Goal: Task Accomplishment & Management: Manage account settings

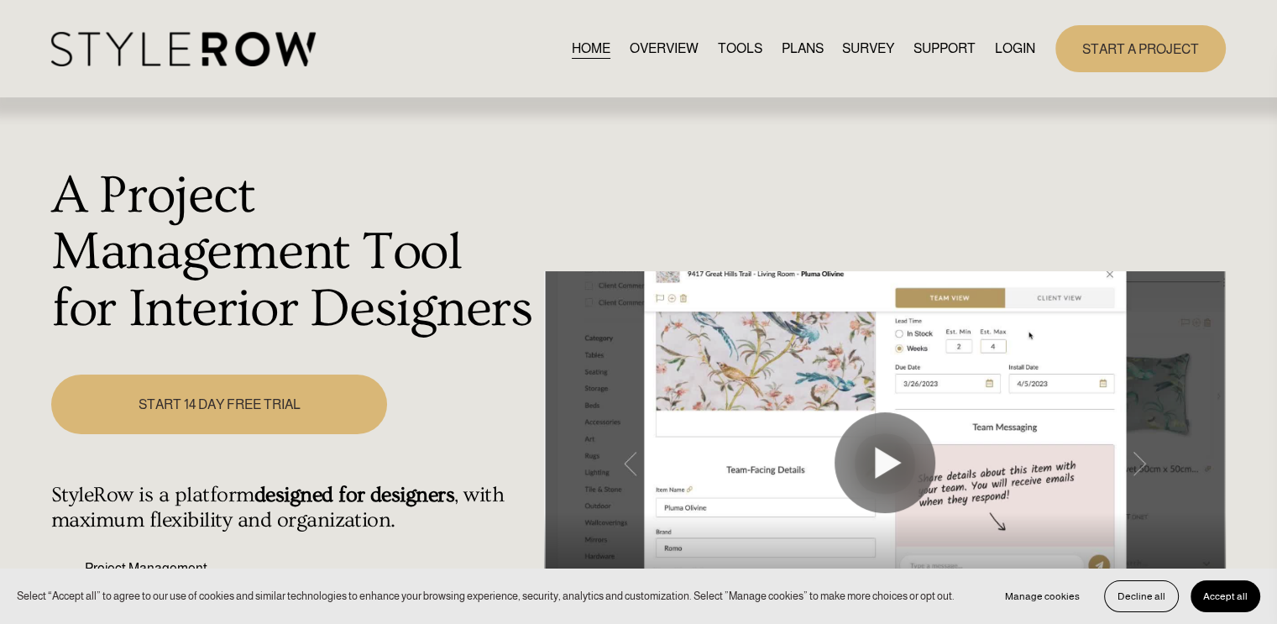
click at [1009, 58] on link "LOGIN" at bounding box center [1015, 48] width 40 height 23
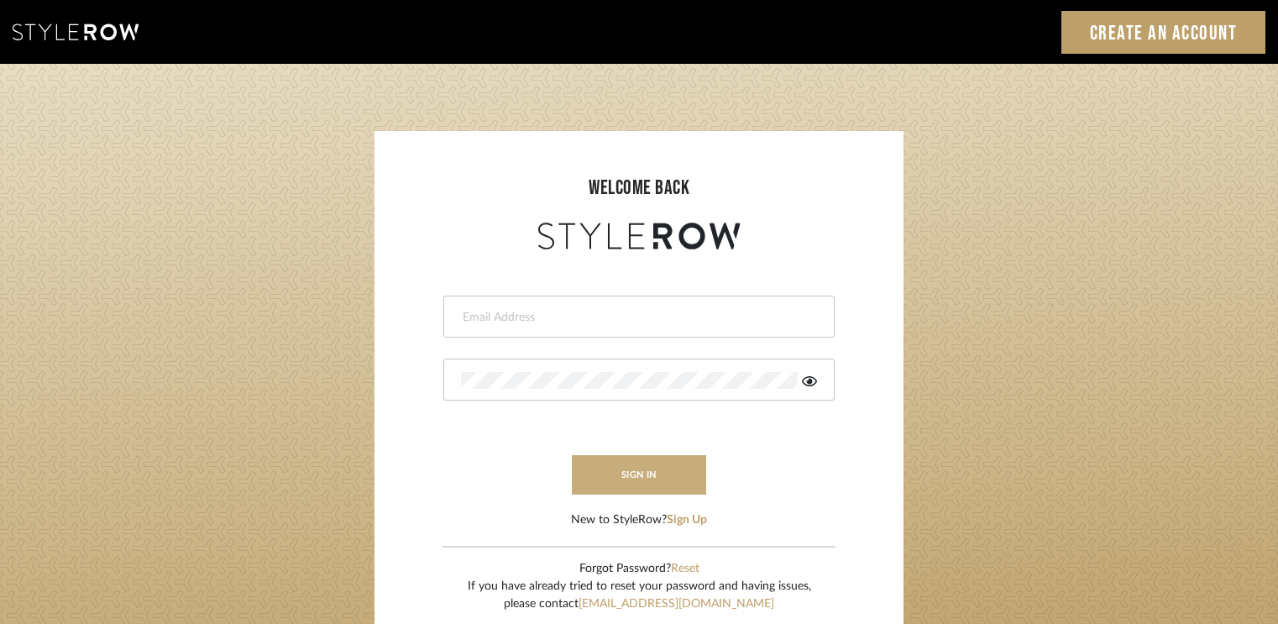
type input "[EMAIL_ADDRESS][DOMAIN_NAME]"
click at [673, 487] on button "sign in" at bounding box center [639, 474] width 134 height 39
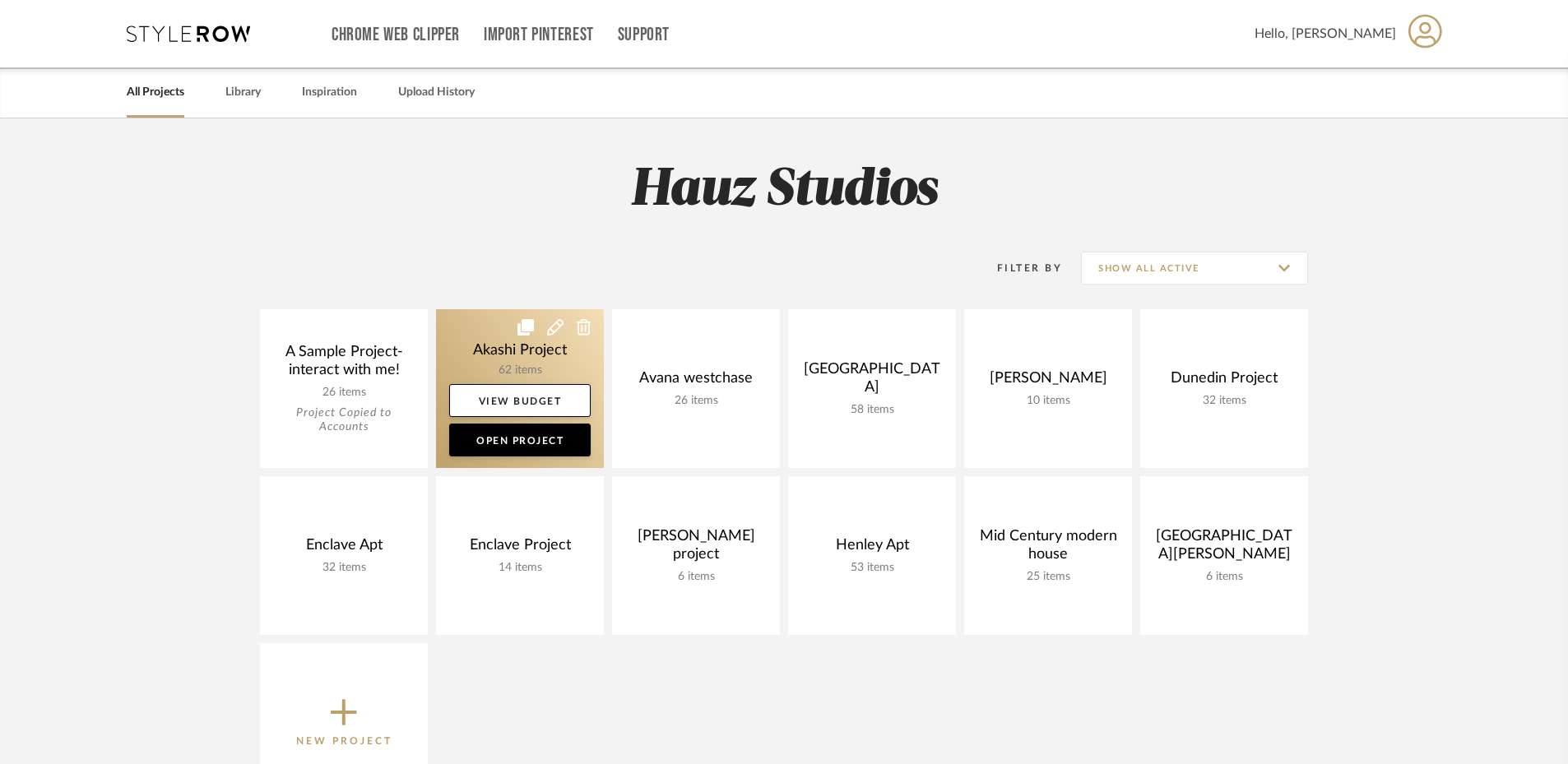
click at [487, 335] on link at bounding box center [519, 389] width 167 height 159
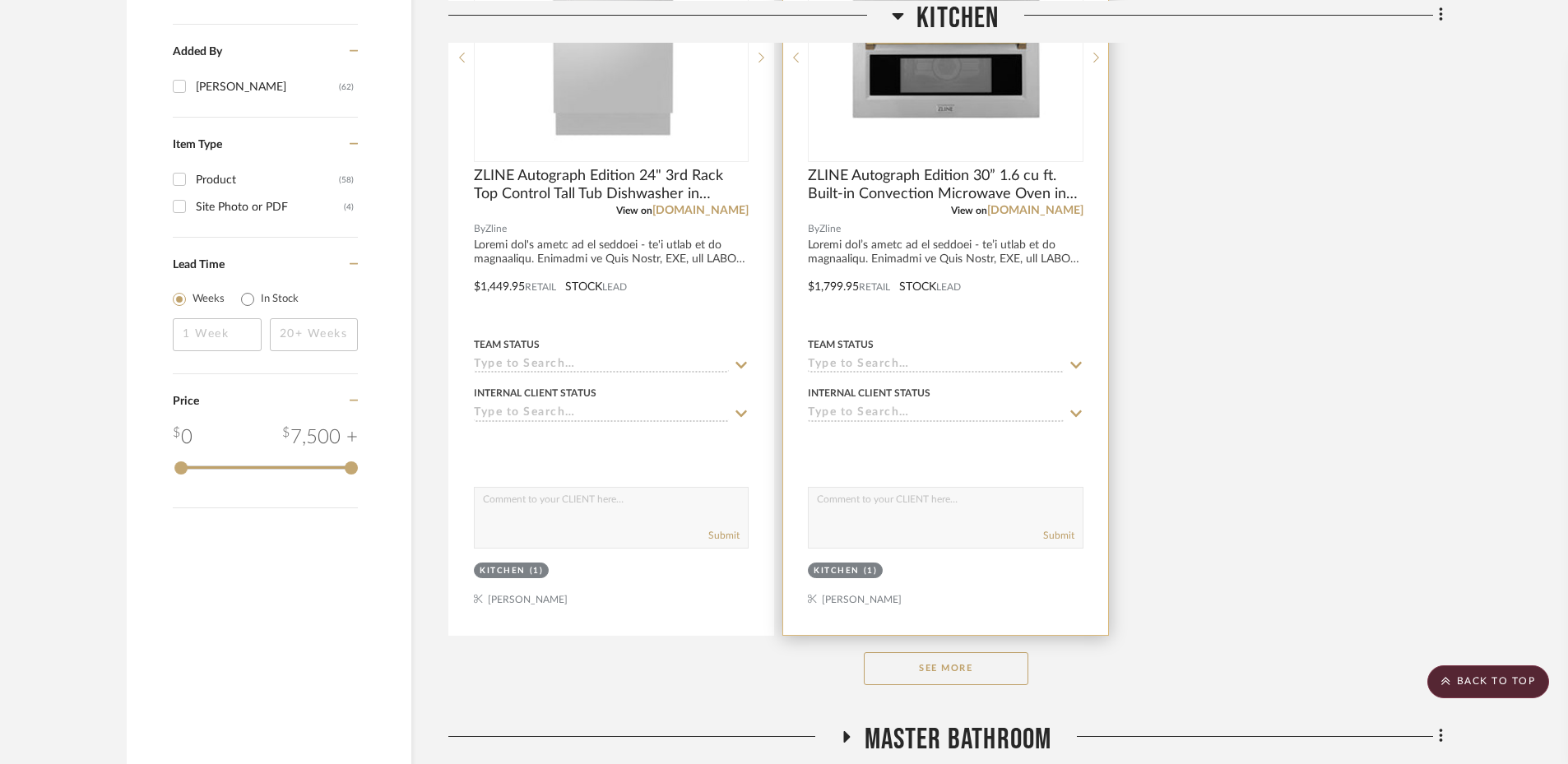
scroll to position [2056, 0]
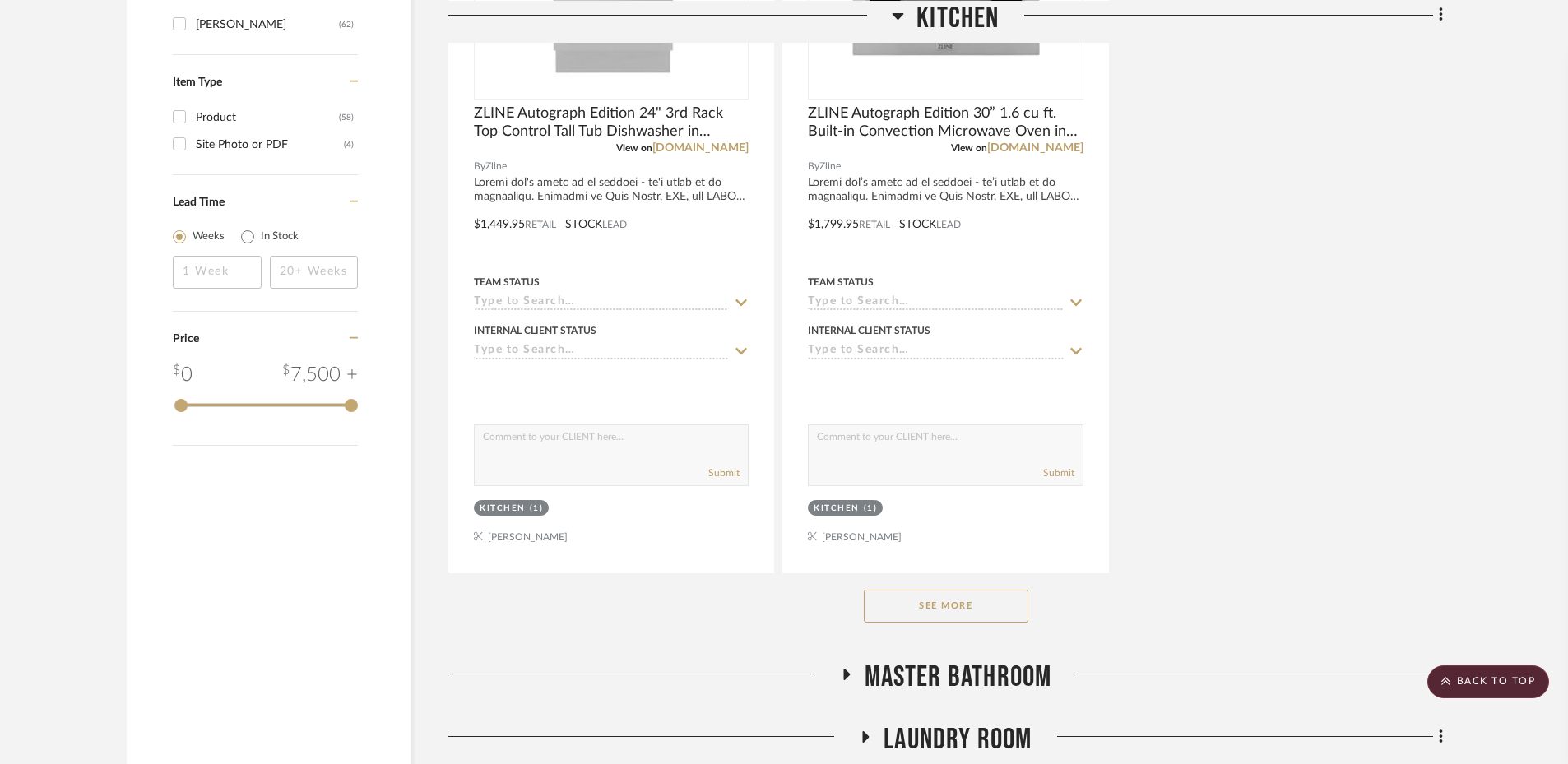
click at [942, 606] on button "See More" at bounding box center [946, 606] width 165 height 33
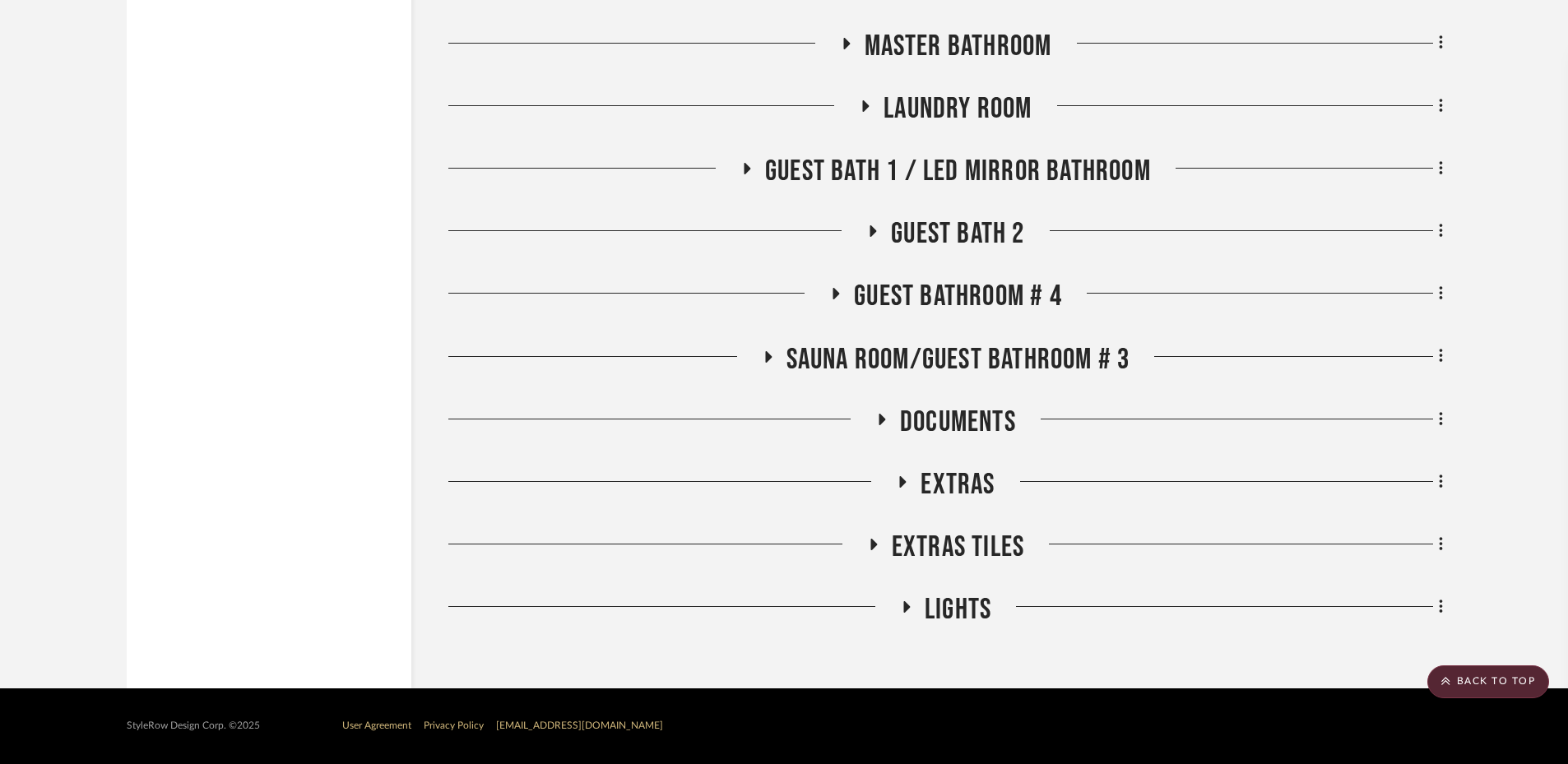
scroll to position [3419, 0]
click at [902, 486] on icon at bounding box center [902, 482] width 20 height 13
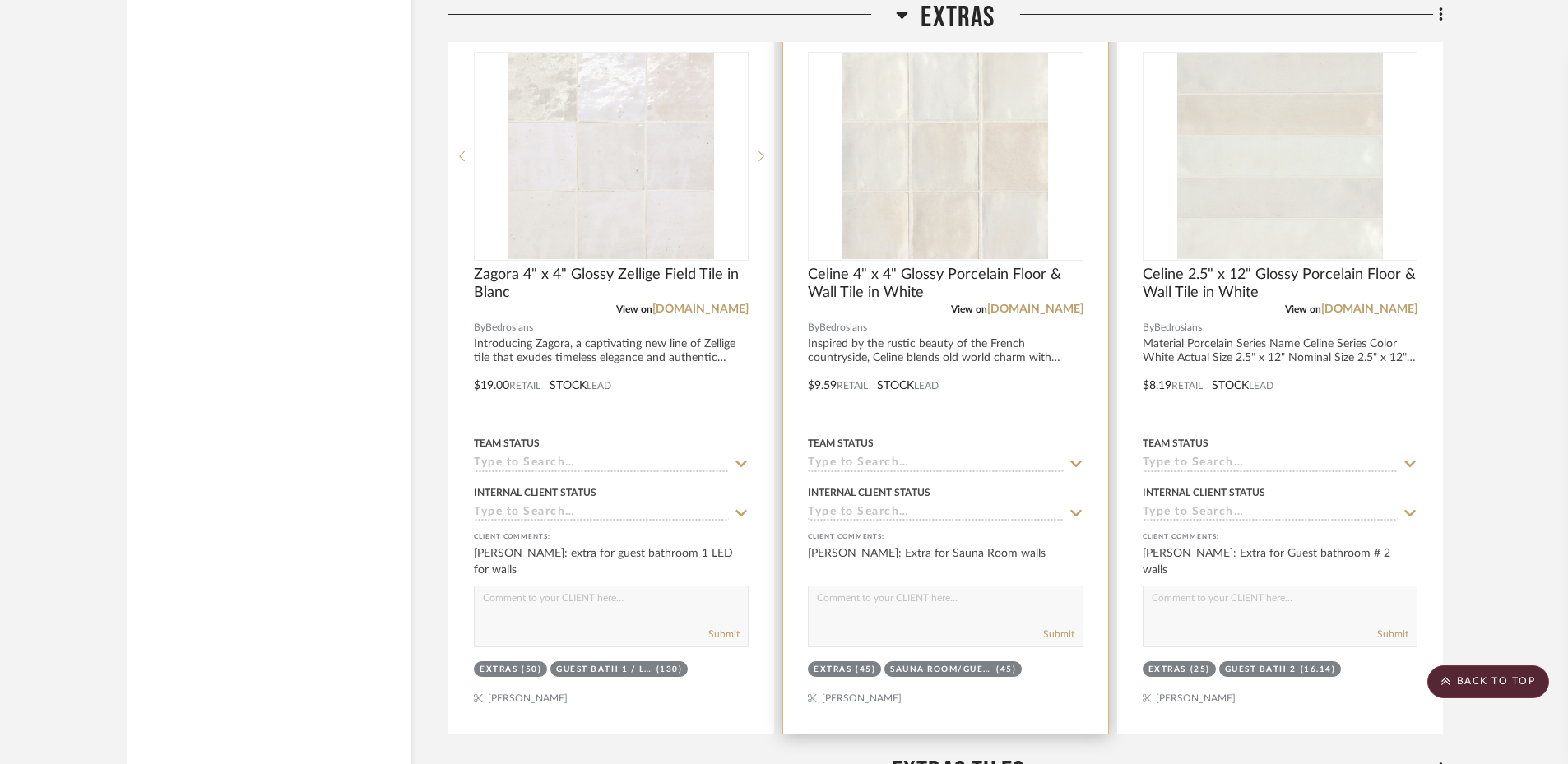
scroll to position [4162, 0]
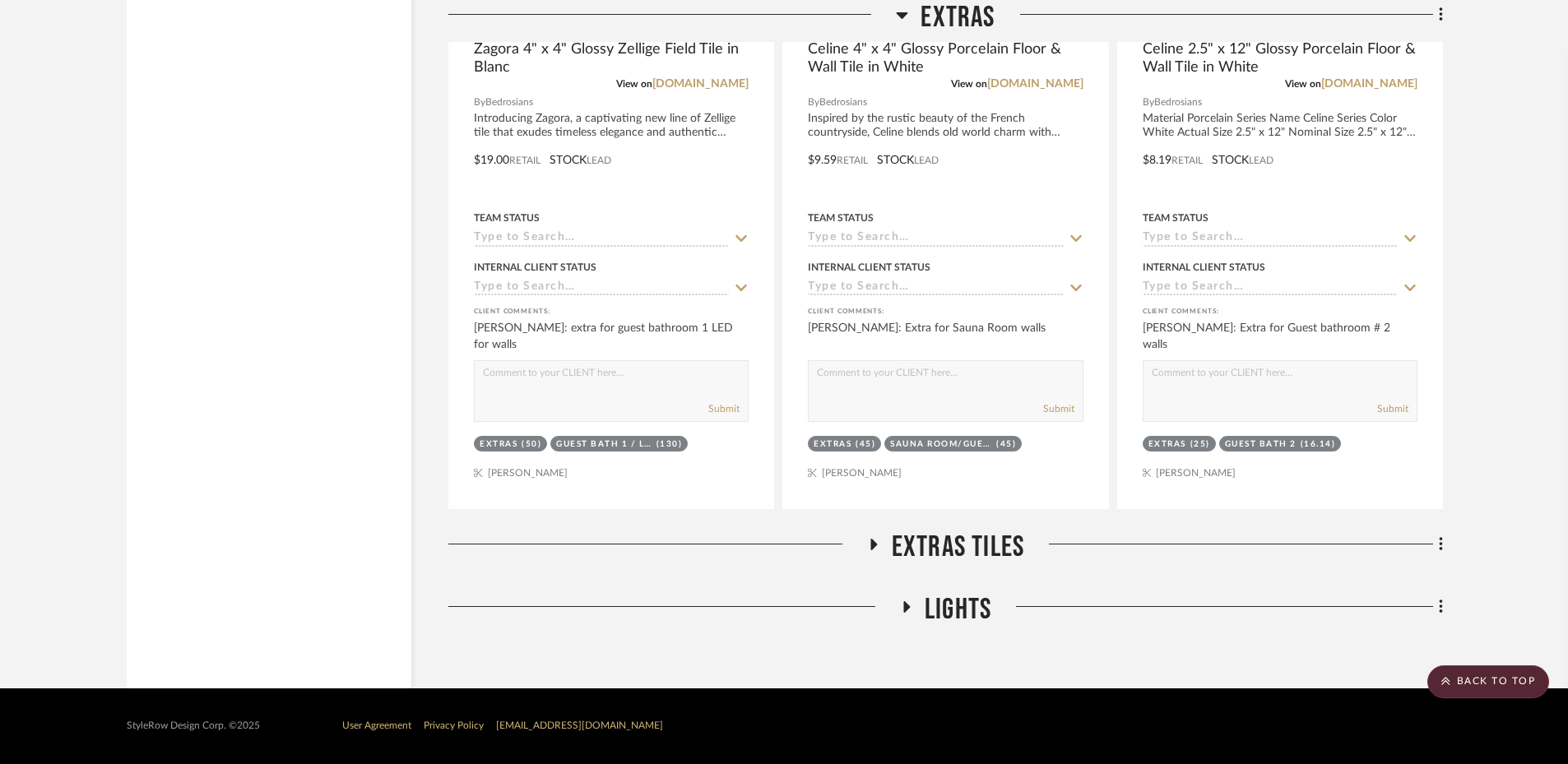
click at [887, 544] on h3 "Extras tiles" at bounding box center [945, 548] width 157 height 35
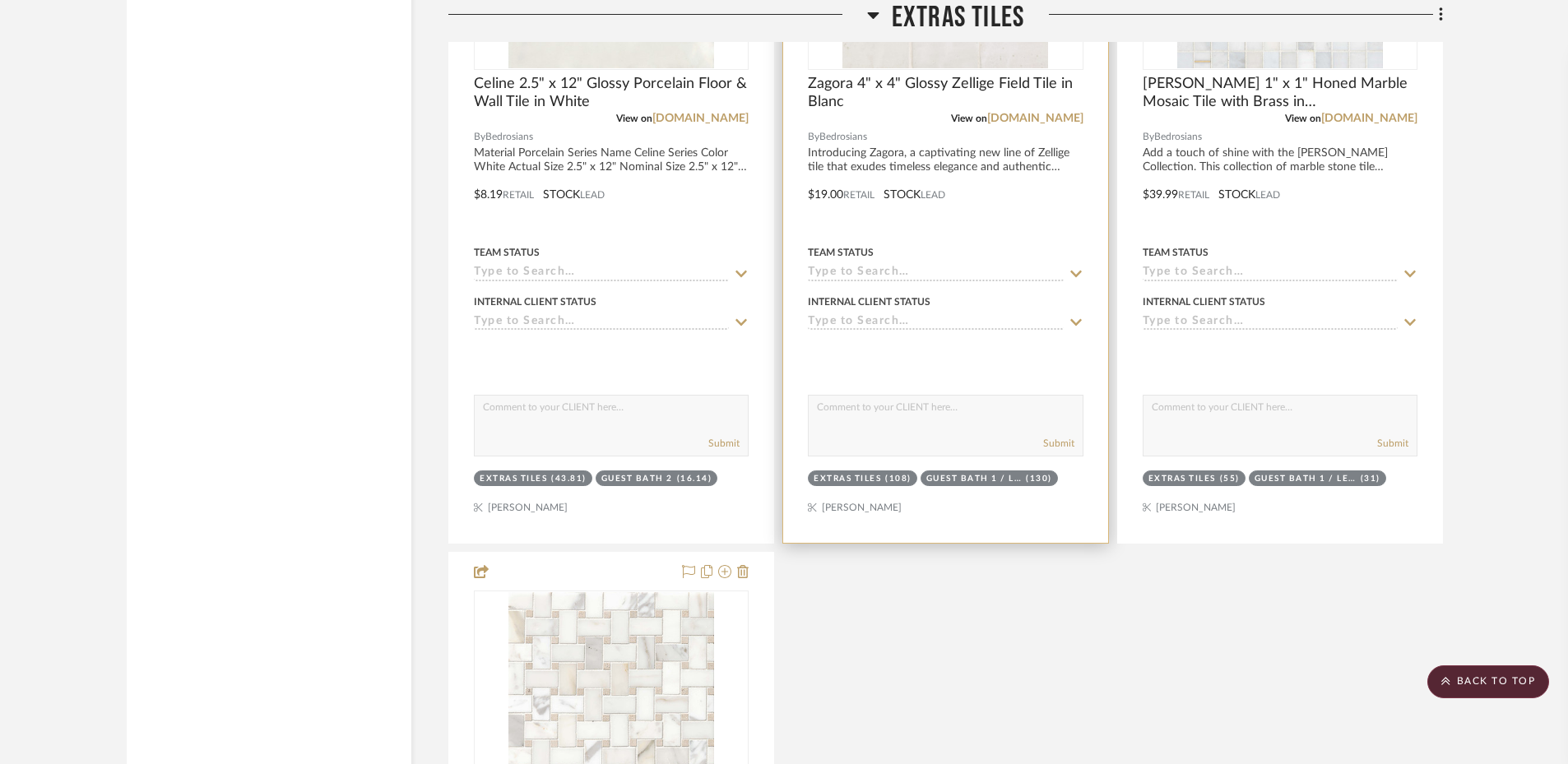
scroll to position [4985, 0]
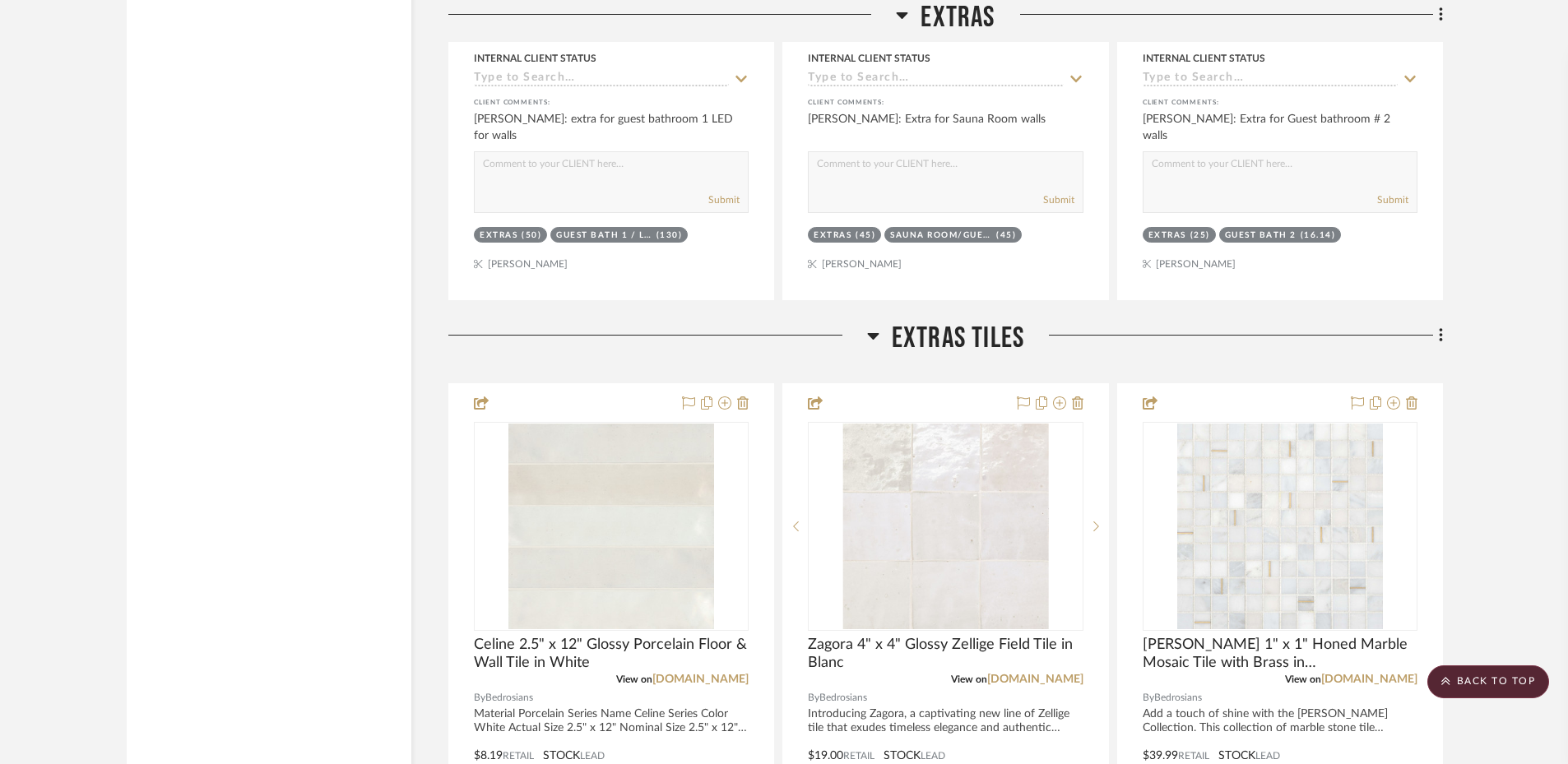
click at [876, 336] on icon at bounding box center [873, 336] width 13 height 20
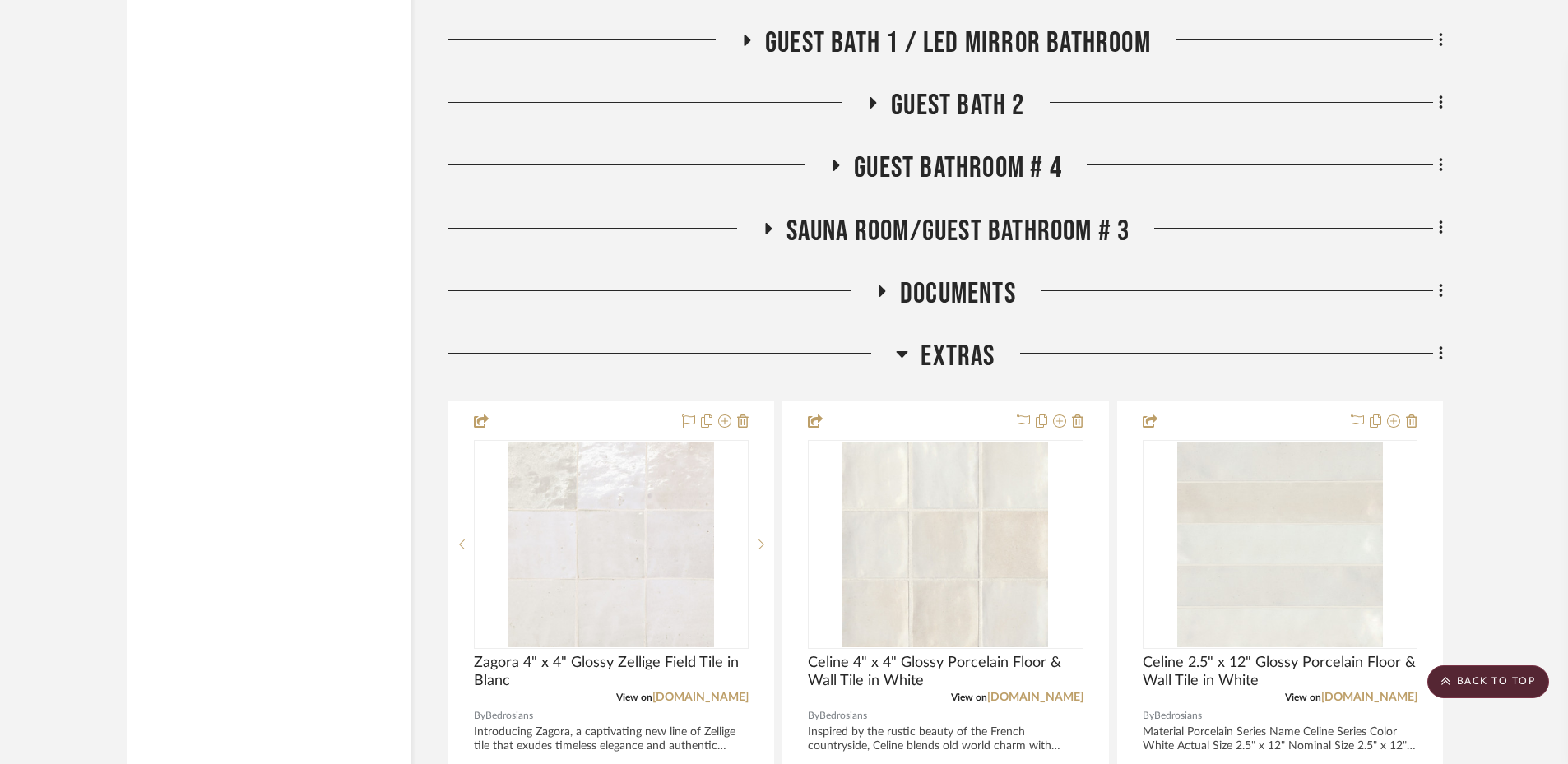
click at [898, 352] on icon at bounding box center [902, 354] width 13 height 20
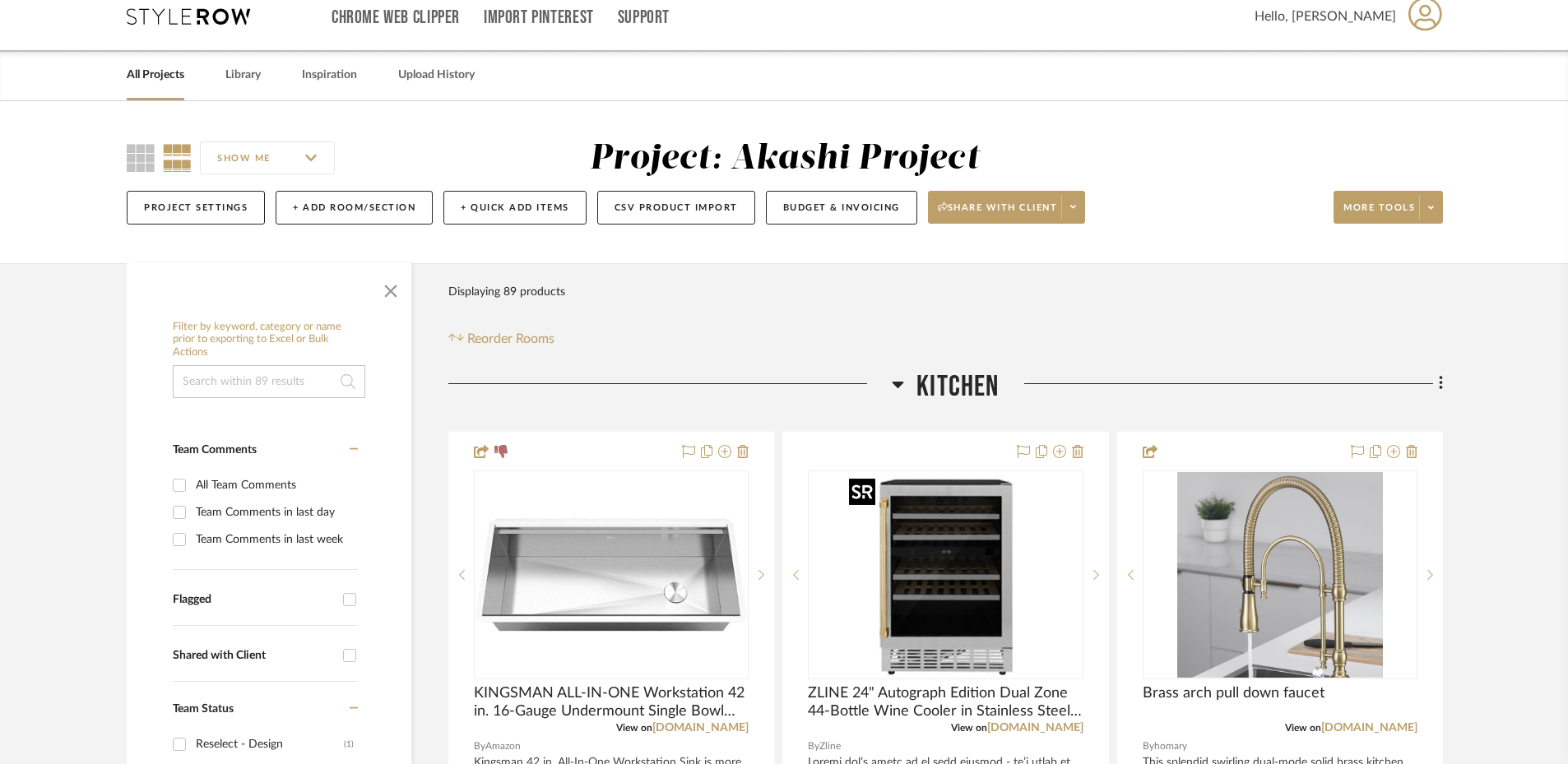
scroll to position [0, 0]
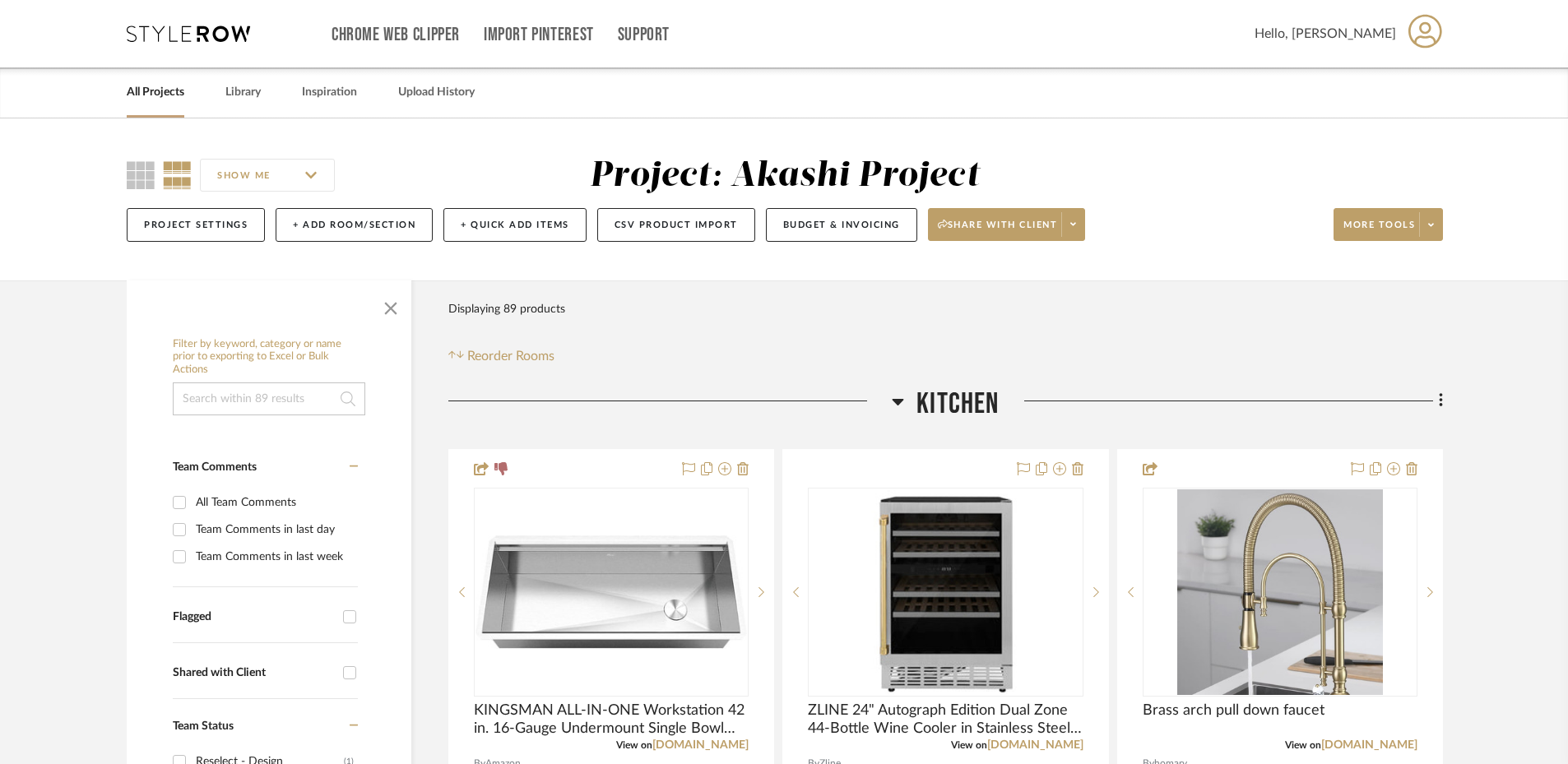
click at [896, 403] on icon at bounding box center [898, 402] width 12 height 7
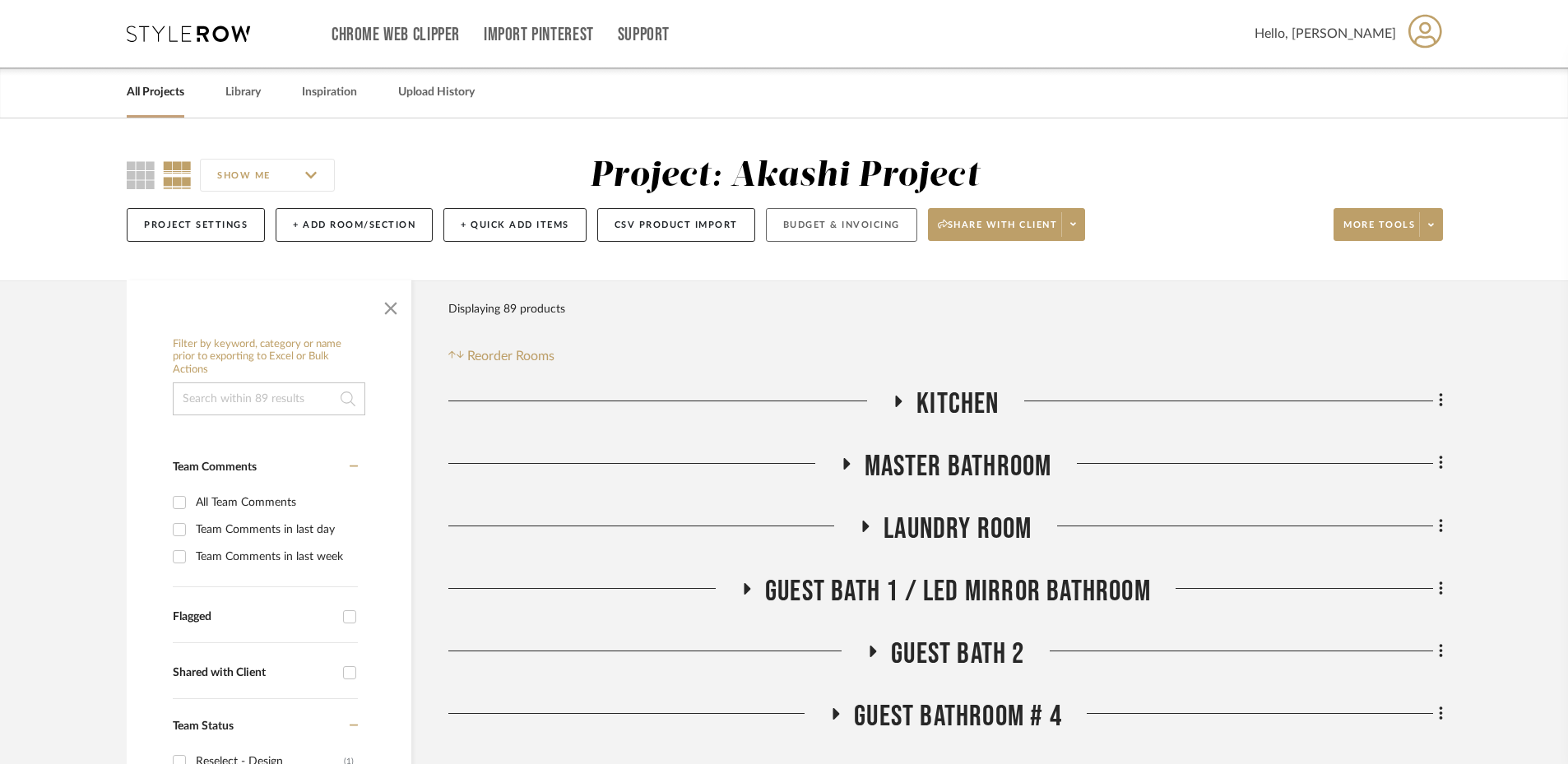
click at [896, 232] on button "Budget & Invoicing" at bounding box center [841, 224] width 152 height 33
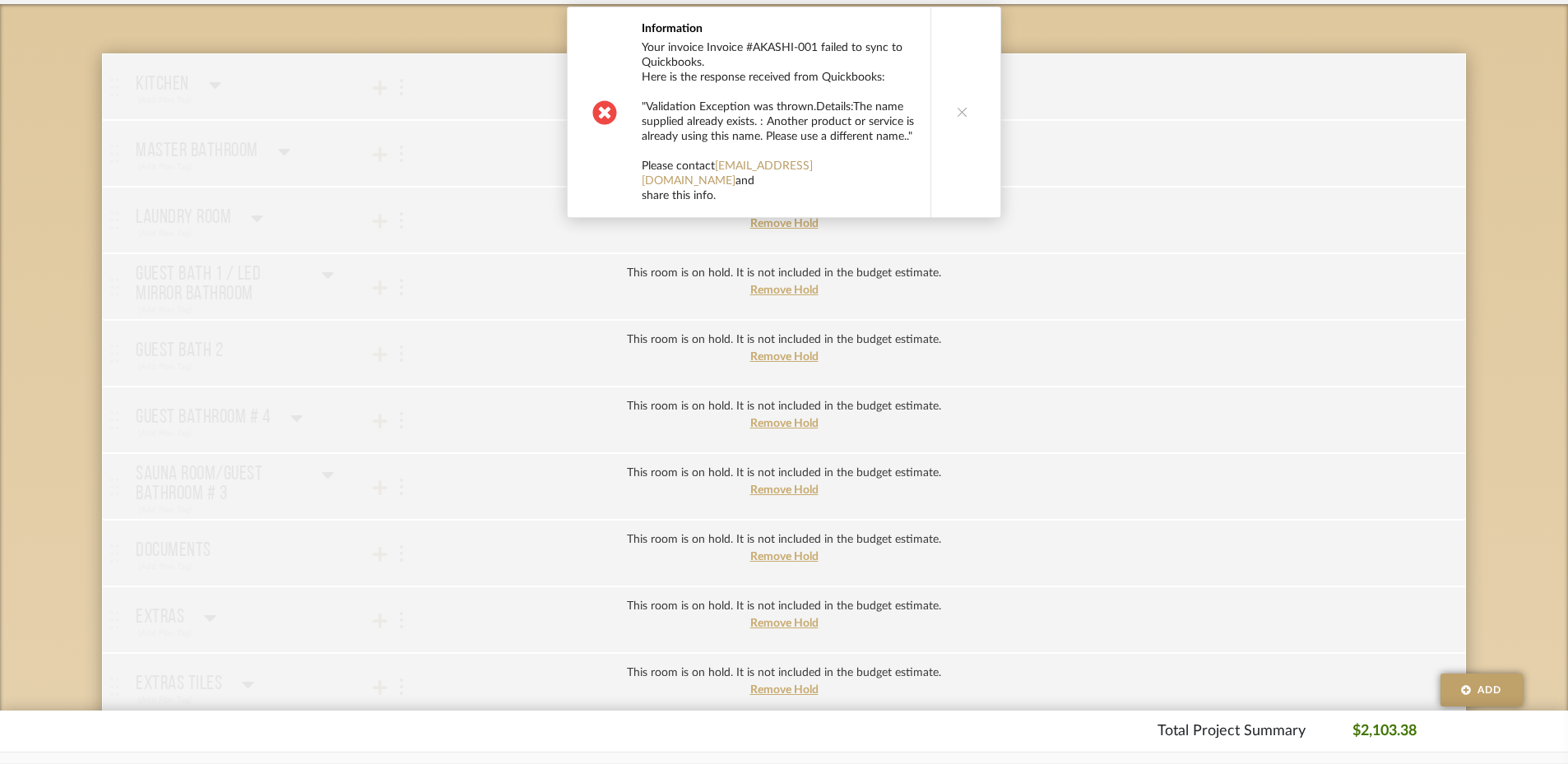
scroll to position [309, 0]
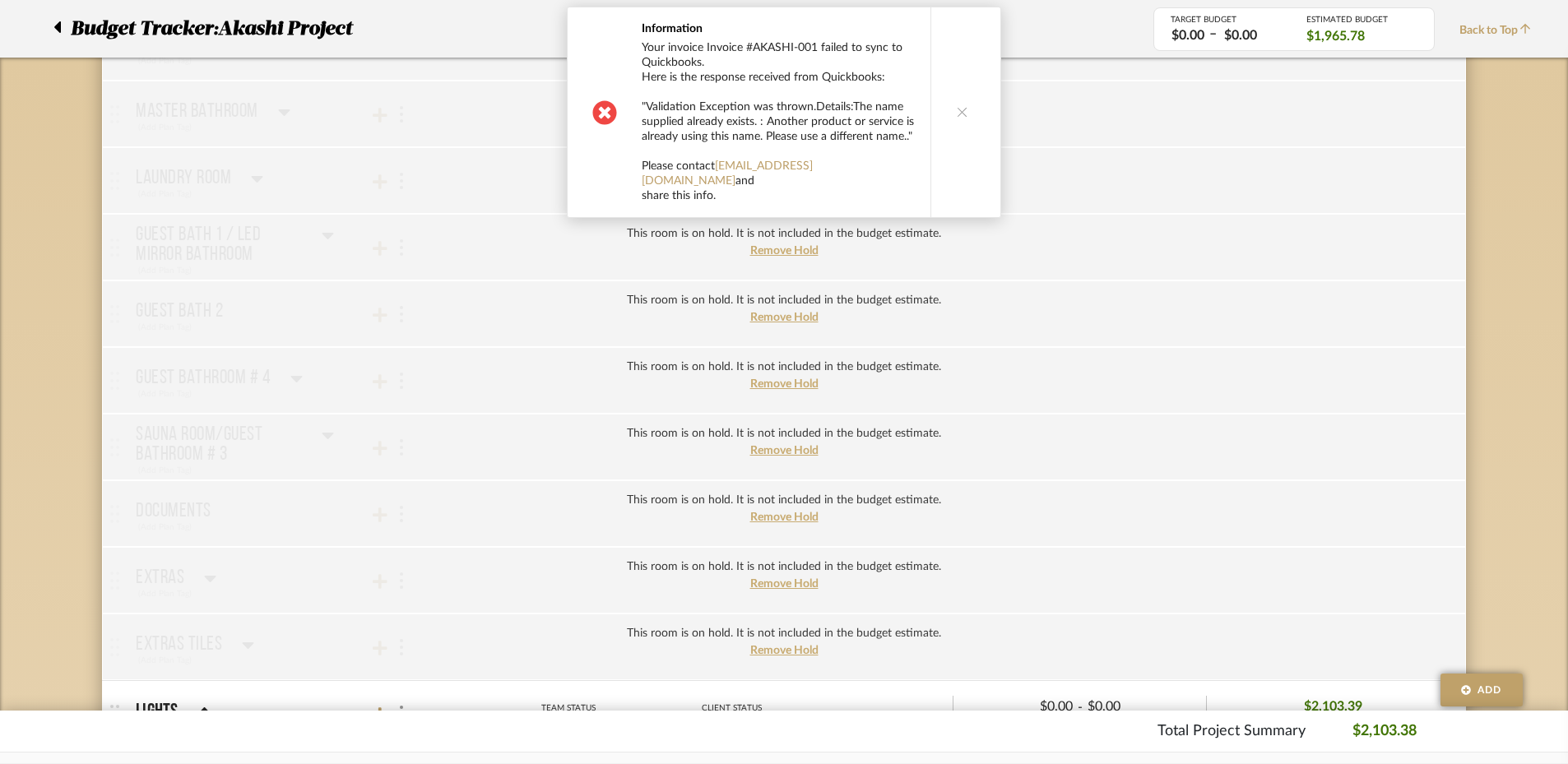
click at [961, 111] on button at bounding box center [962, 113] width 64 height 210
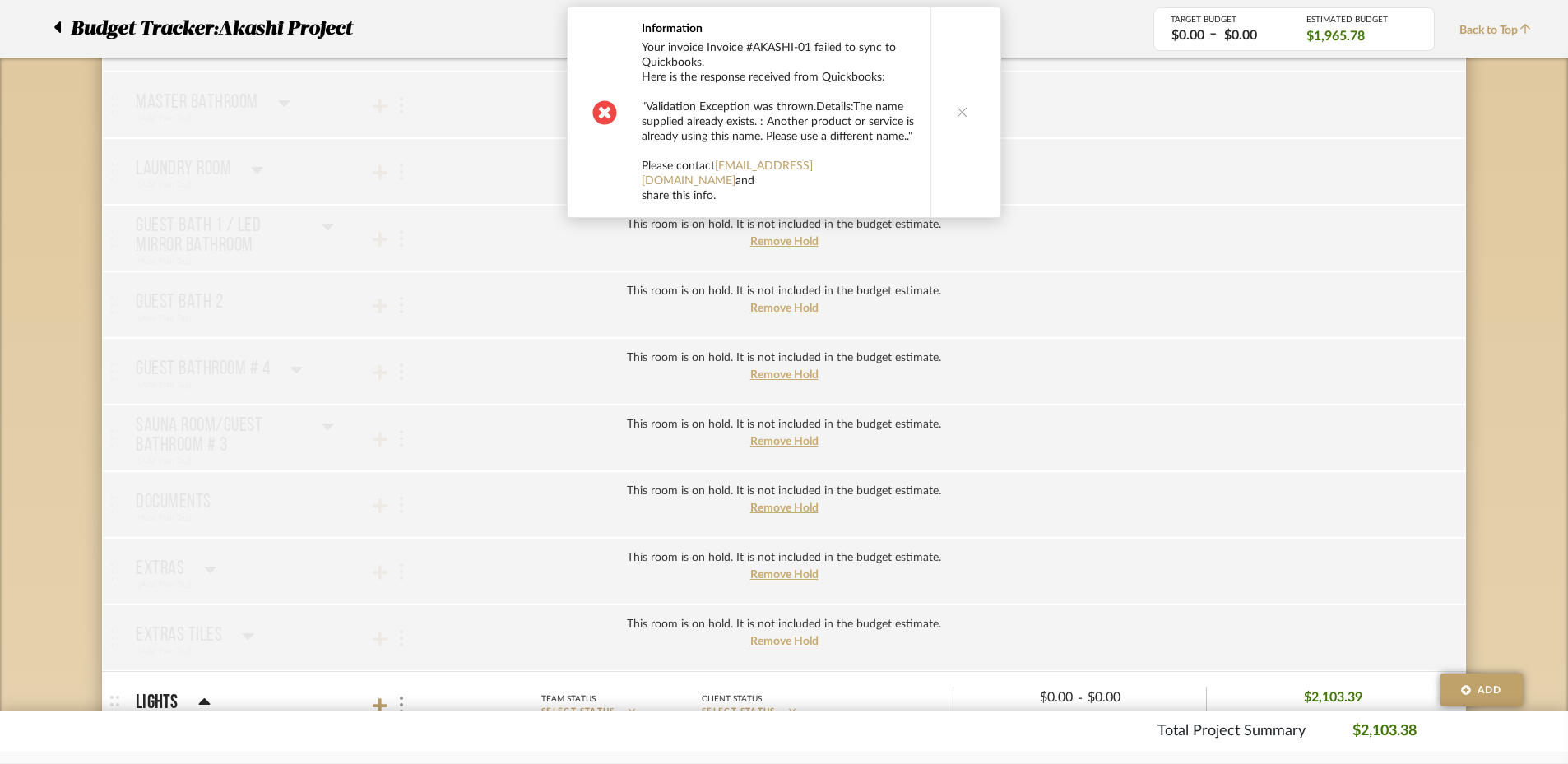
scroll to position [720, 0]
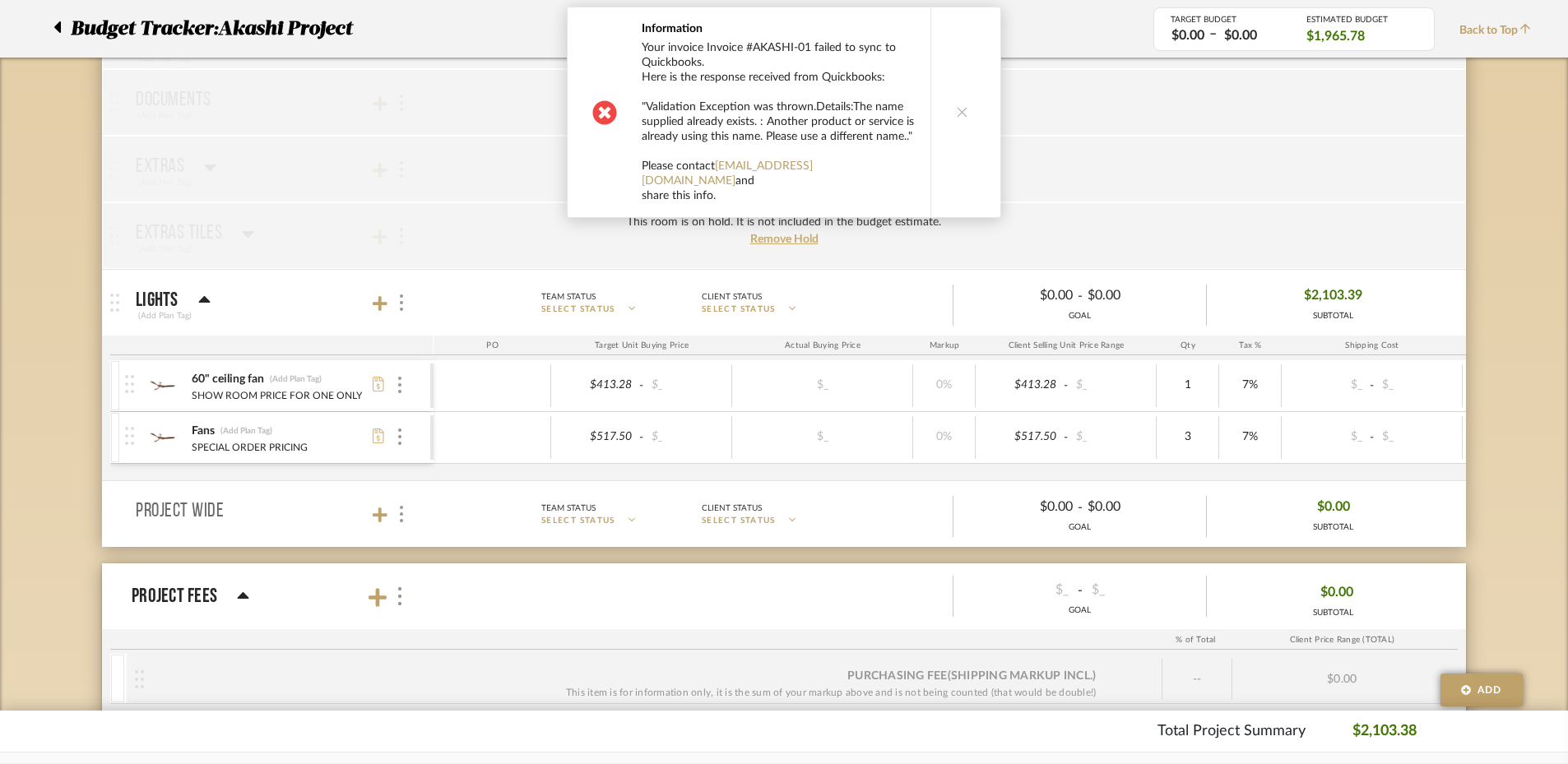
click at [960, 120] on button at bounding box center [962, 113] width 64 height 210
click at [943, 131] on button at bounding box center [962, 119] width 64 height 224
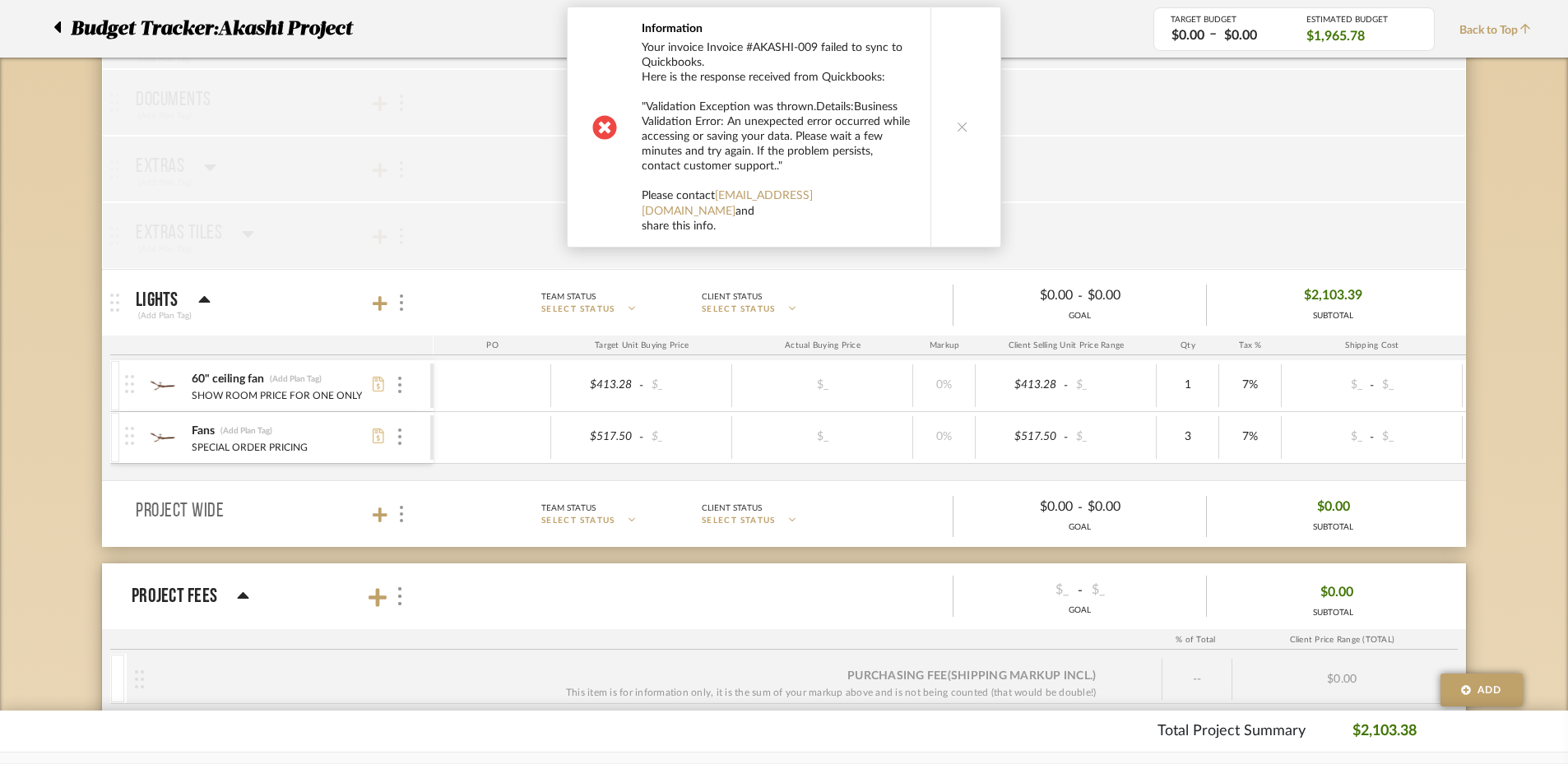
click at [943, 131] on button at bounding box center [962, 127] width 64 height 239
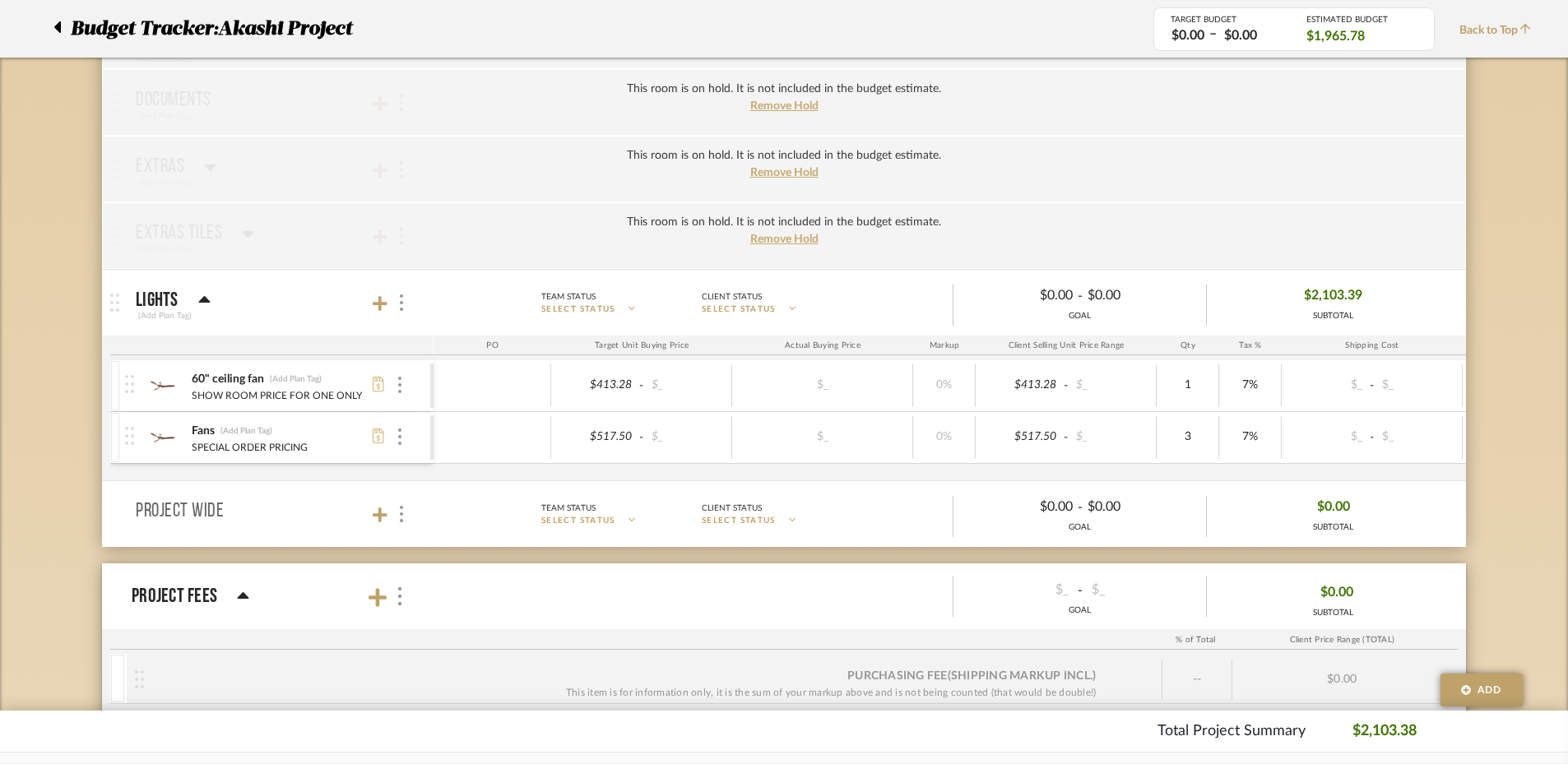
click at [943, 131] on div "This room is on hold. It is not included in the budget estimate. Remove Hold" at bounding box center [784, 103] width 1363 height 67
click at [198, 300] on icon at bounding box center [204, 300] width 13 height 20
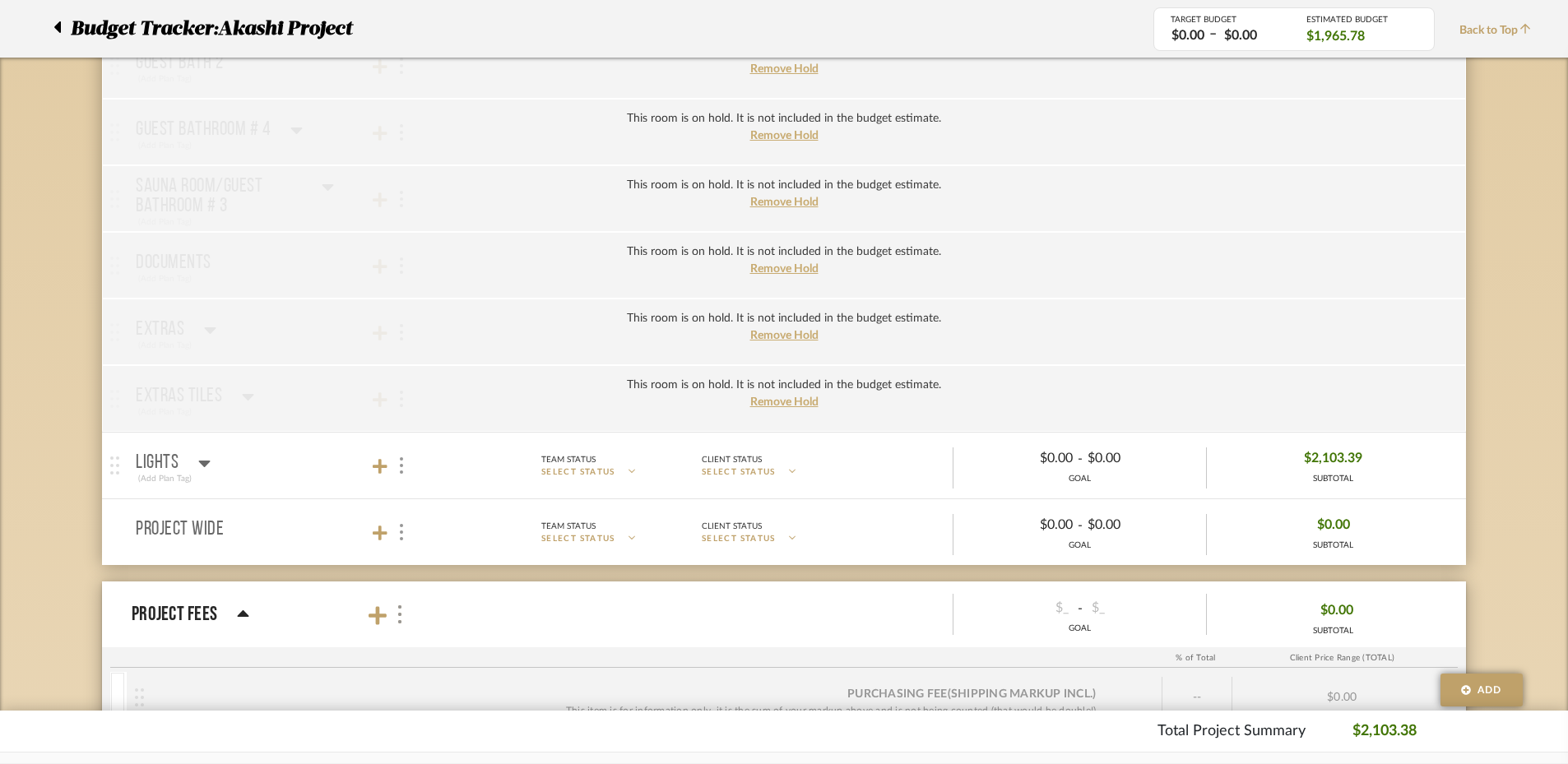
scroll to position [514, 0]
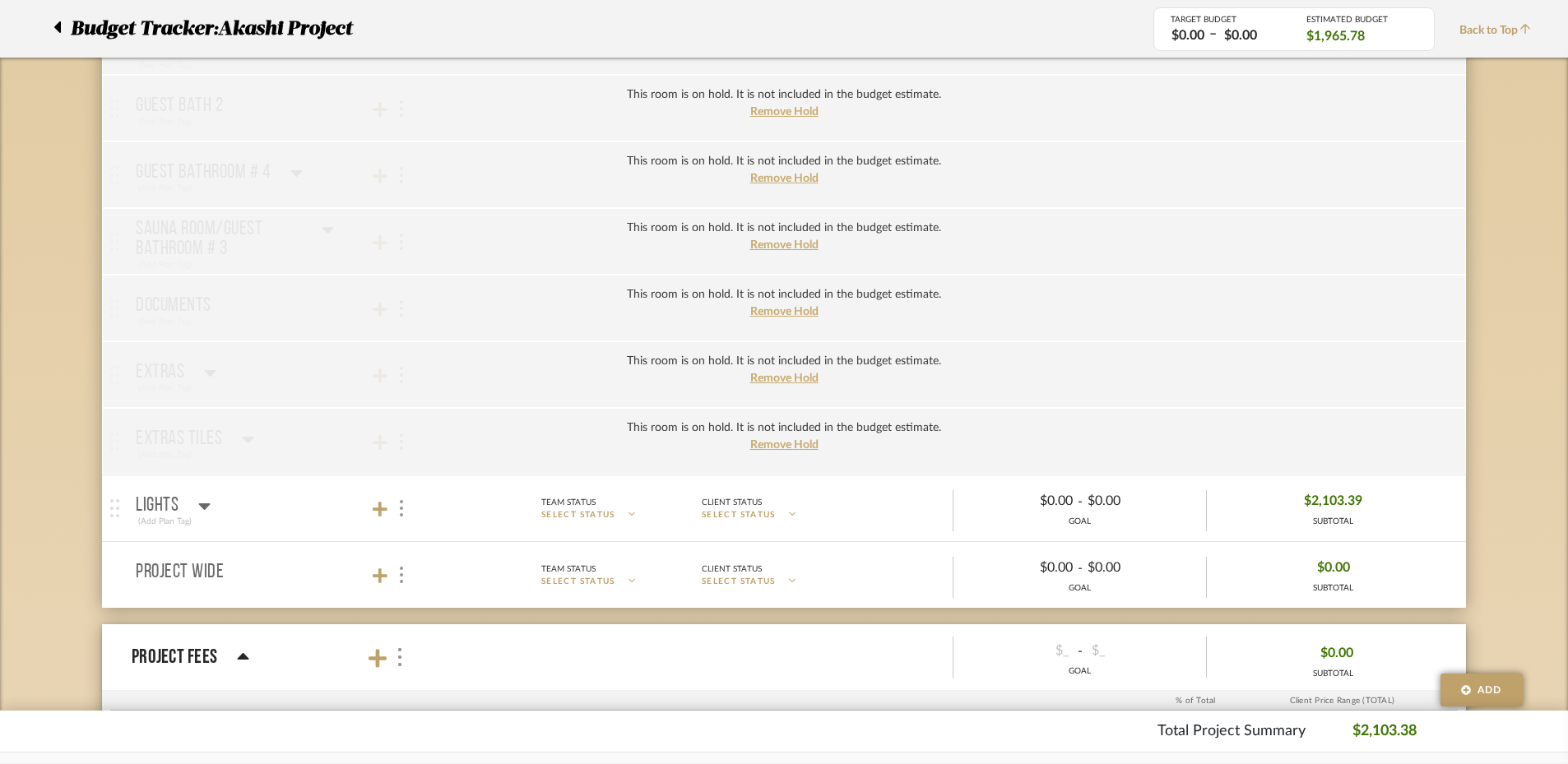
click at [251, 434] on div "This room is on hold. It is not included in the budget estimate. Remove Hold" at bounding box center [784, 442] width 1363 height 67
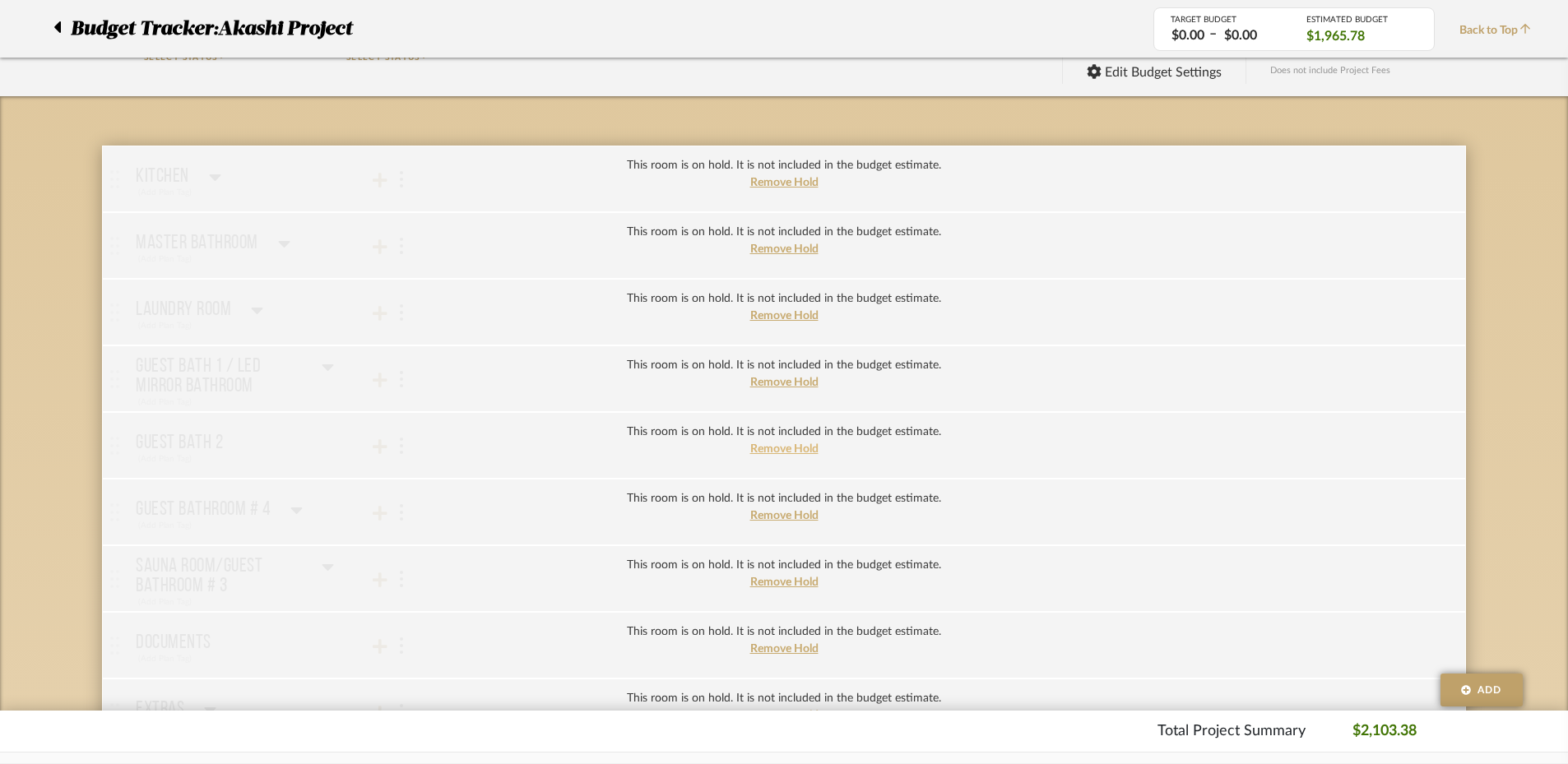
scroll to position [0, 0]
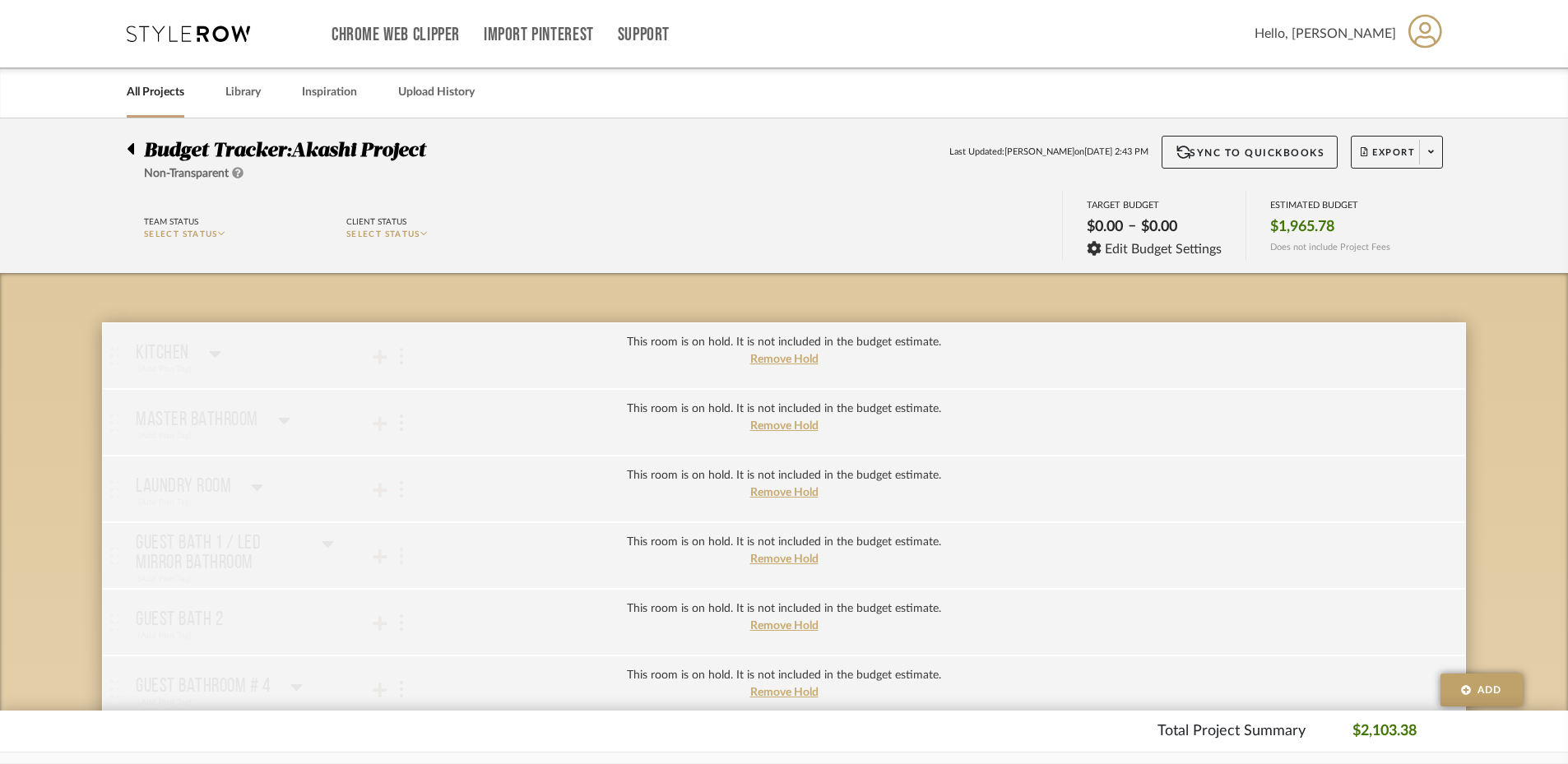
click at [126, 146] on icon at bounding box center [130, 149] width 8 height 20
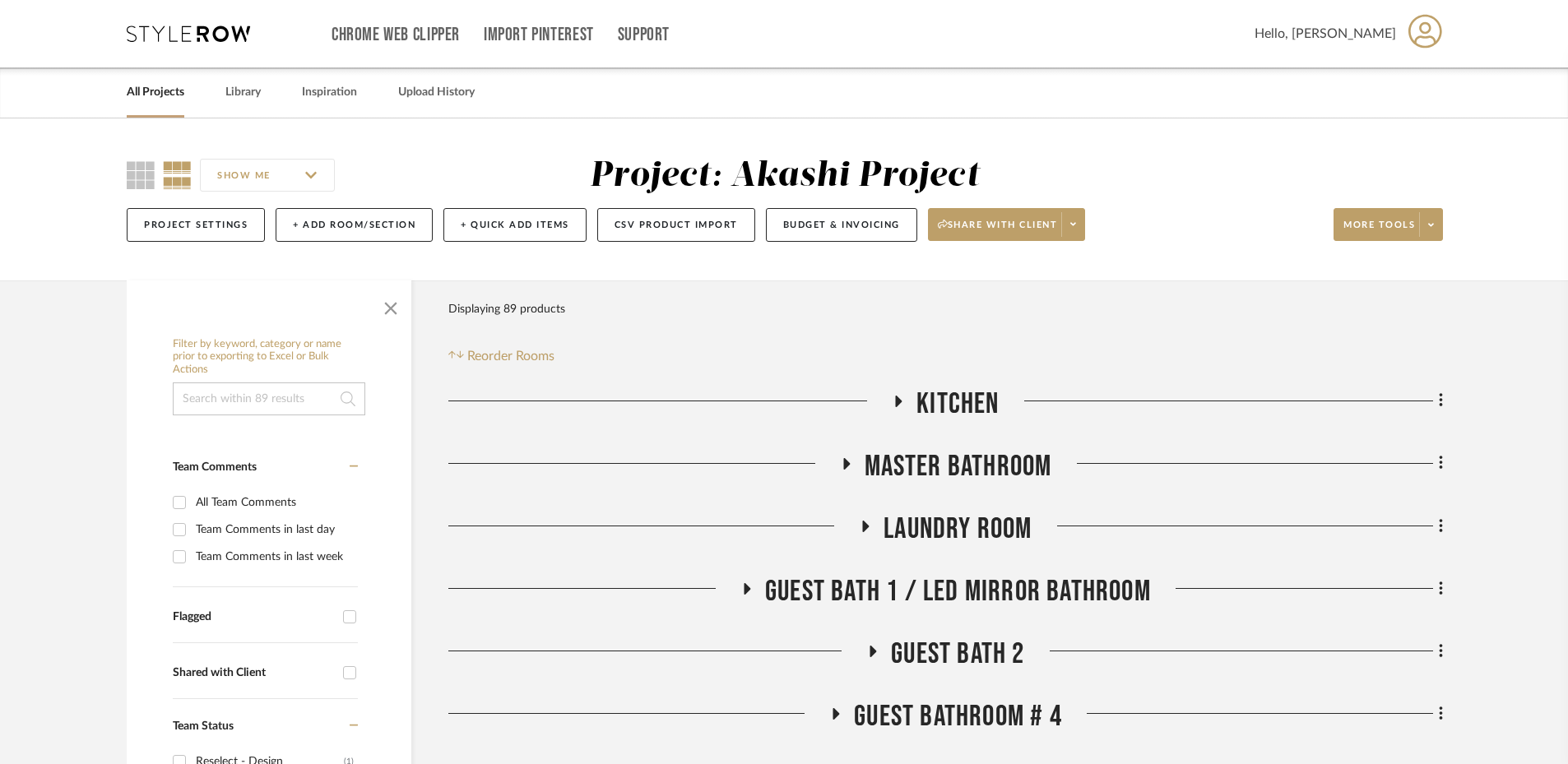
click at [894, 403] on icon at bounding box center [898, 401] width 20 height 13
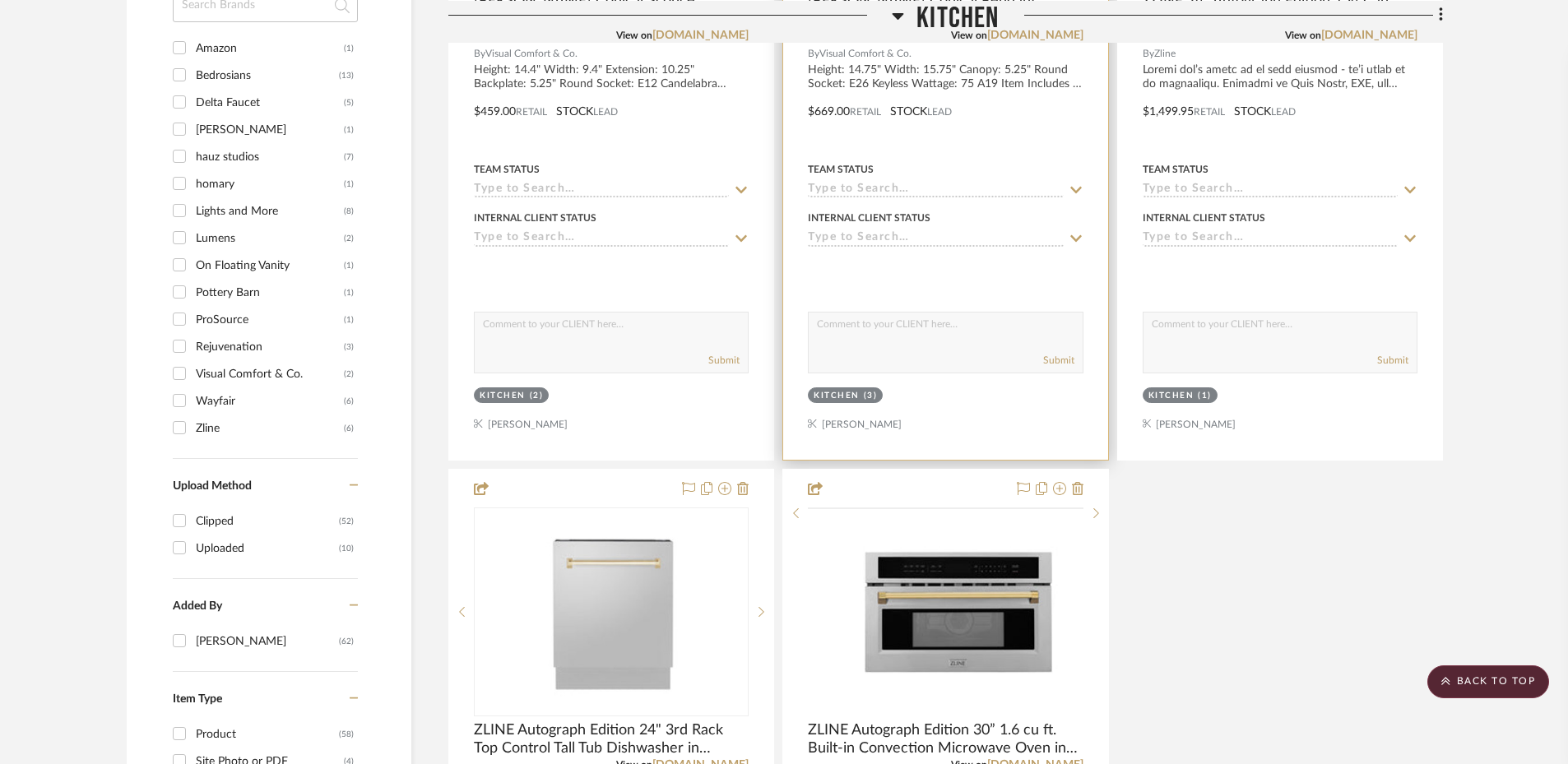
scroll to position [2262, 0]
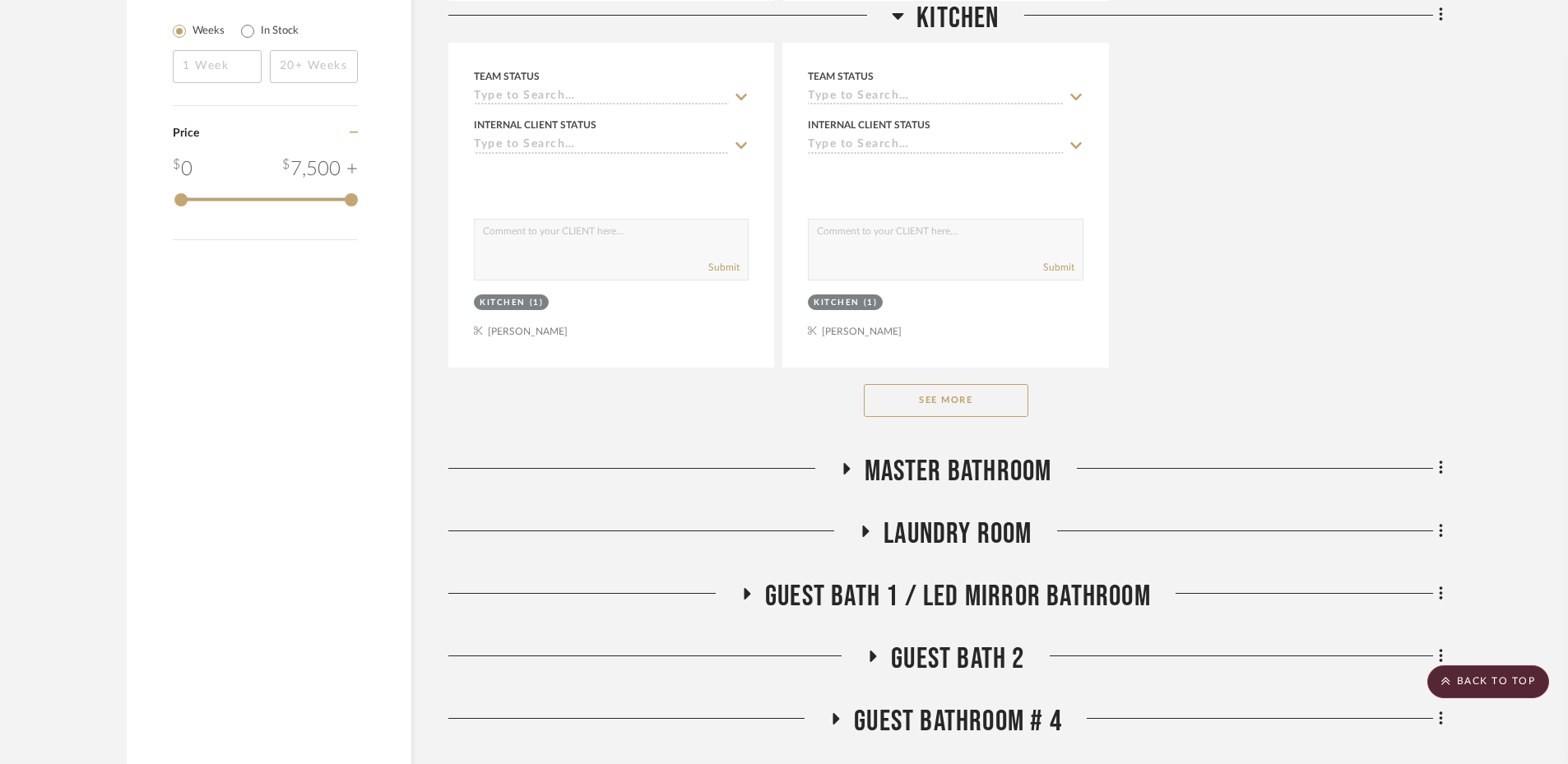
click at [905, 410] on button "See More" at bounding box center [946, 401] width 165 height 33
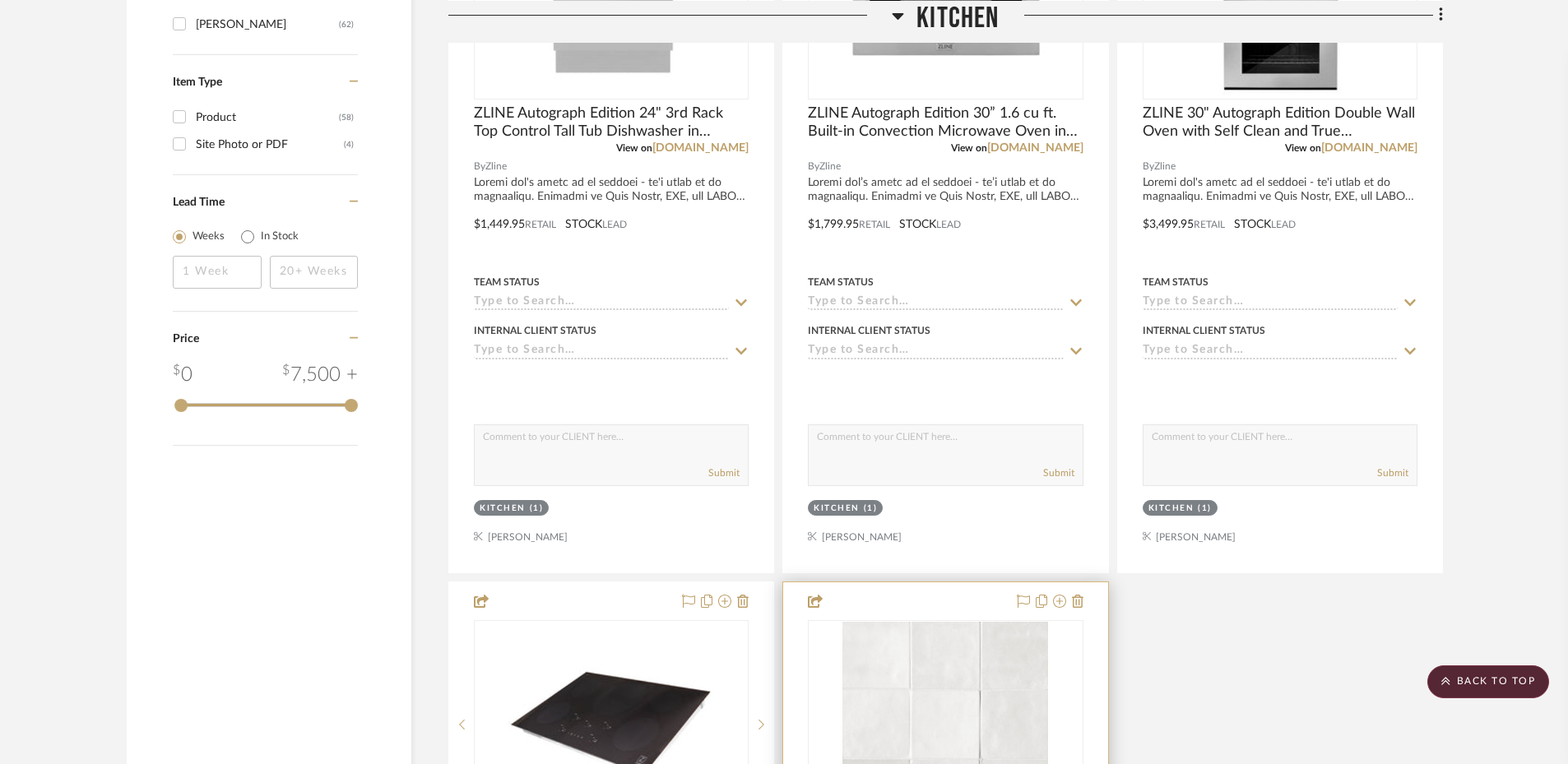
scroll to position [2570, 0]
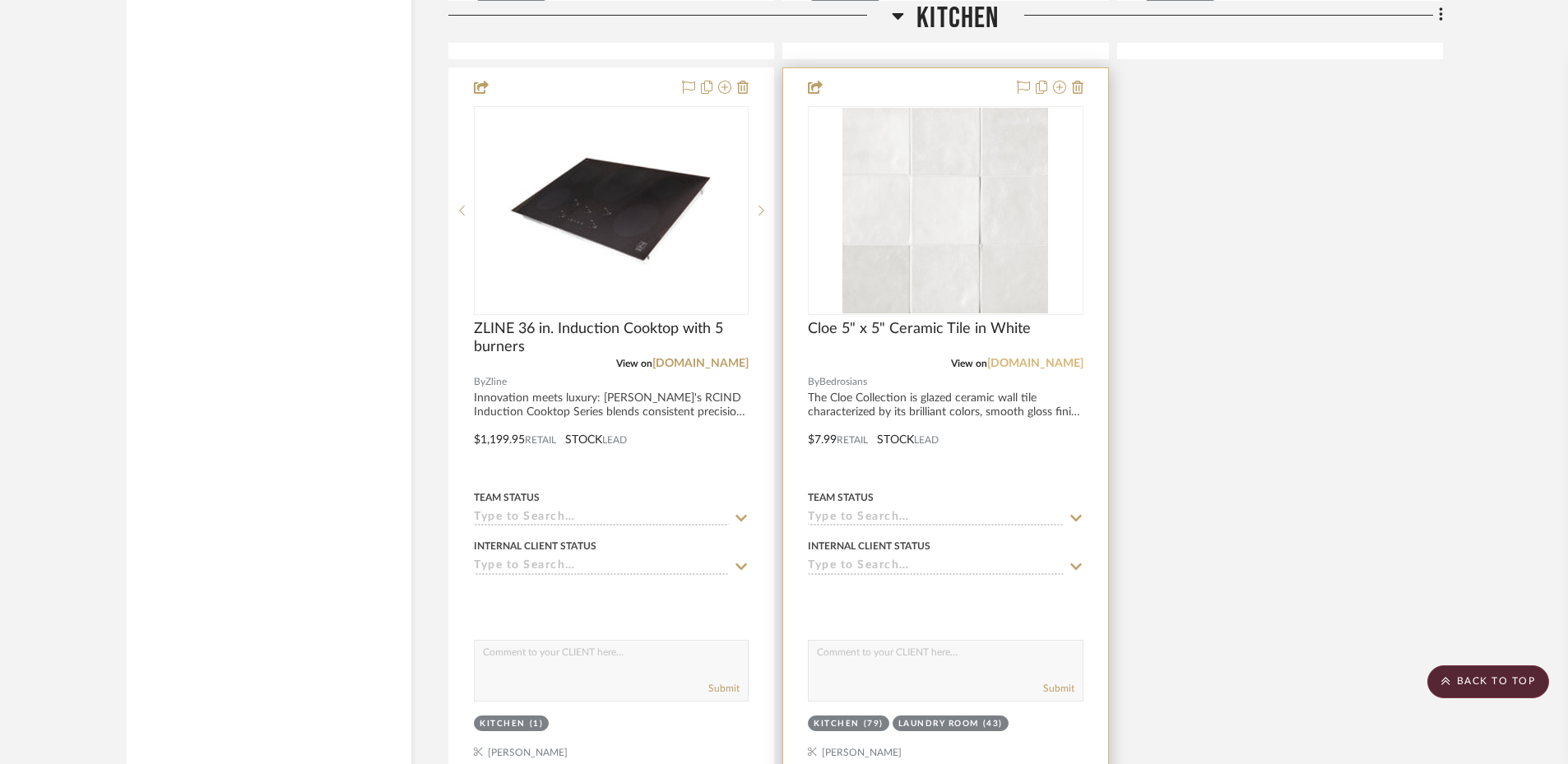
click at [1028, 361] on link "[DOMAIN_NAME]" at bounding box center [1035, 363] width 96 height 12
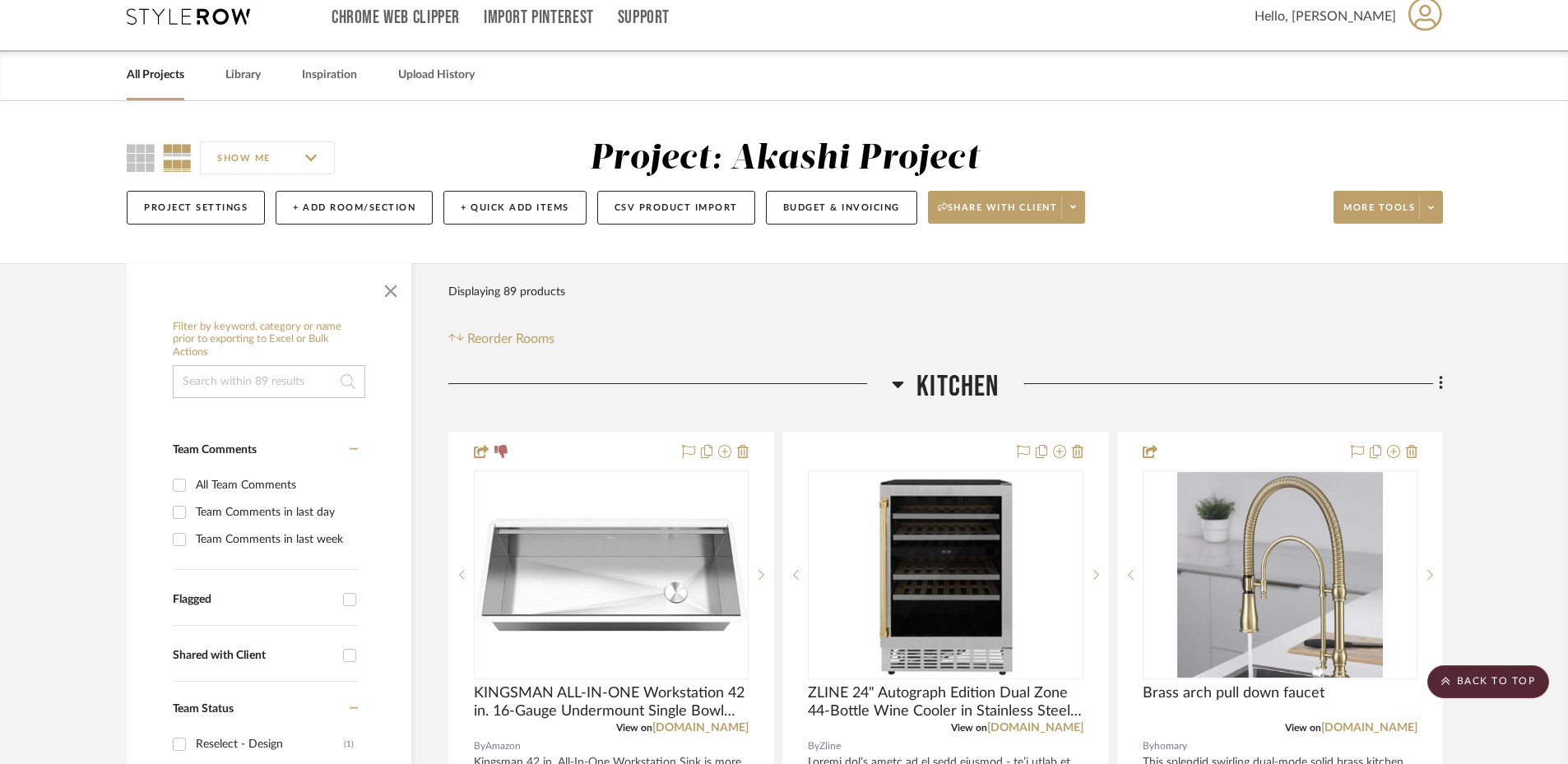
scroll to position [0, 0]
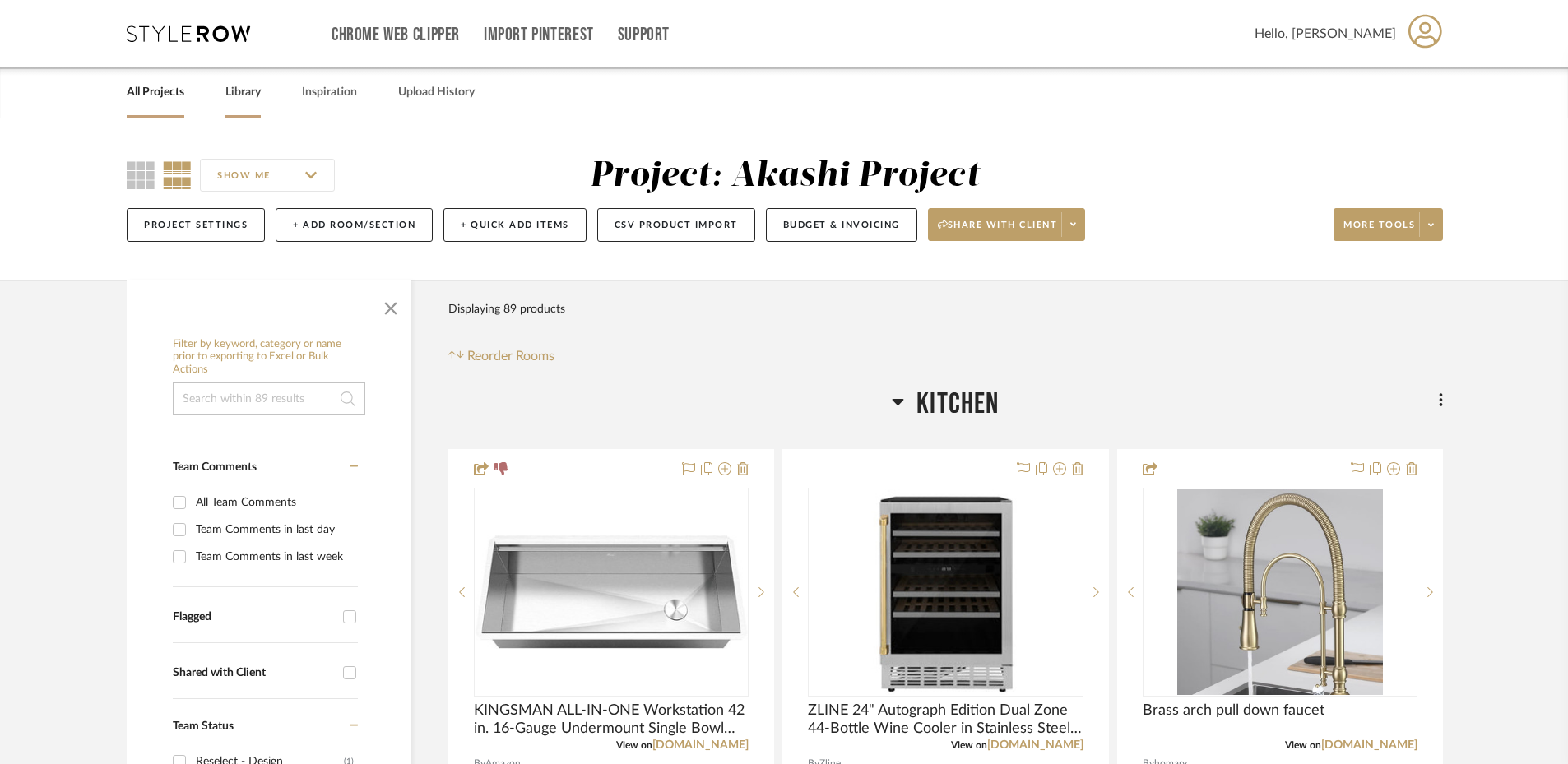
click at [242, 94] on link "Library" at bounding box center [243, 92] width 35 height 23
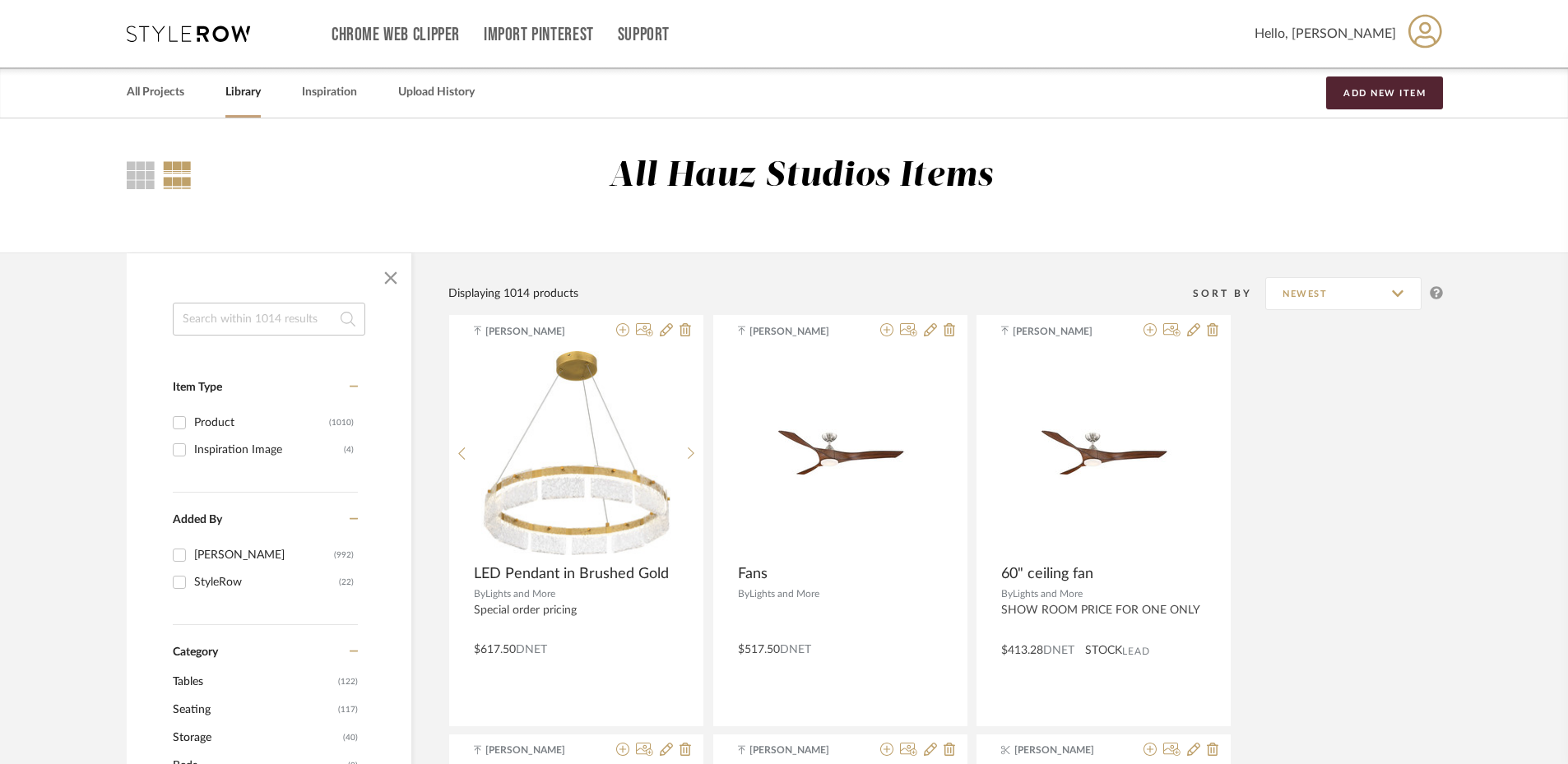
click at [213, 321] on input at bounding box center [268, 319] width 193 height 33
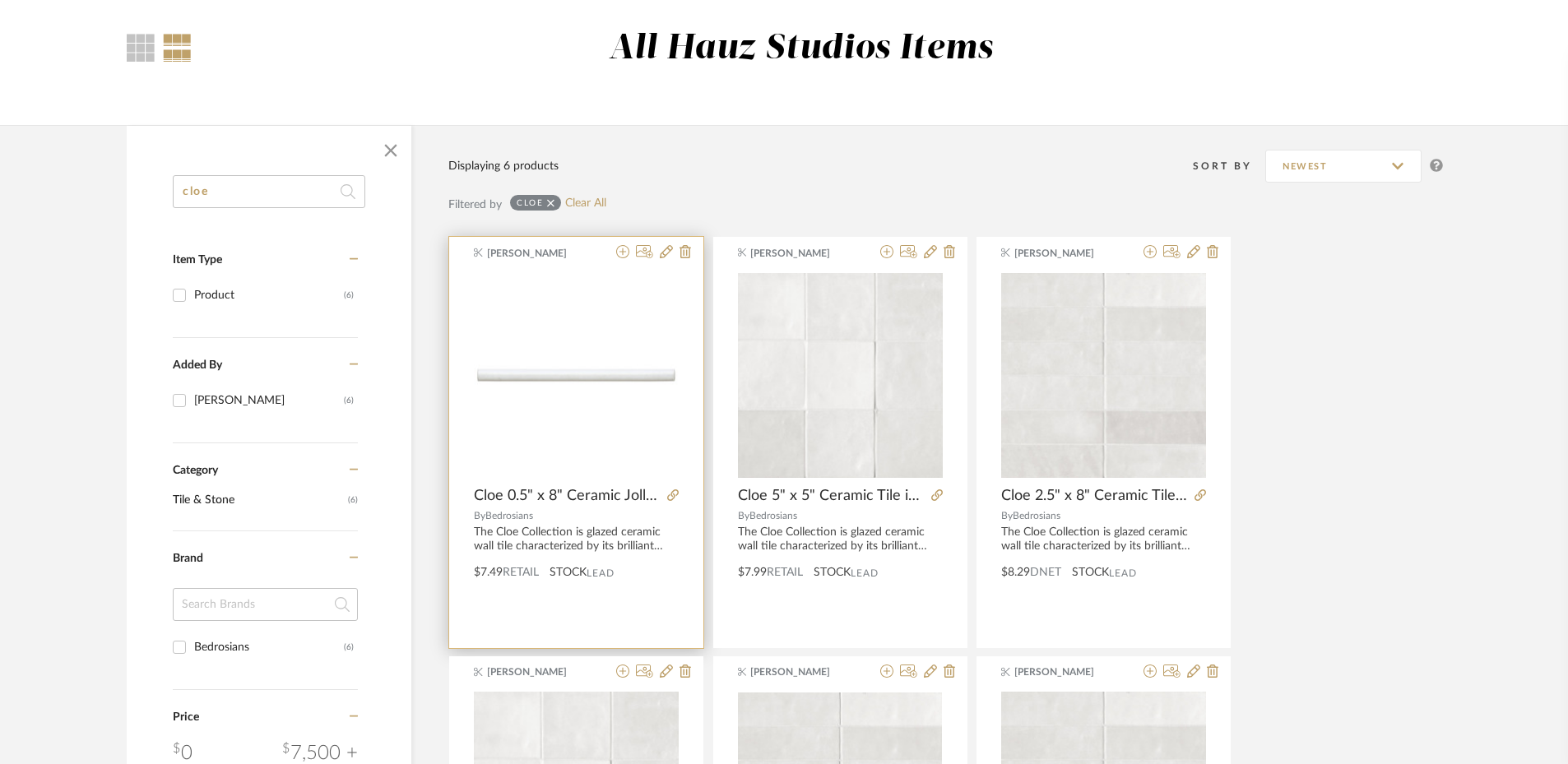
scroll to position [206, 0]
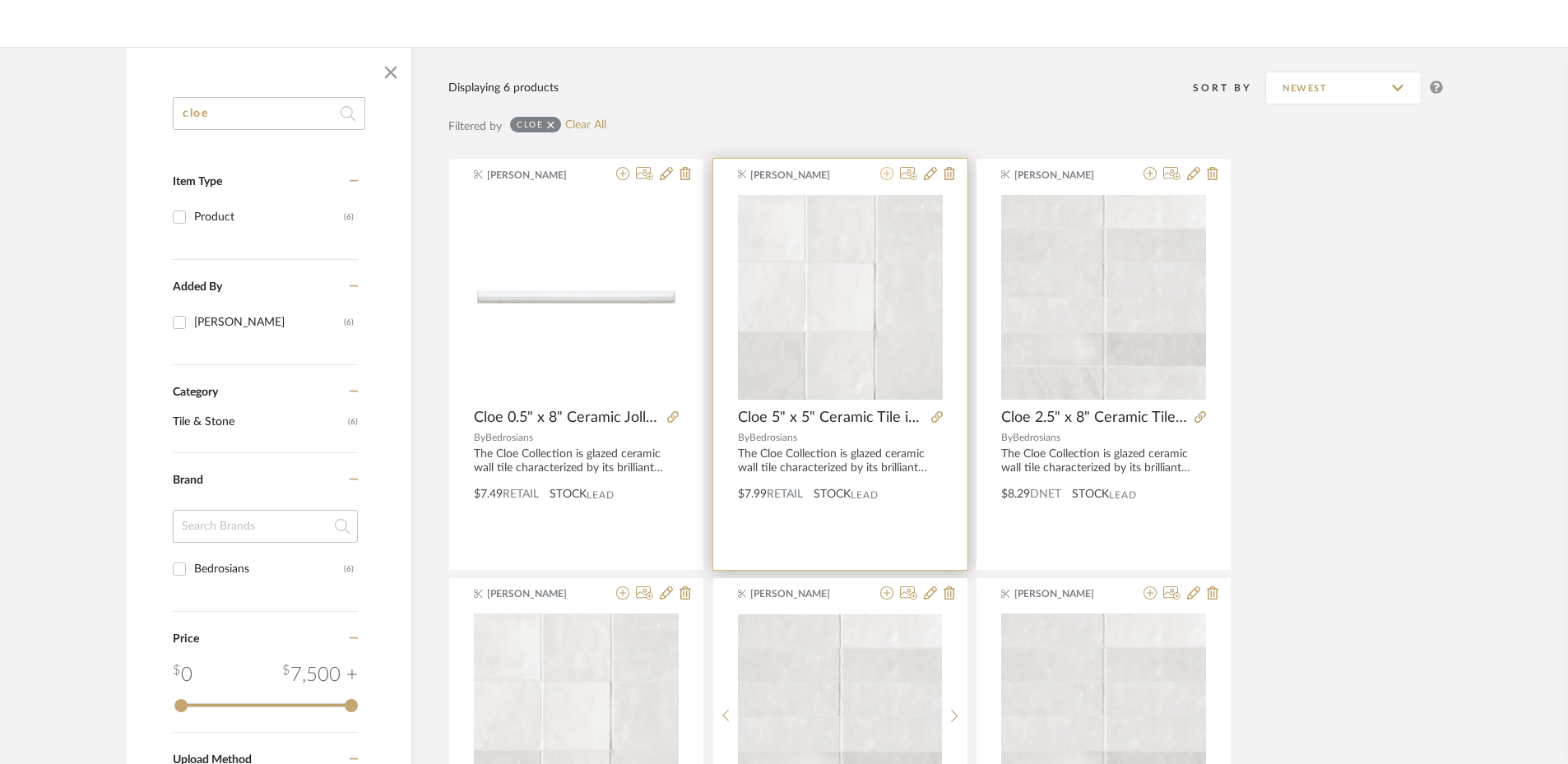
type input "cloe"
click at [886, 174] on icon at bounding box center [886, 172] width 13 height 13
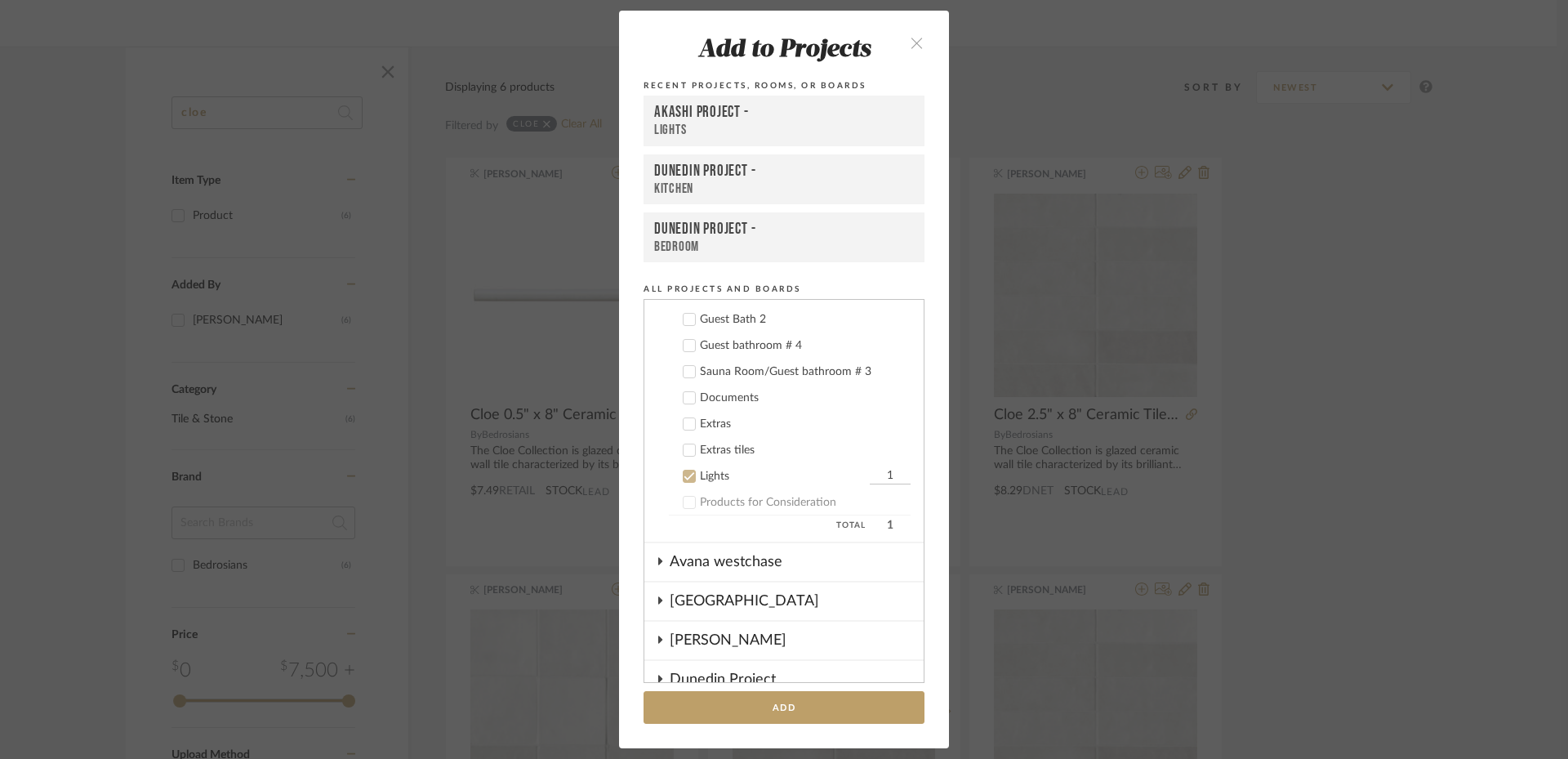
click at [683, 482] on div at bounding box center [689, 476] width 13 height 13
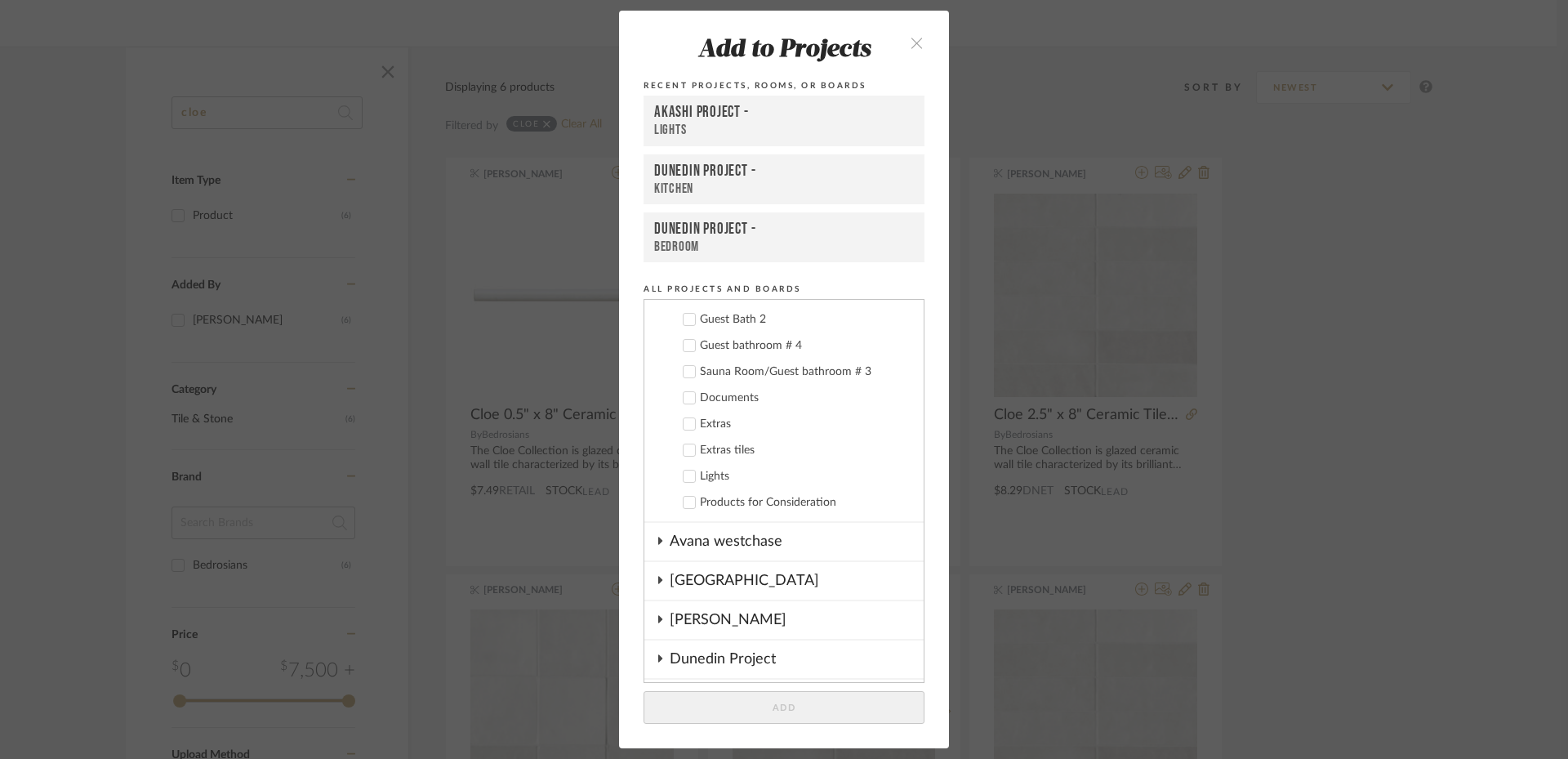
click at [684, 451] on icon at bounding box center [690, 451] width 12 height 12
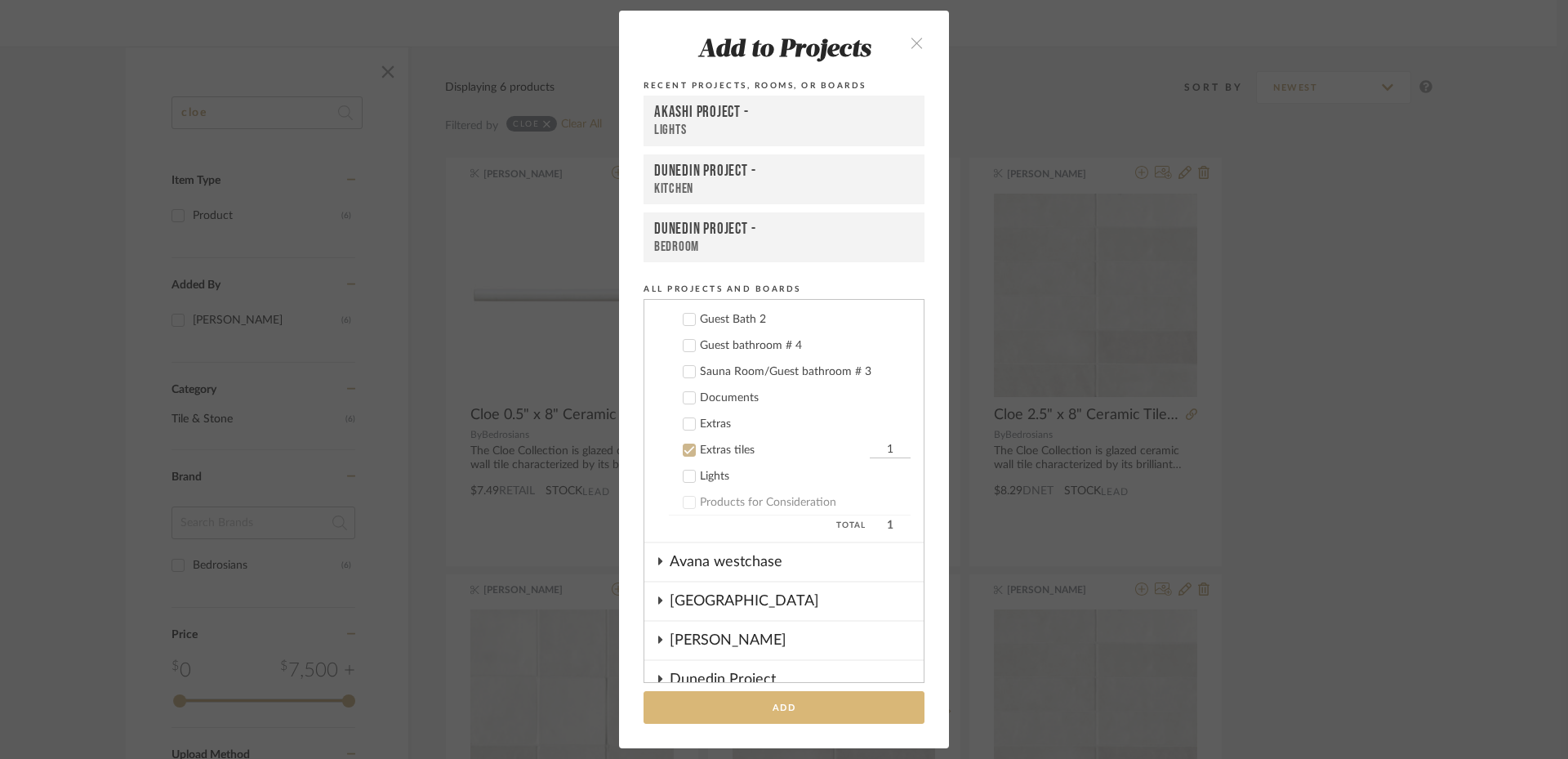
click at [802, 705] on button "Add" at bounding box center [784, 707] width 281 height 33
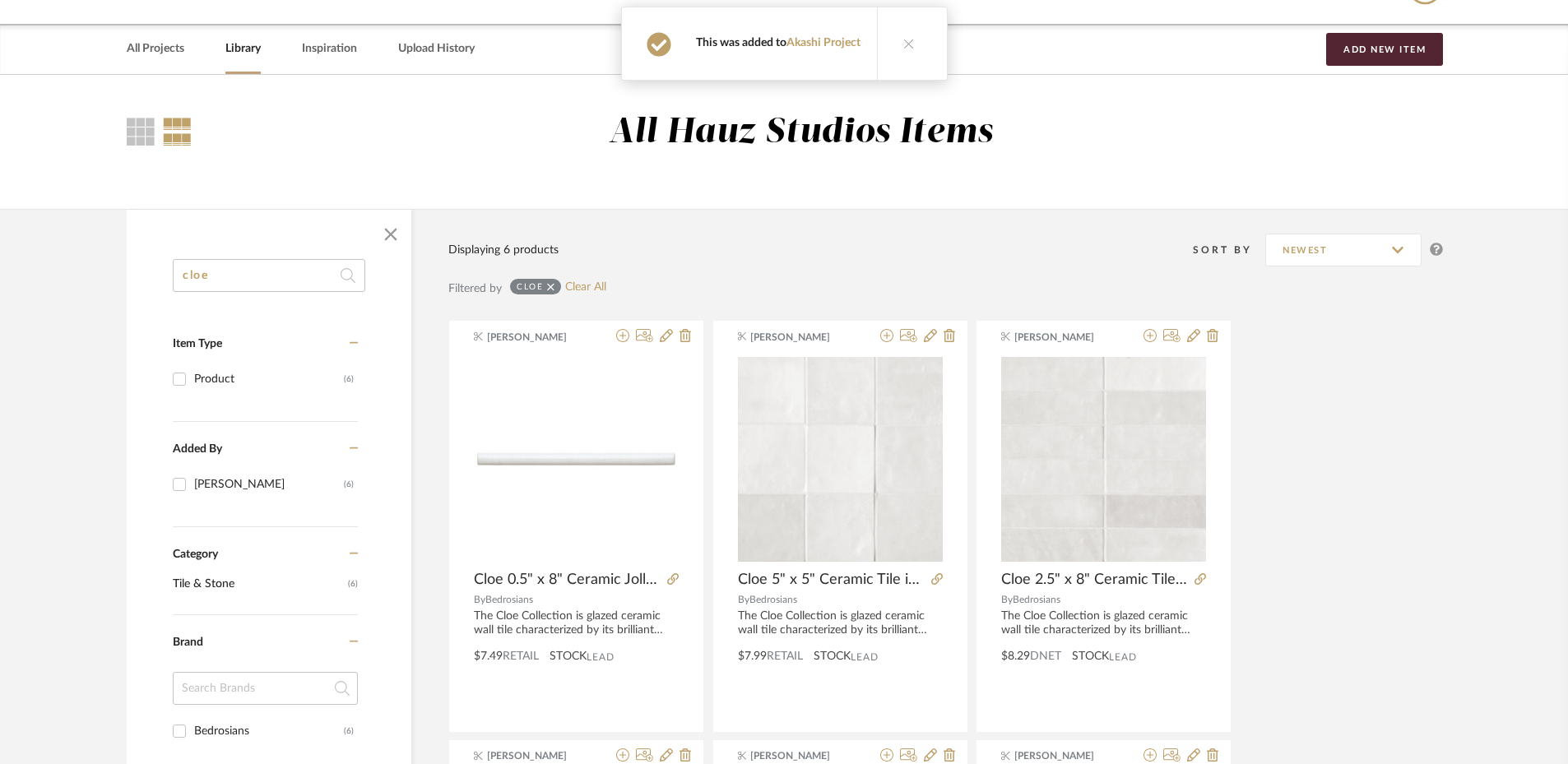
scroll to position [0, 0]
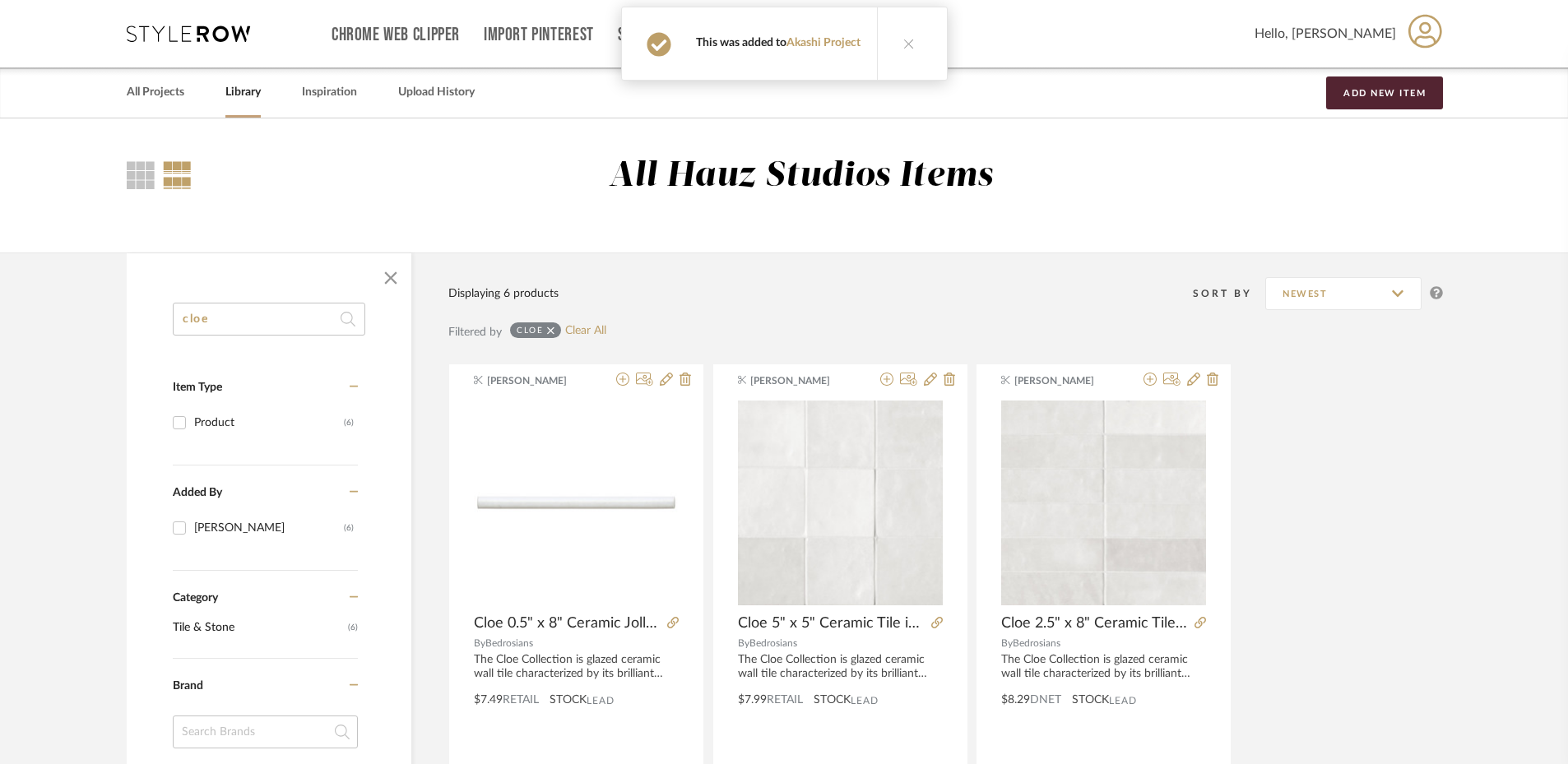
click at [891, 61] on button at bounding box center [908, 44] width 64 height 72
click at [163, 98] on link "All Projects" at bounding box center [155, 92] width 58 height 23
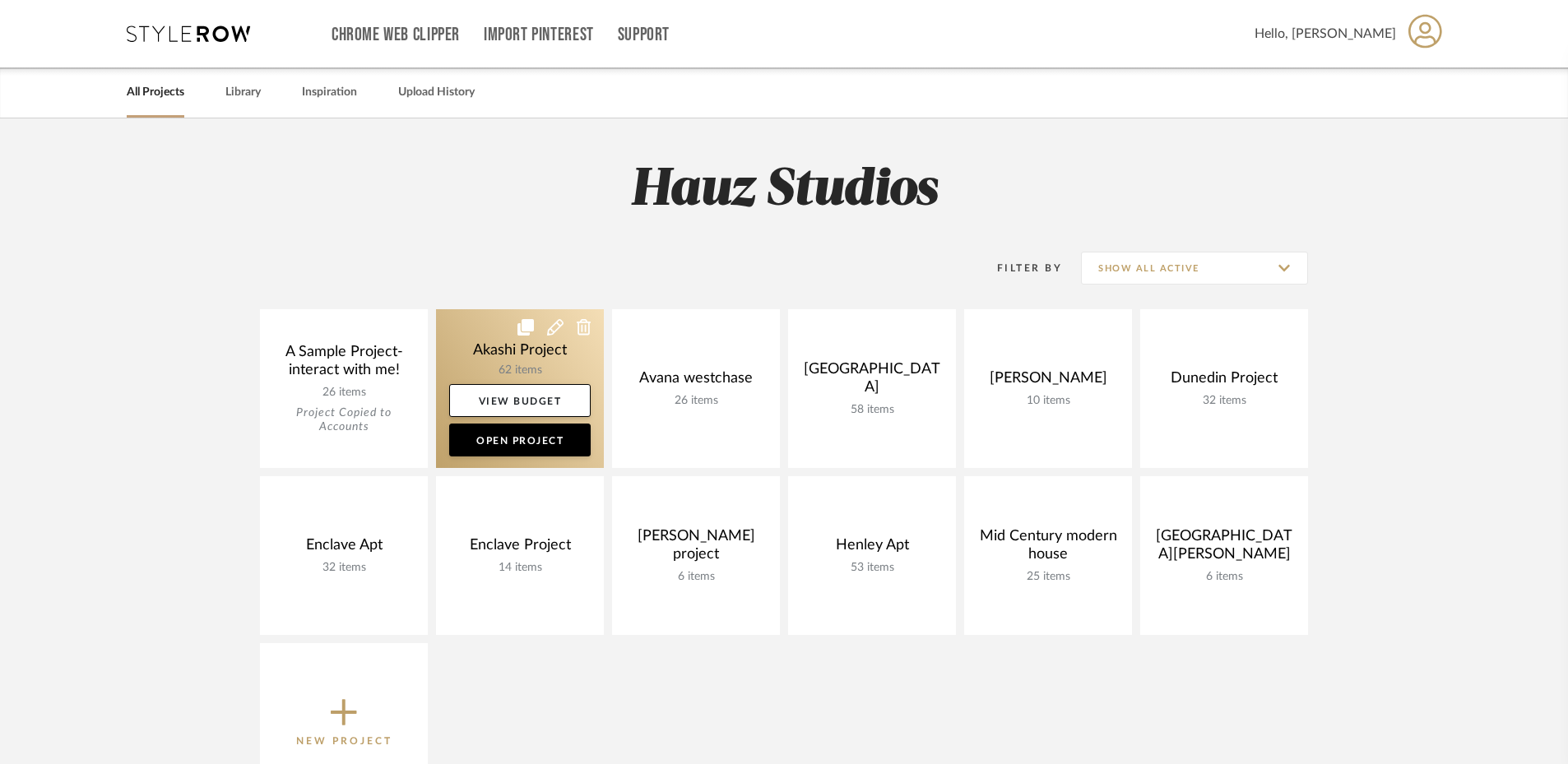
click at [542, 364] on link at bounding box center [519, 389] width 167 height 159
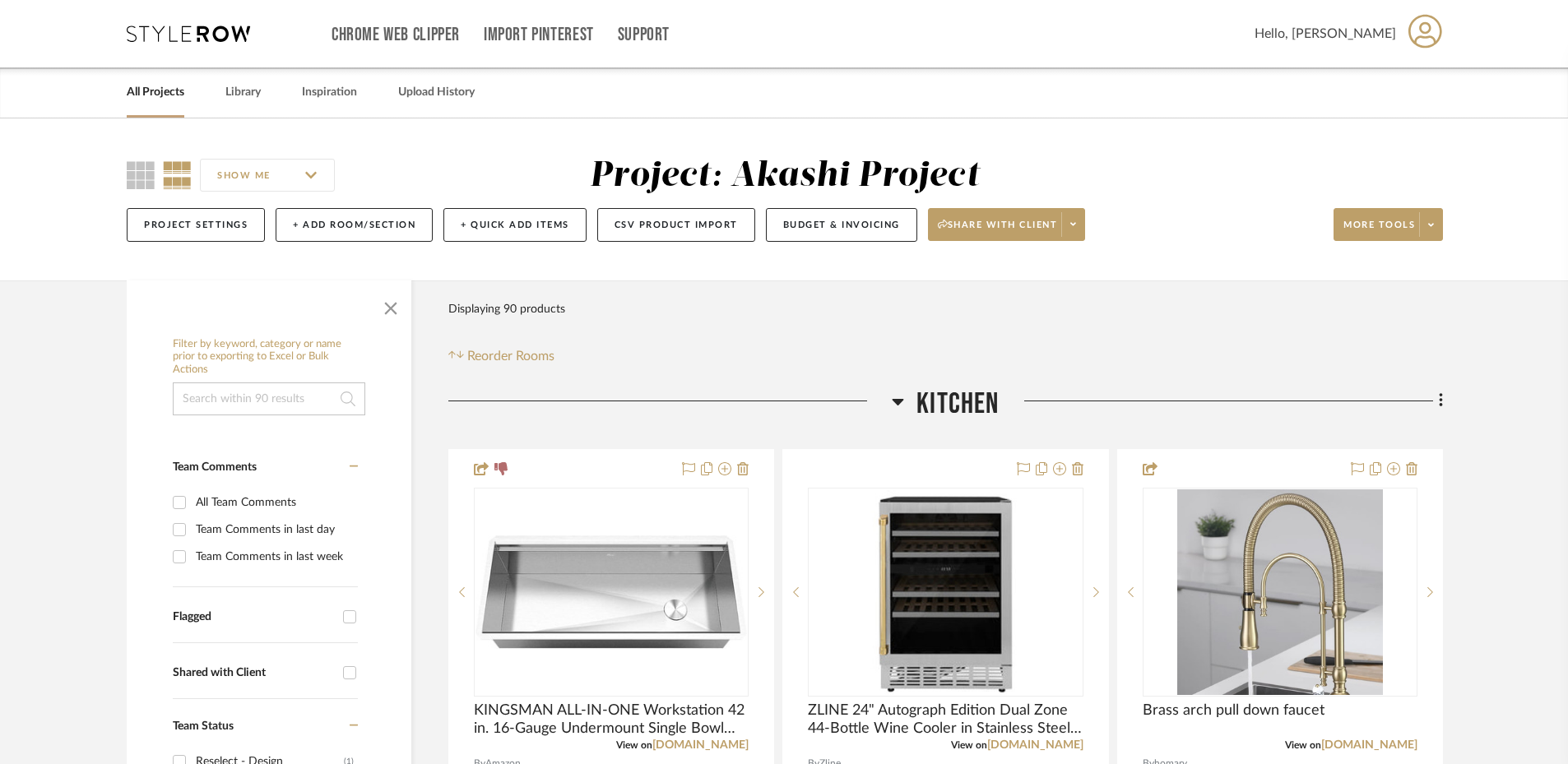
click at [896, 401] on icon at bounding box center [898, 402] width 12 height 7
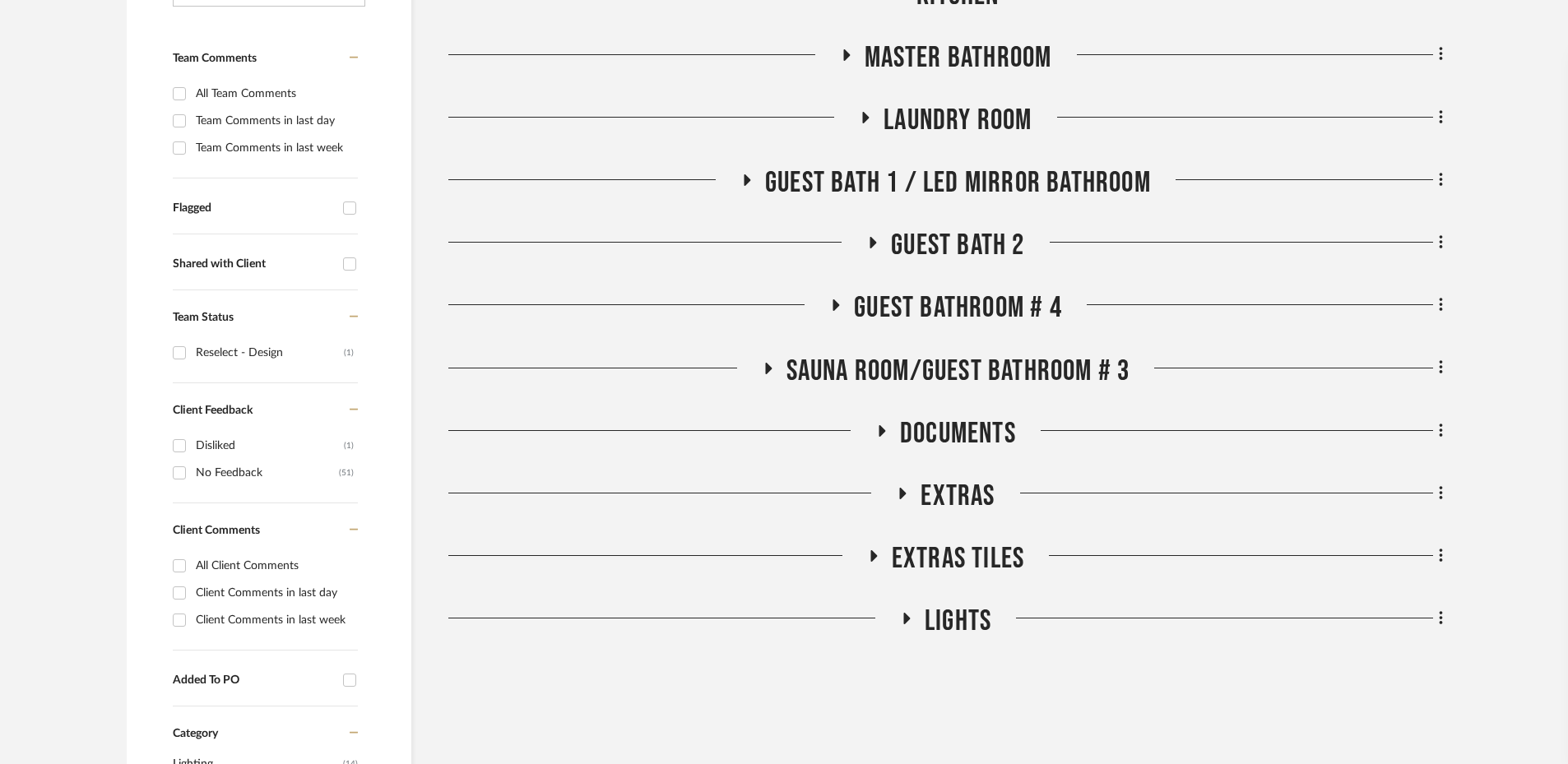
scroll to position [720, 0]
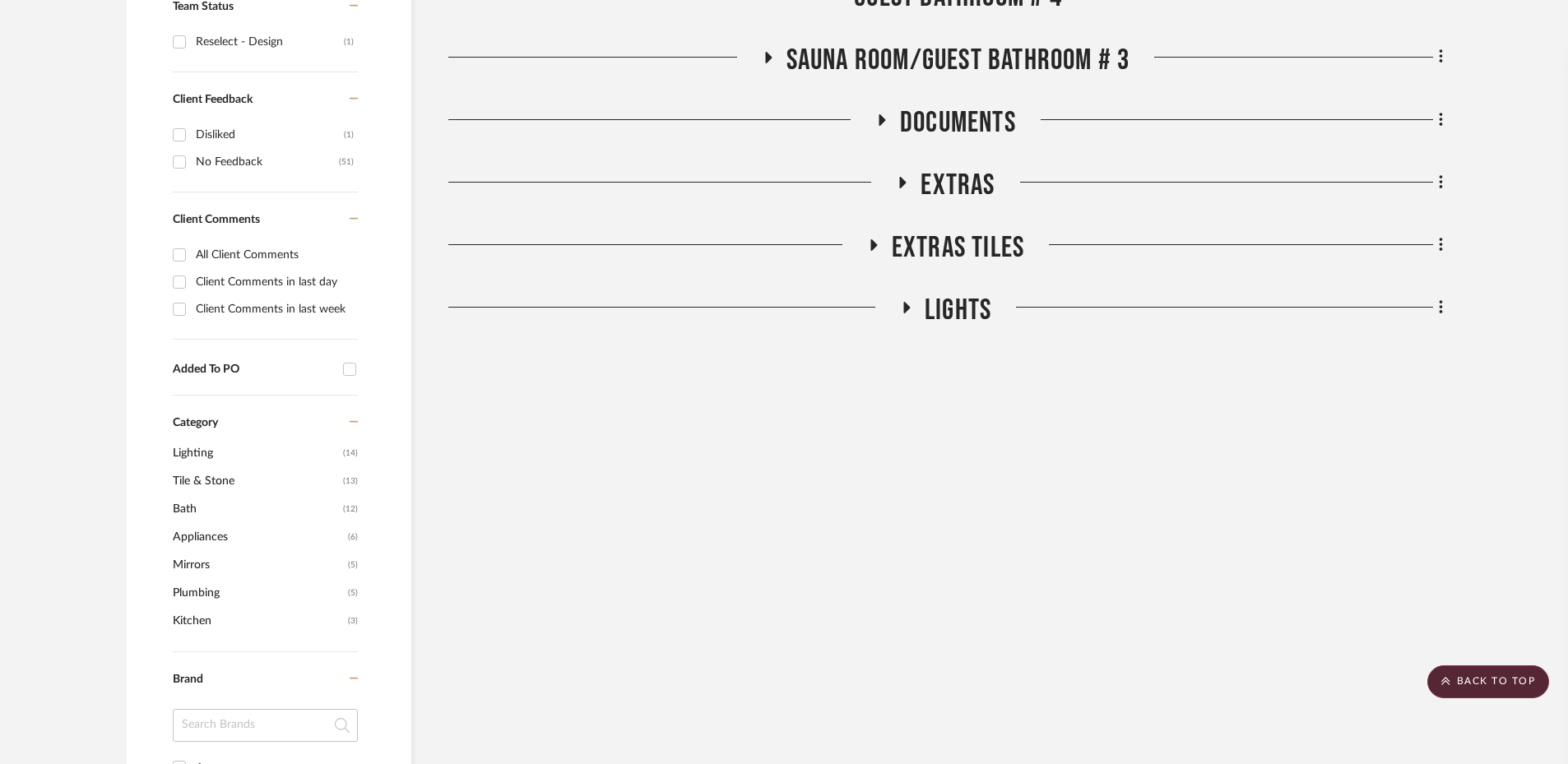
click at [871, 244] on icon at bounding box center [873, 245] width 7 height 12
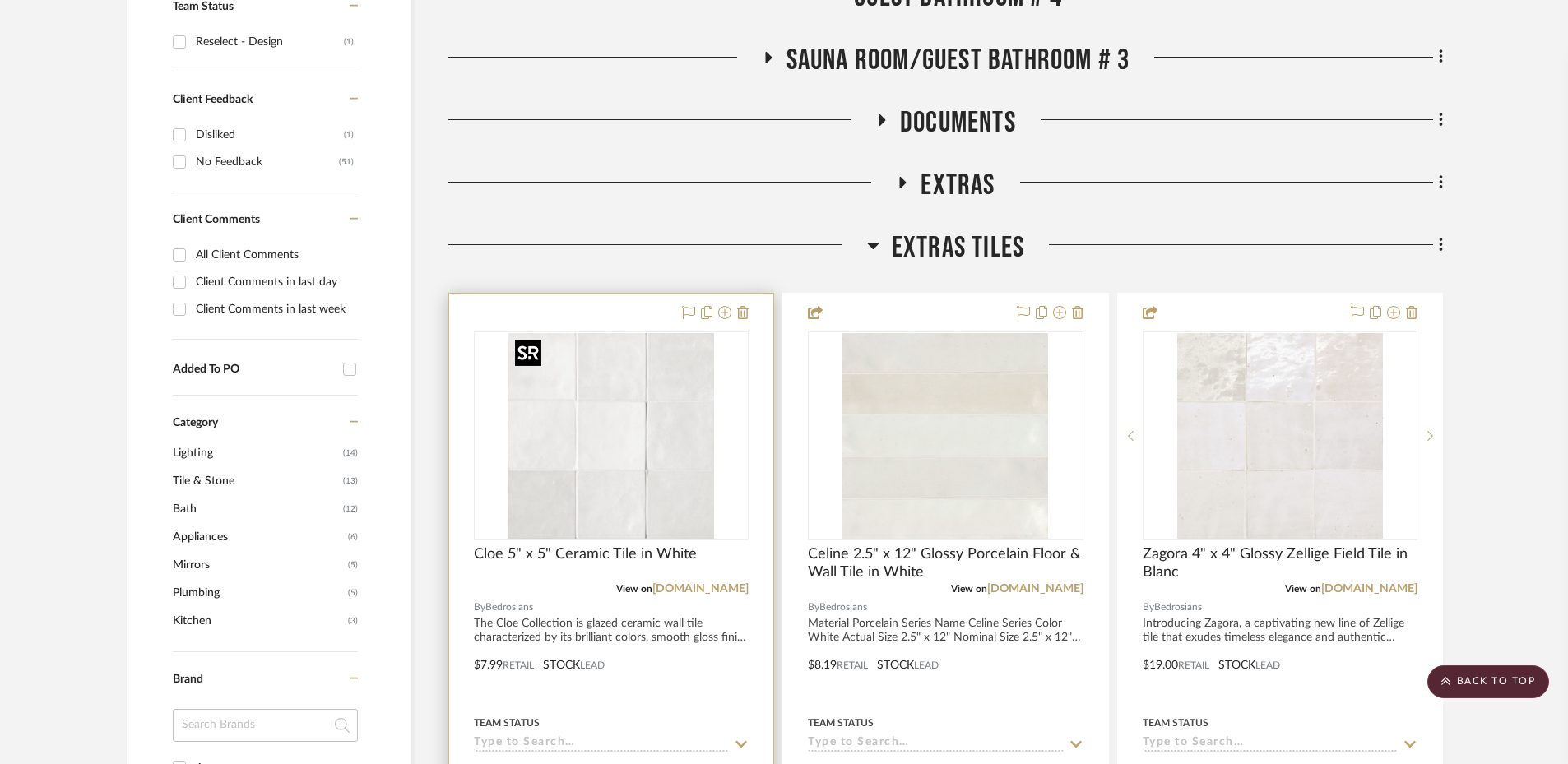
click at [696, 485] on img "0" at bounding box center [611, 436] width 206 height 206
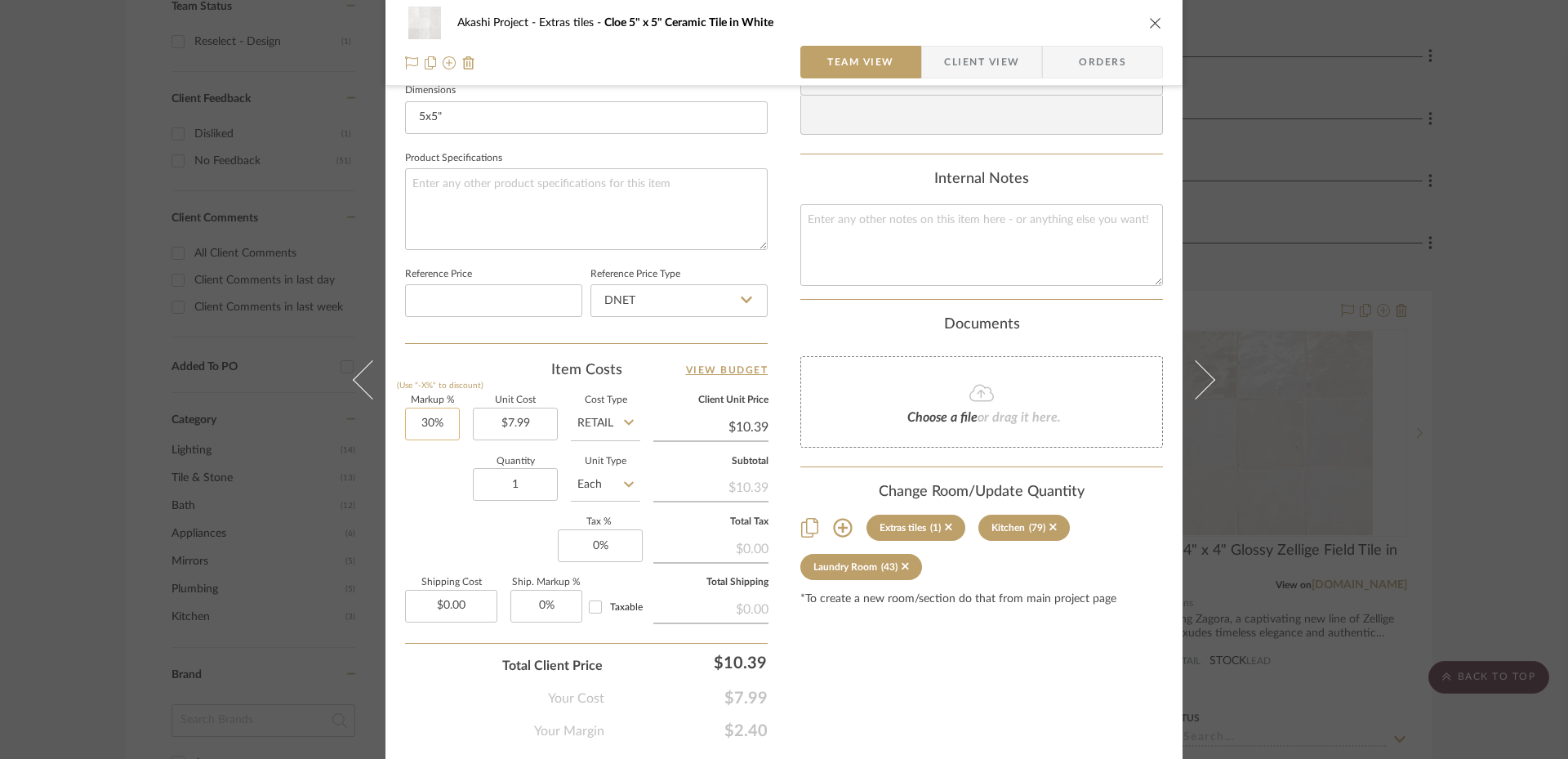
type input "30"
type input "7.99"
click at [532, 420] on input "7.99" at bounding box center [515, 424] width 85 height 33
type input "0%"
type input "$7.99"
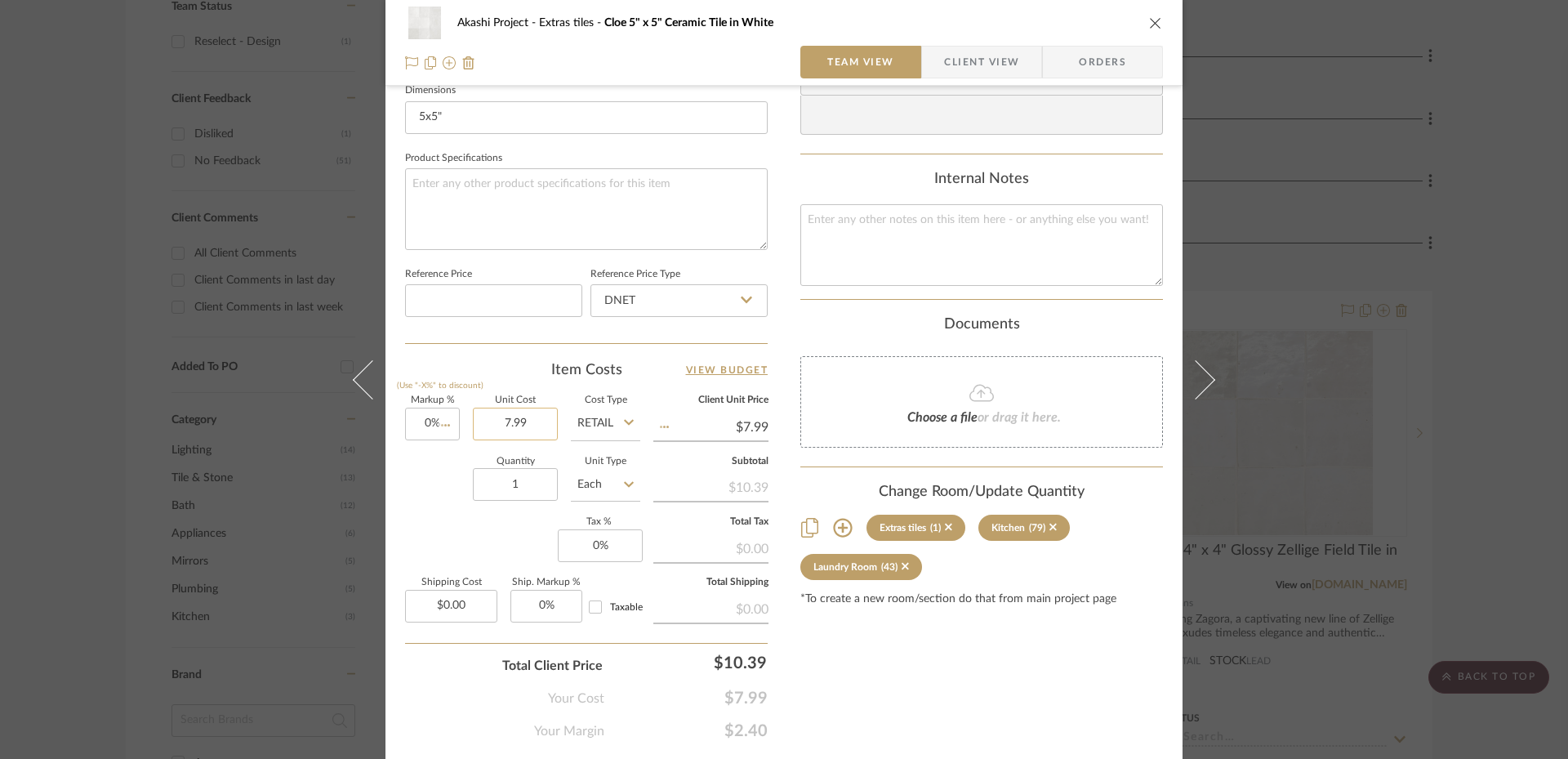
click at [532, 420] on input "7.99" at bounding box center [515, 424] width 85 height 33
type input "$8.89"
click at [436, 519] on div "Markup % (Use "-X%" to discount) 0% Unit Cost $8.89 Cost Type Retail Client Uni…" at bounding box center [587, 515] width 363 height 238
type input "$8.89"
click at [963, 615] on div "Content here copies to Client View - confirm visibility there. Show in Client D…" at bounding box center [981, 68] width 363 height 1345
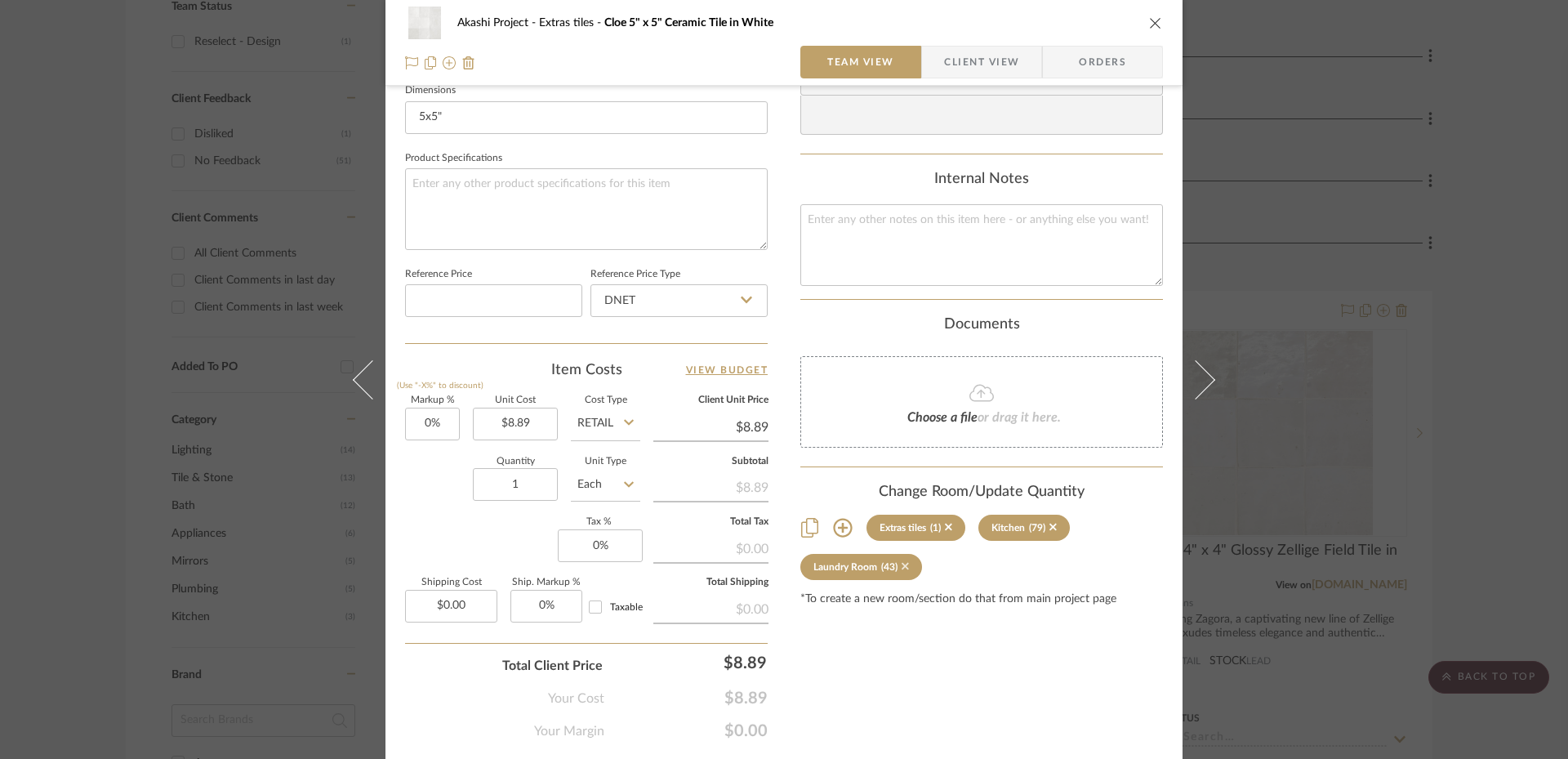
click at [902, 566] on icon at bounding box center [906, 566] width 8 height 12
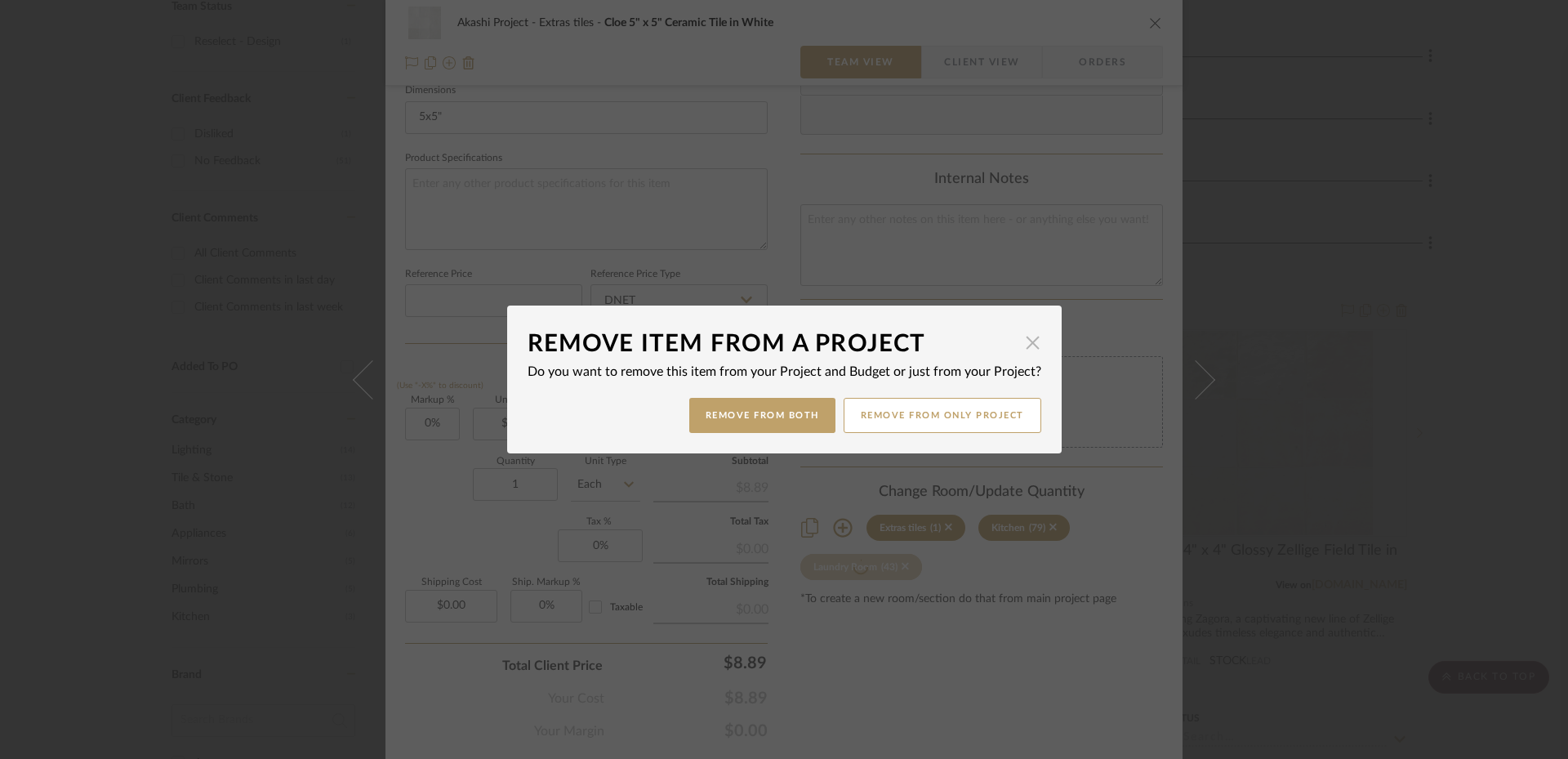
click at [1020, 344] on span "button" at bounding box center [1034, 343] width 33 height 33
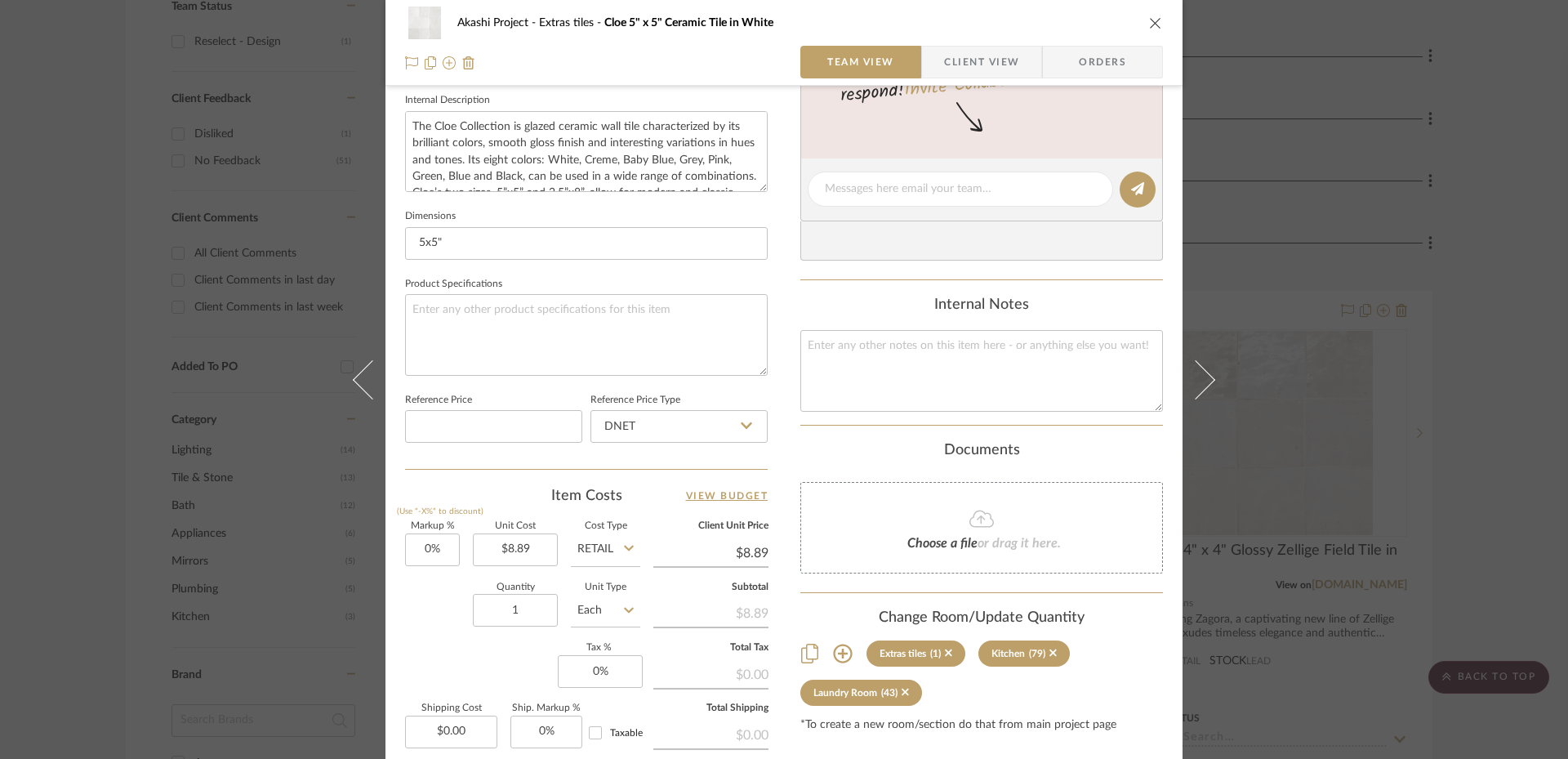
scroll to position [762, 0]
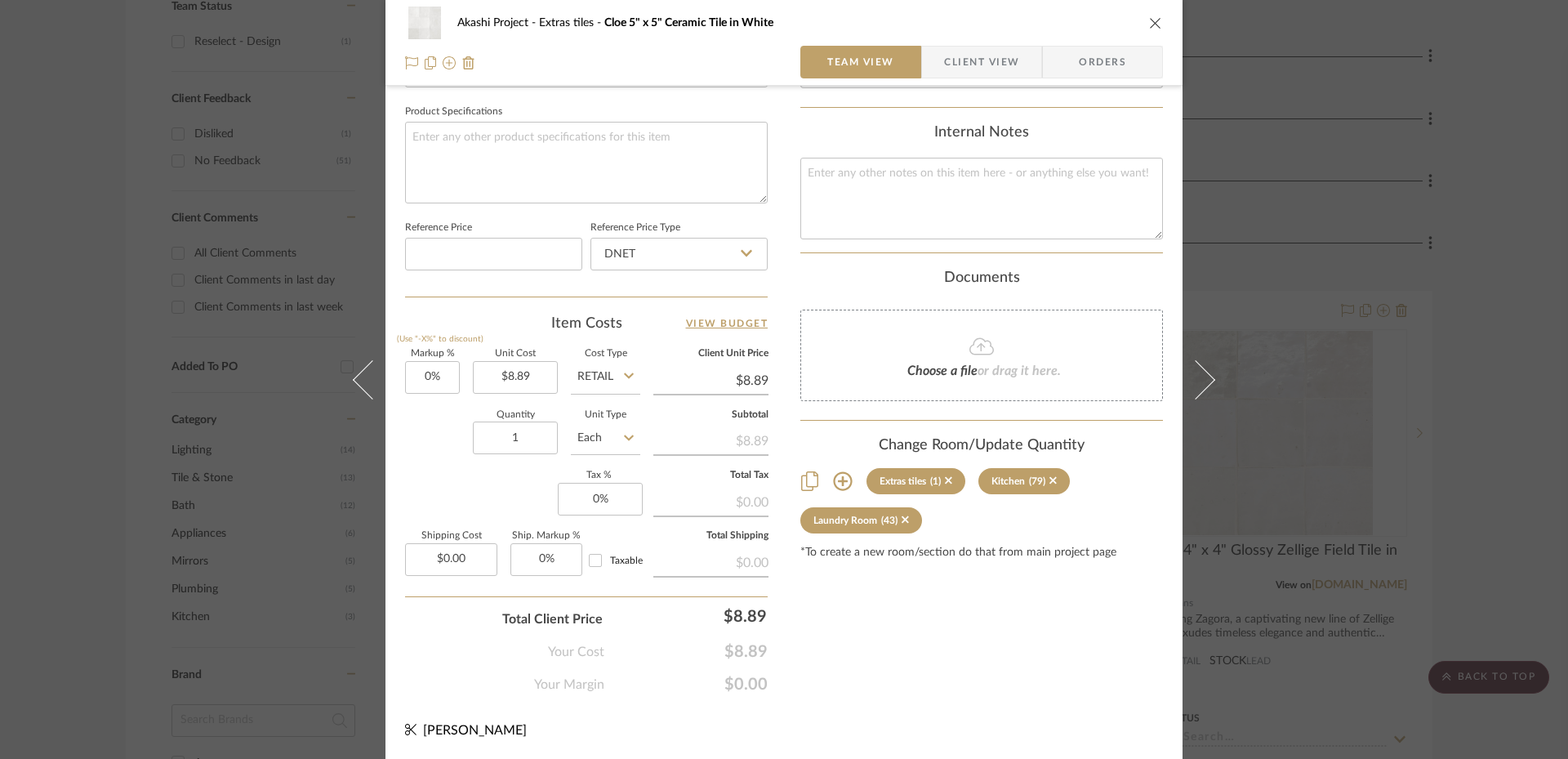
click at [1454, 387] on div "Akashi Project Extras tiles Cloe 5" x 5" Ceramic Tile in White Team View Client…" at bounding box center [784, 380] width 1568 height 759
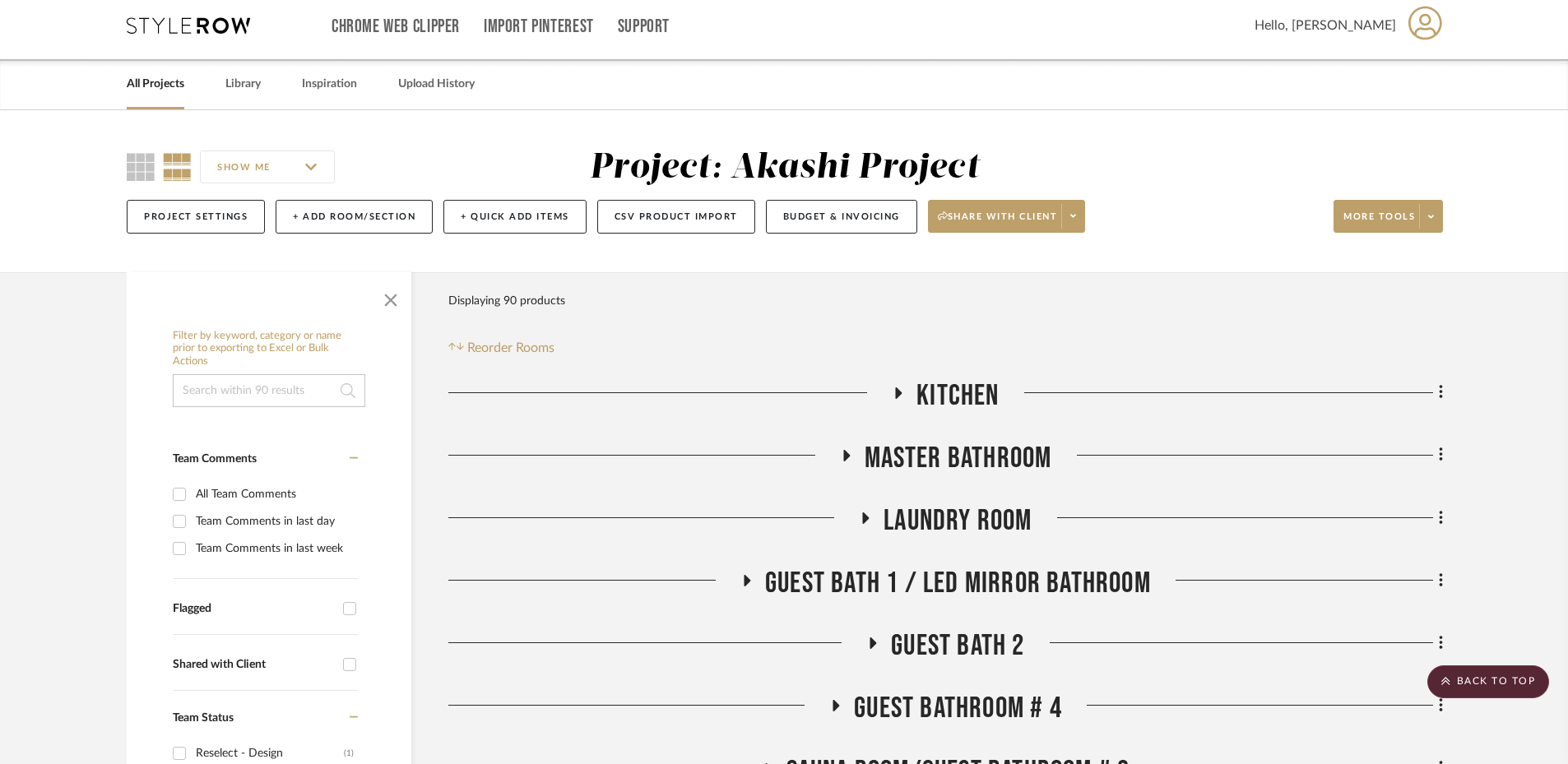
scroll to position [0, 0]
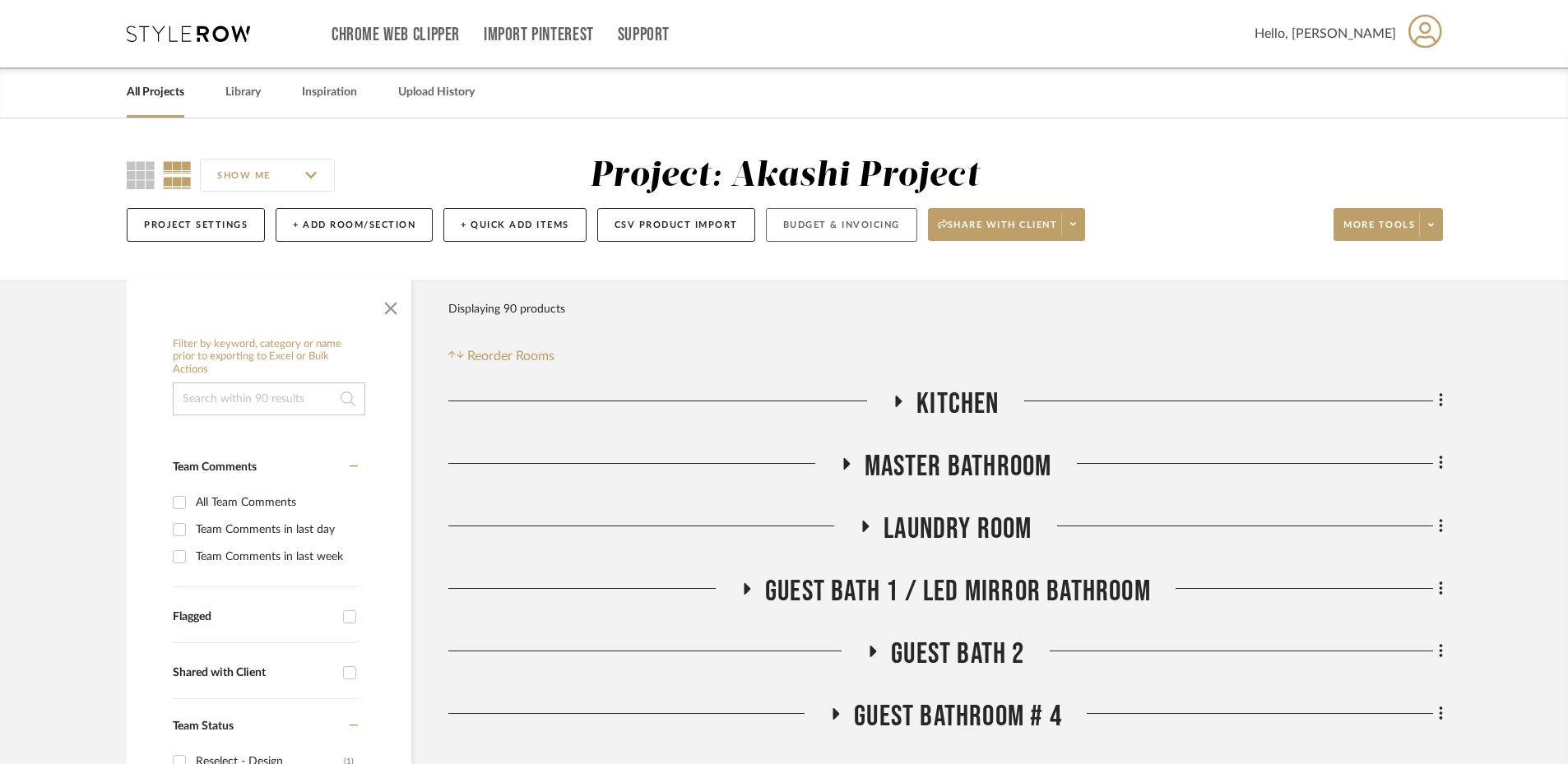
click at [863, 217] on button "Budget & Invoicing" at bounding box center [841, 224] width 152 height 33
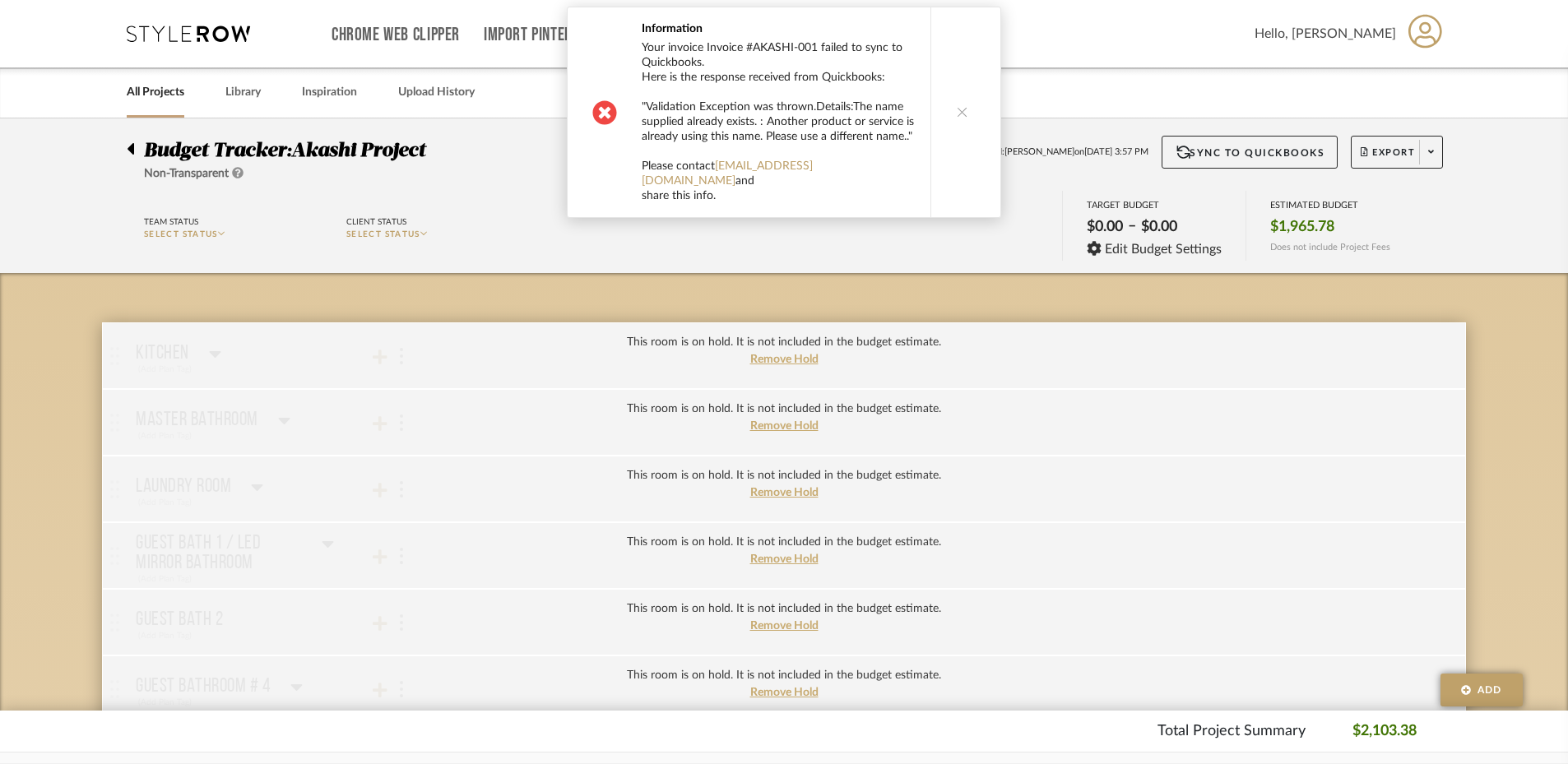
scroll to position [617, 0]
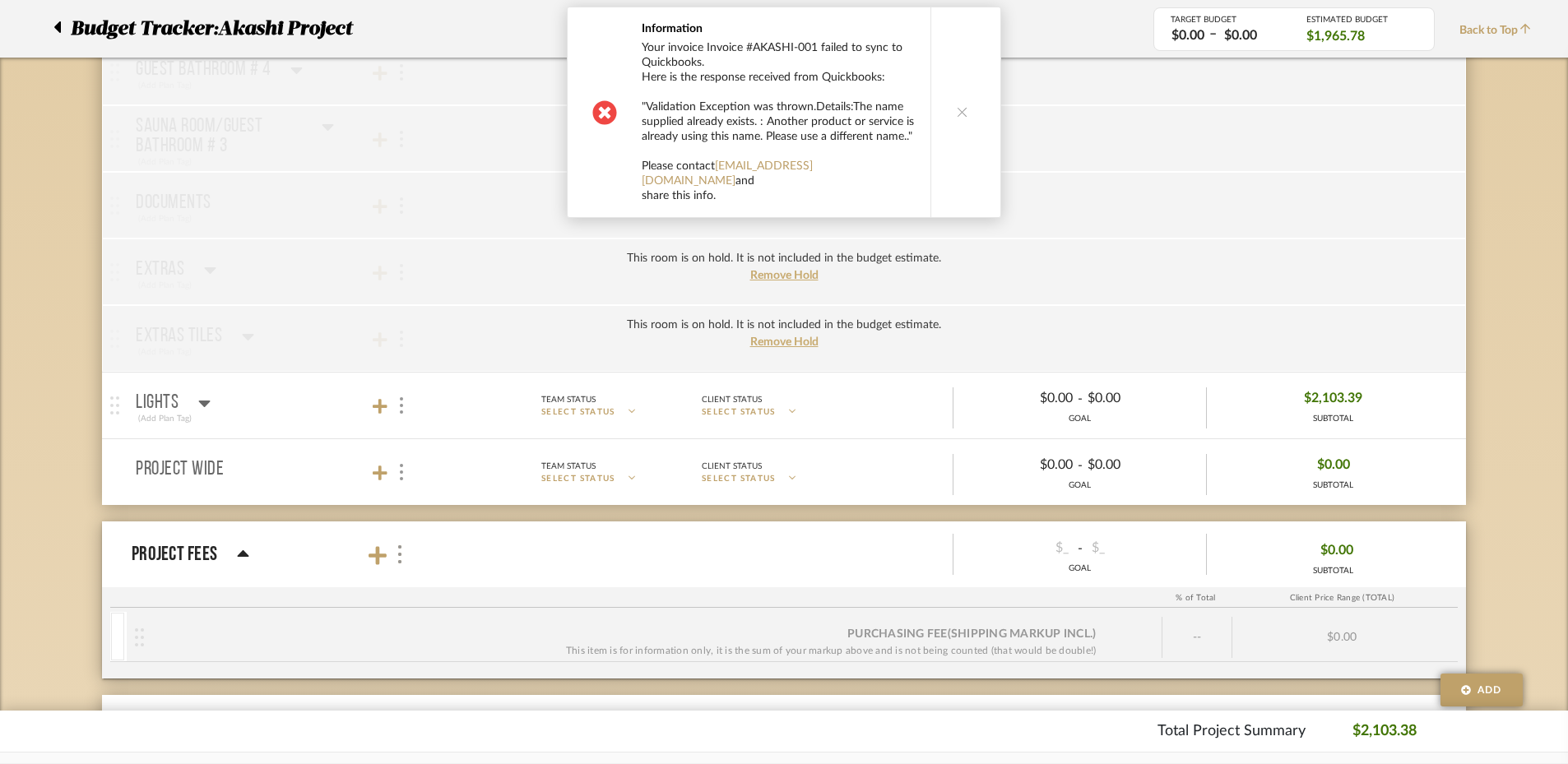
click at [957, 106] on icon at bounding box center [963, 112] width 12 height 12
click at [962, 110] on icon at bounding box center [963, 112] width 12 height 12
click at [962, 114] on icon at bounding box center [963, 119] width 12 height 12
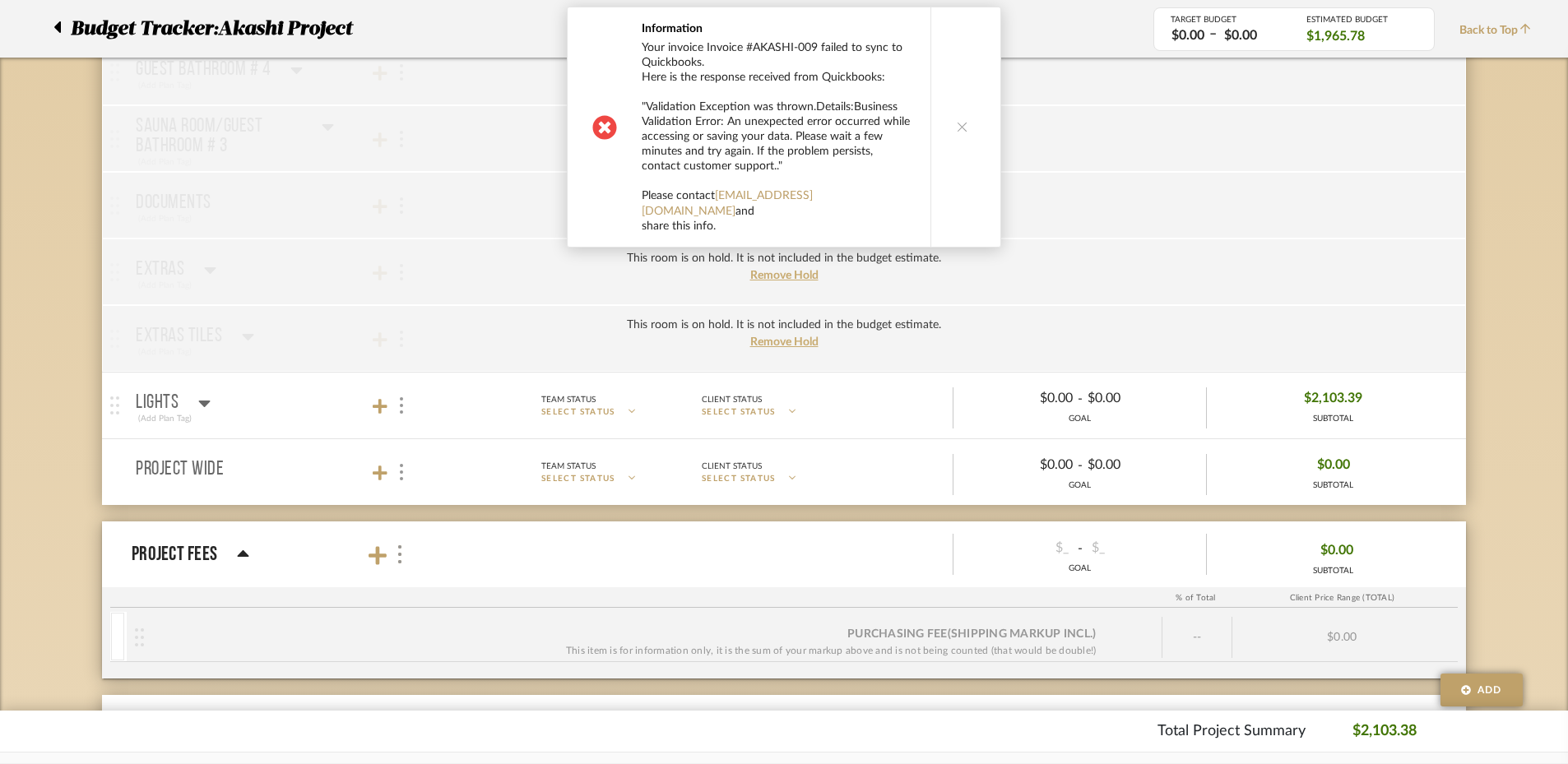
click at [962, 109] on button at bounding box center [962, 127] width 64 height 239
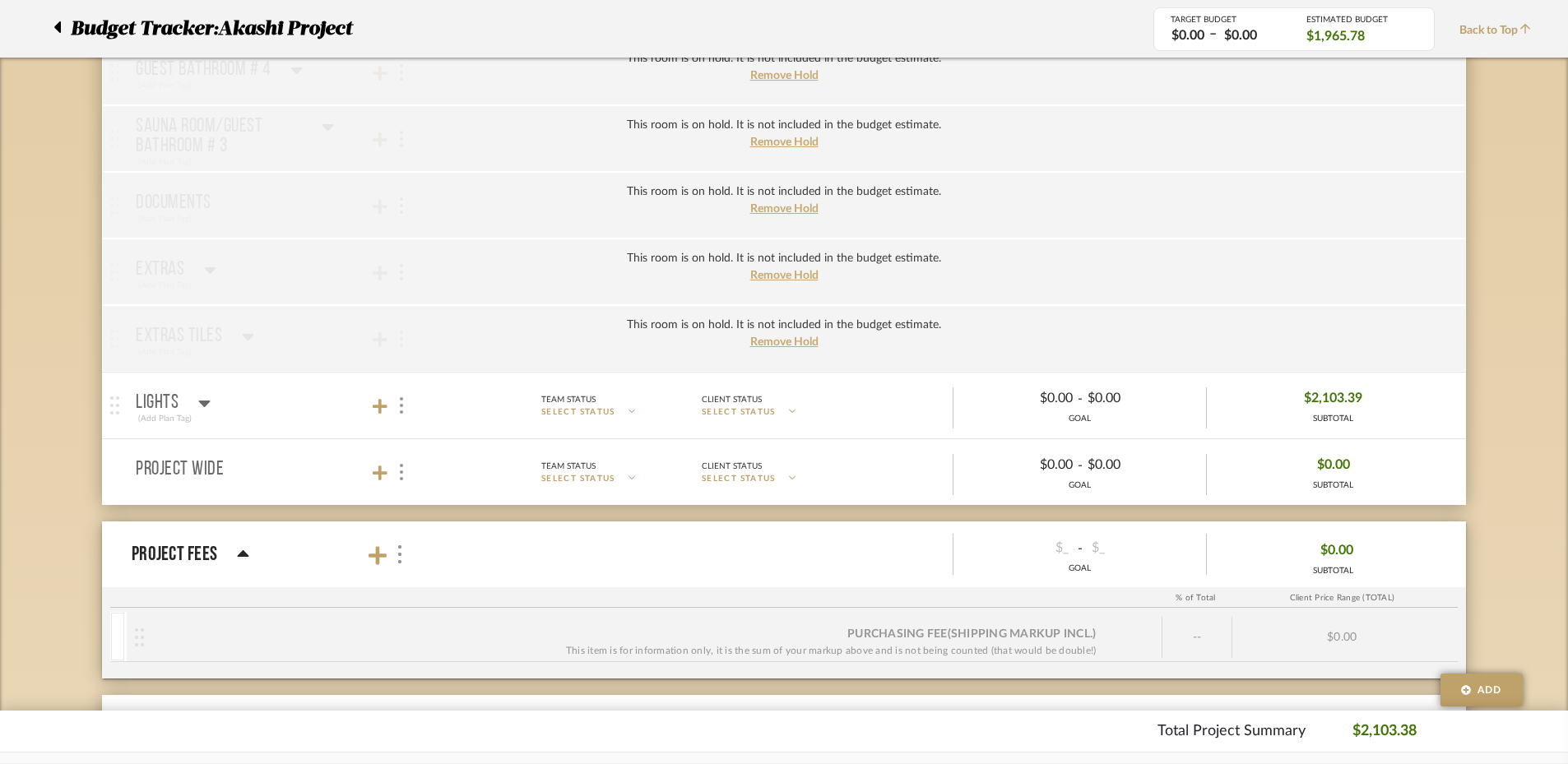
click at [962, 109] on div "This room is on hold. It is not included in the budget estimate. Remove Hold" at bounding box center [784, 138] width 1363 height 67
click at [796, 337] on span "Remove Hold" at bounding box center [784, 342] width 69 height 12
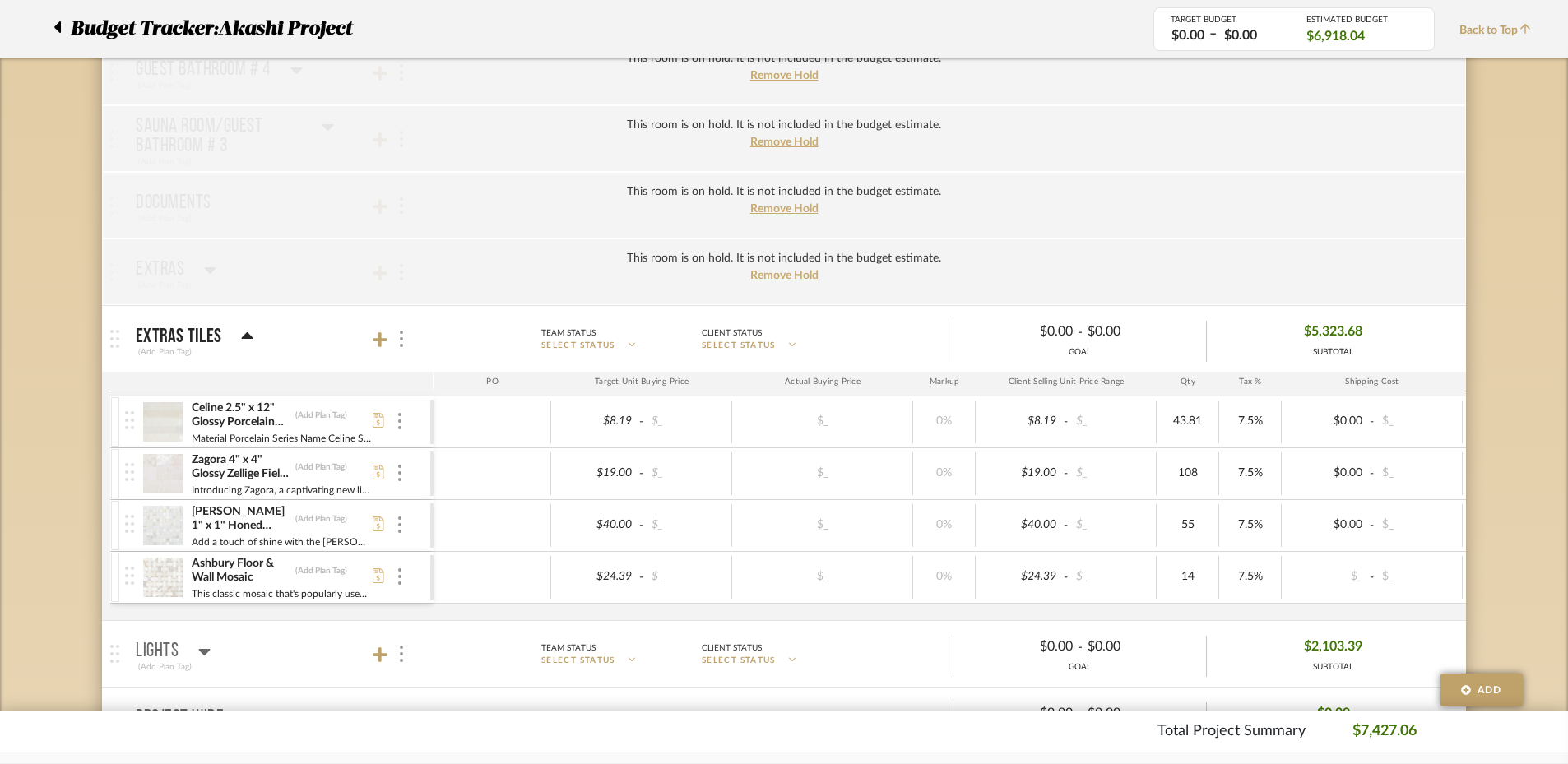
scroll to position [1028, 0]
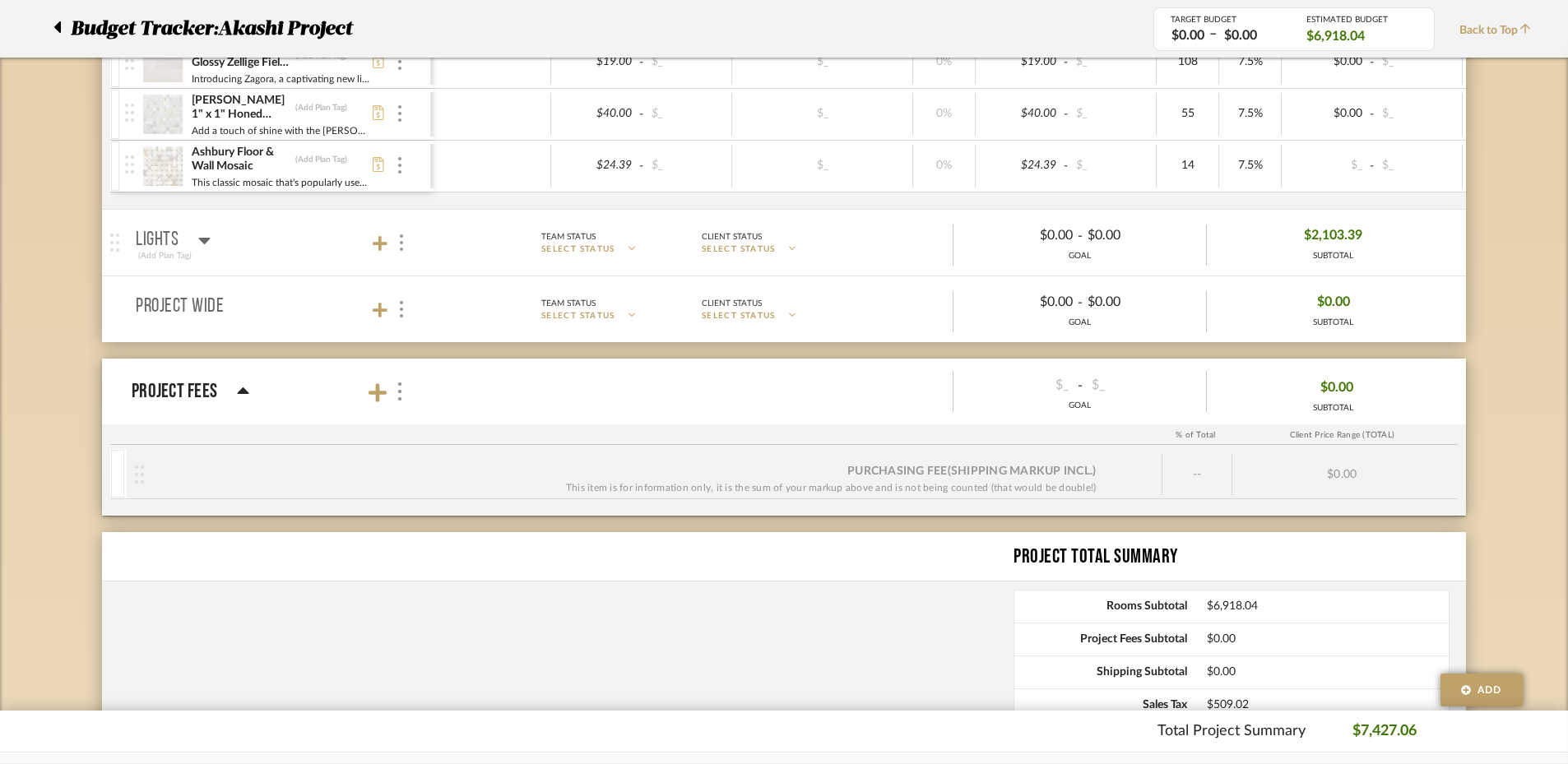
click at [210, 238] on icon at bounding box center [204, 240] width 13 height 20
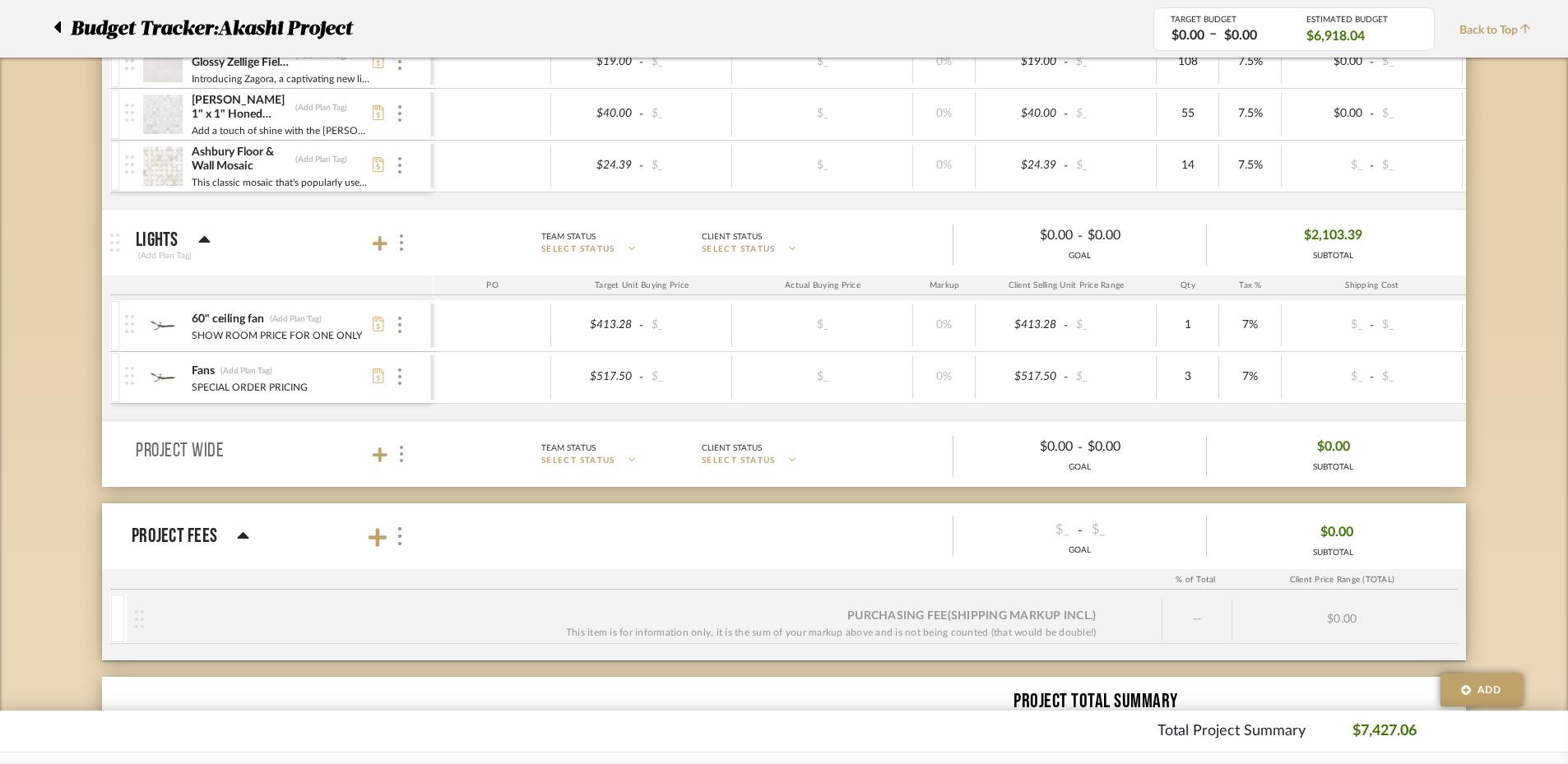
click at [792, 240] on div "Client Status" at bounding box center [769, 236] width 135 height 14
click at [644, 248] on p "SELECT STATUS" at bounding box center [609, 250] width 135 height 13
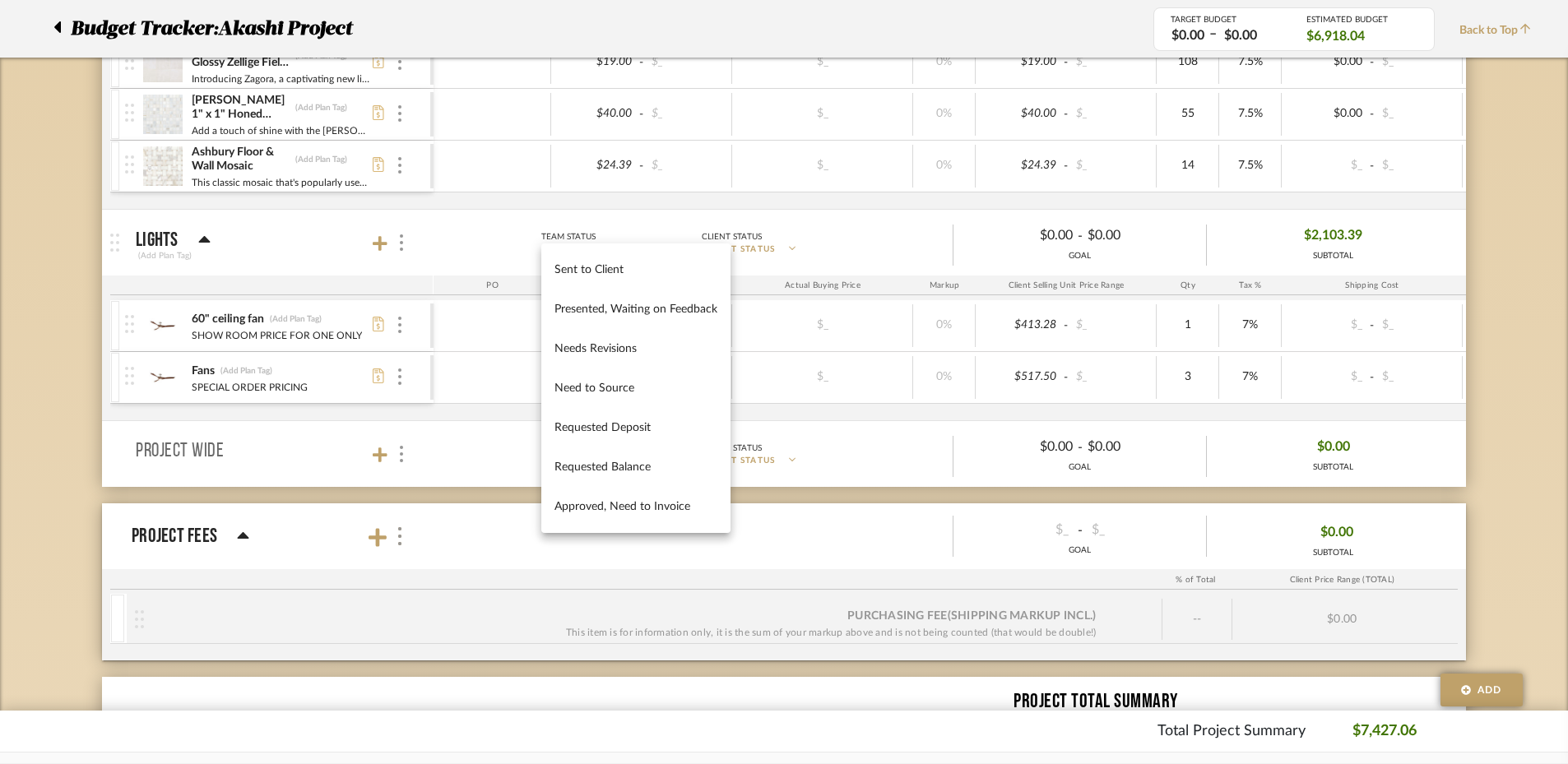
click at [404, 233] on div at bounding box center [784, 382] width 1568 height 764
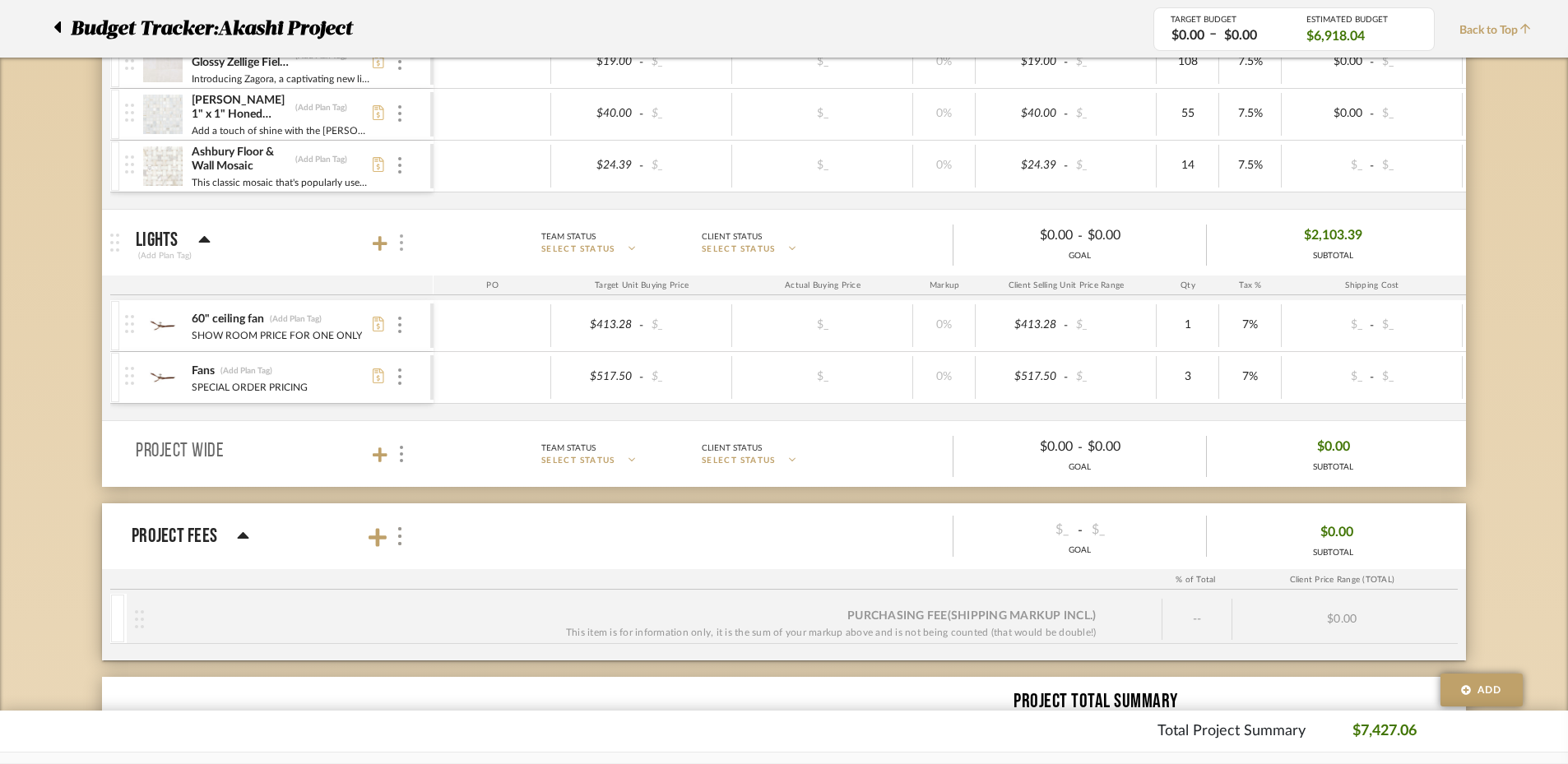
click at [401, 242] on img at bounding box center [401, 242] width 3 height 17
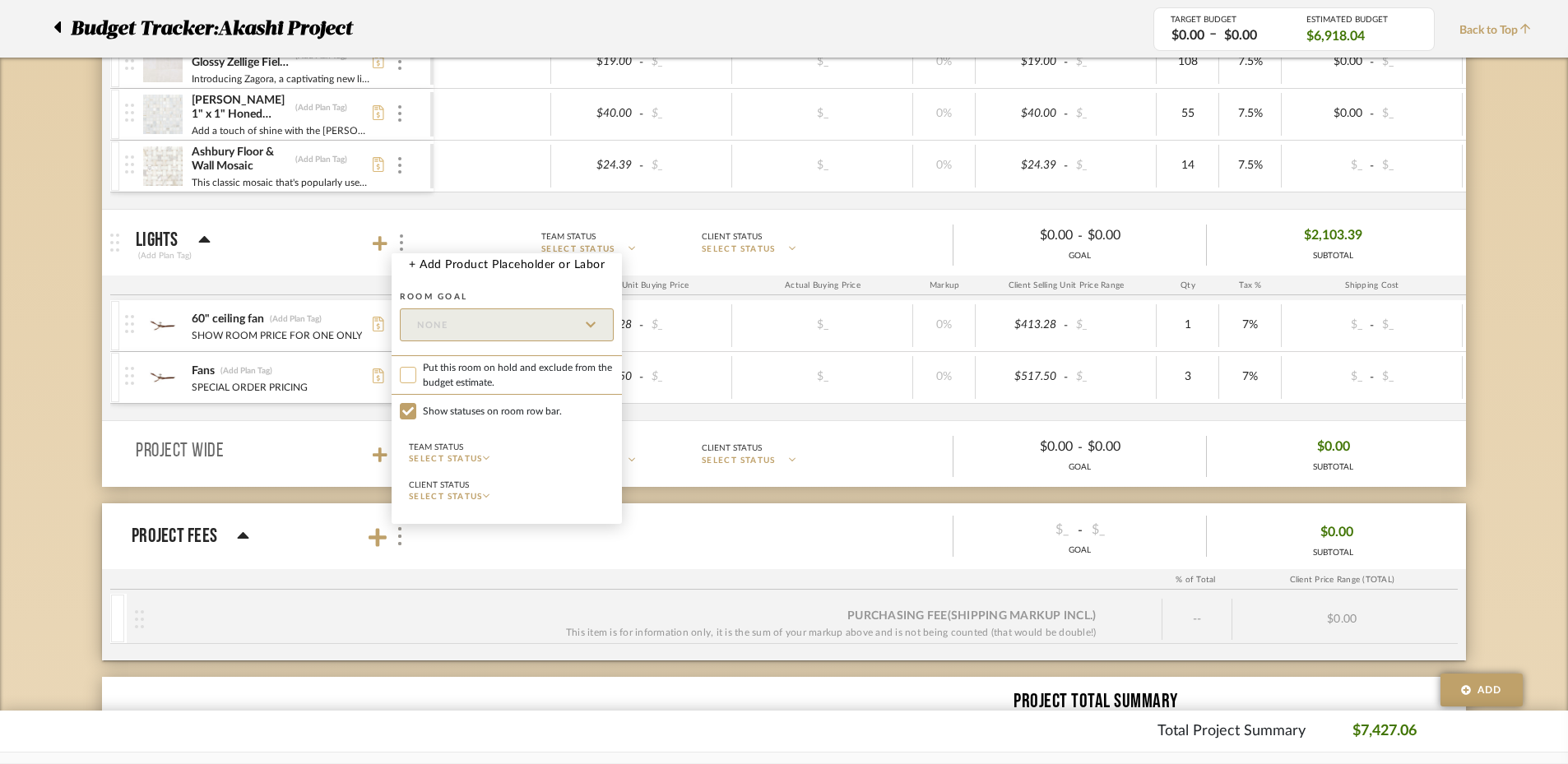
click at [408, 375] on input "Put this room on hold and exclude from the budget estimate." at bounding box center [407, 375] width 17 height 17
checkbox input "true"
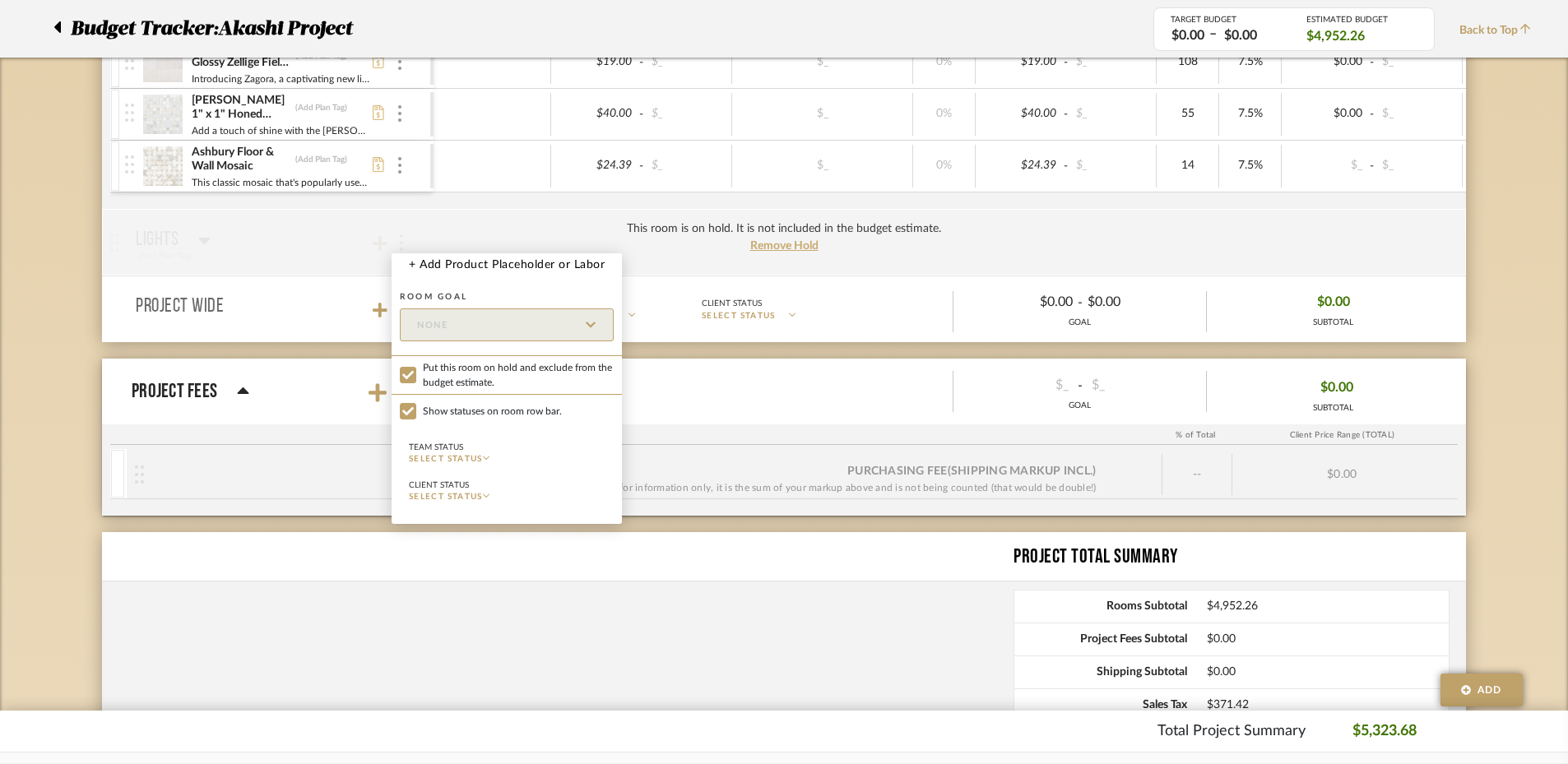
click at [335, 293] on div at bounding box center [784, 382] width 1568 height 764
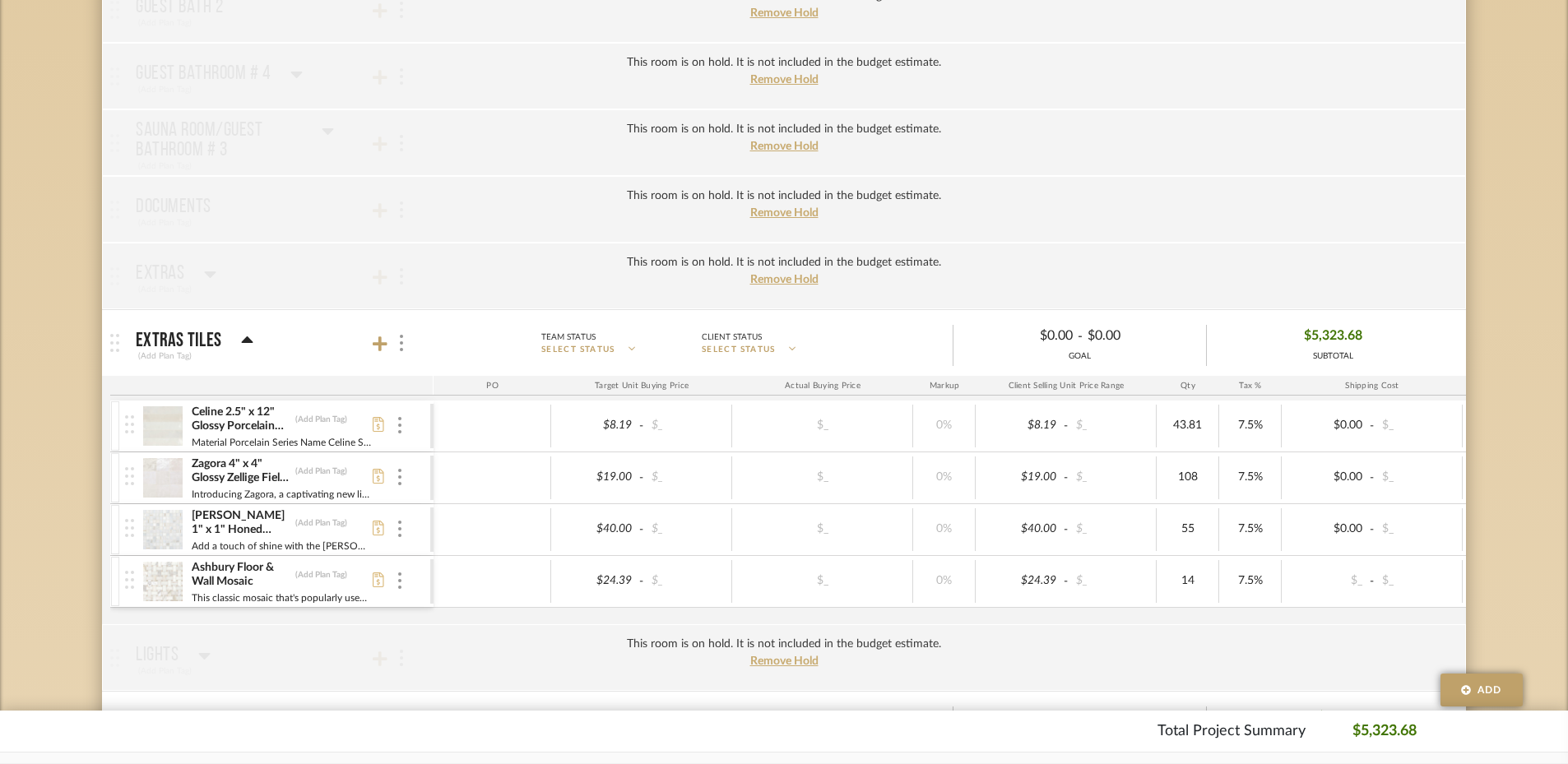
scroll to position [823, 0]
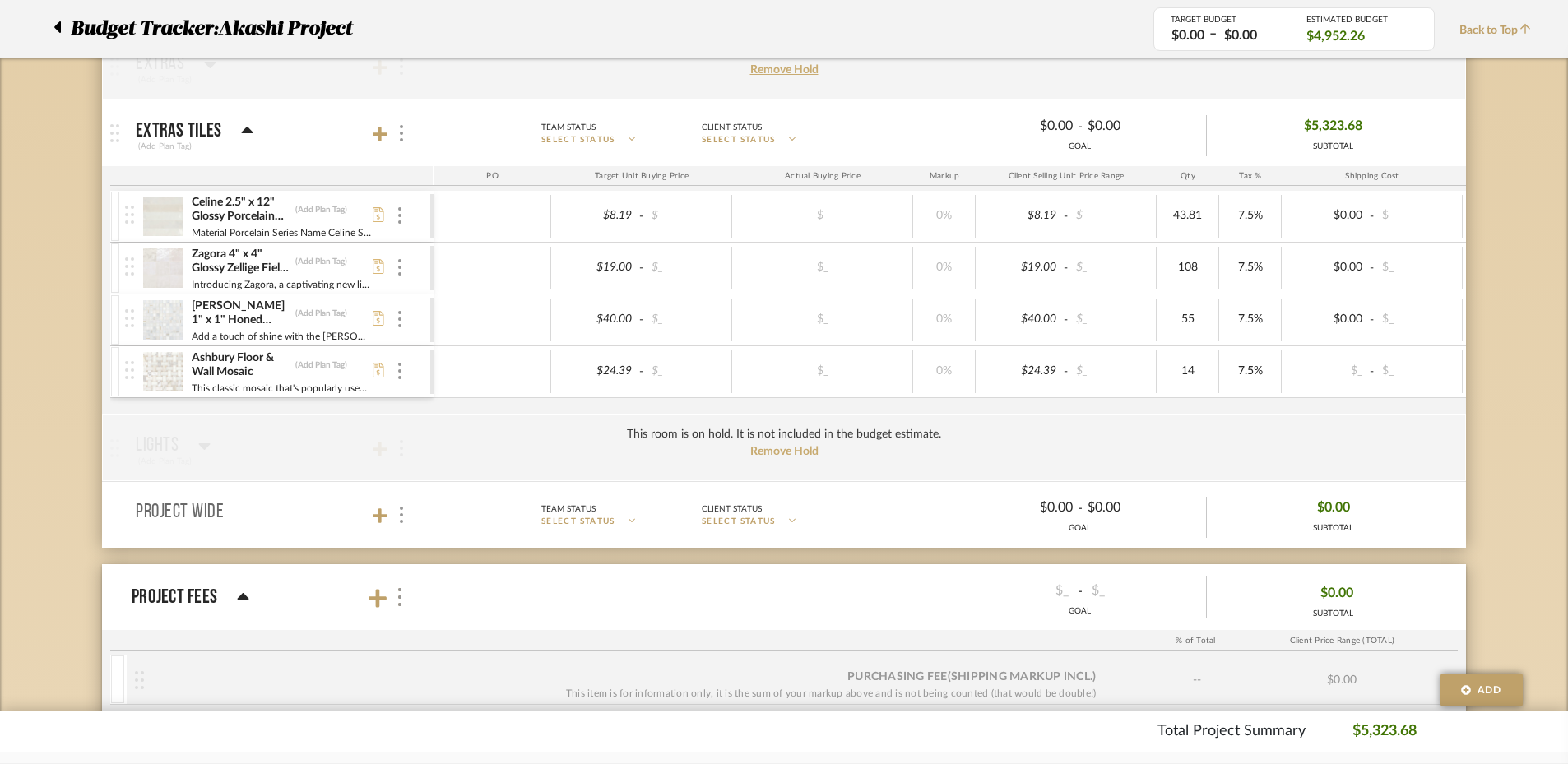
click at [406, 215] on div "Celine 2.5" x 12" Glossy Porcelain Floor & Wall Tile in White (Add Plan Tag) Ma…" at bounding box center [278, 216] width 306 height 51
click at [377, 133] on icon at bounding box center [379, 133] width 15 height 15
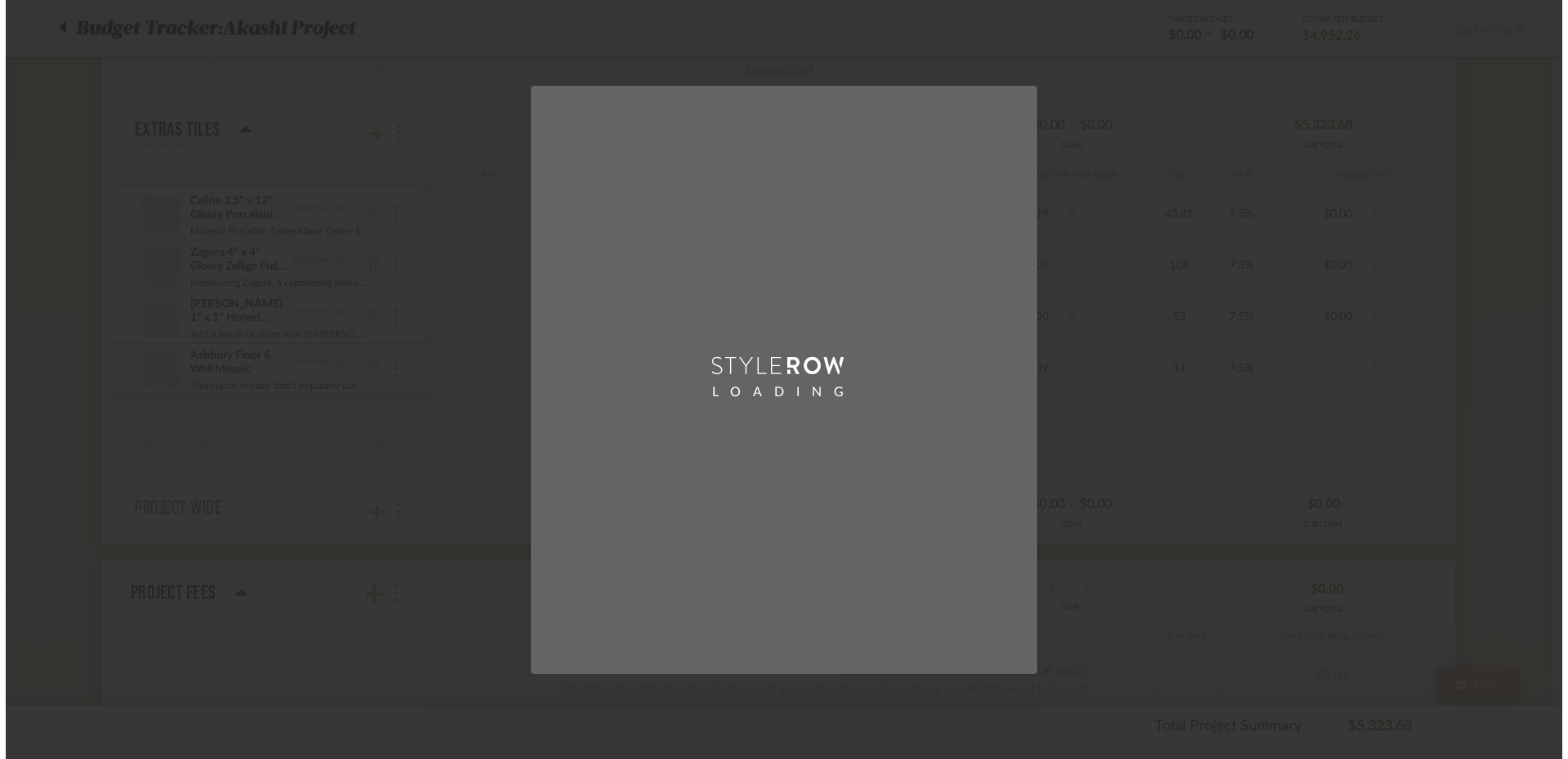
scroll to position [0, 0]
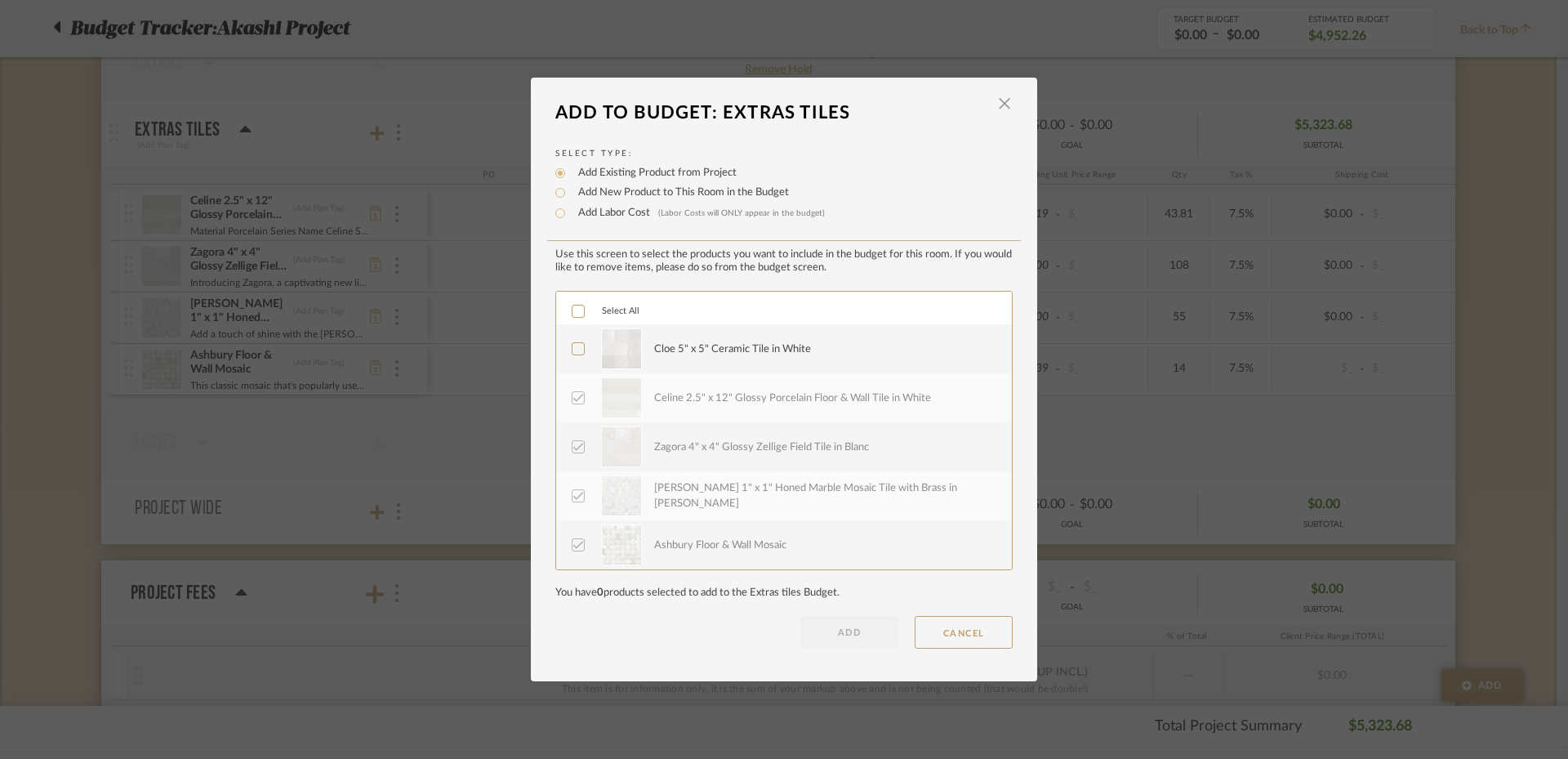
click at [574, 351] on icon at bounding box center [579, 349] width 11 height 8
click at [835, 640] on button "ADD" at bounding box center [849, 632] width 98 height 33
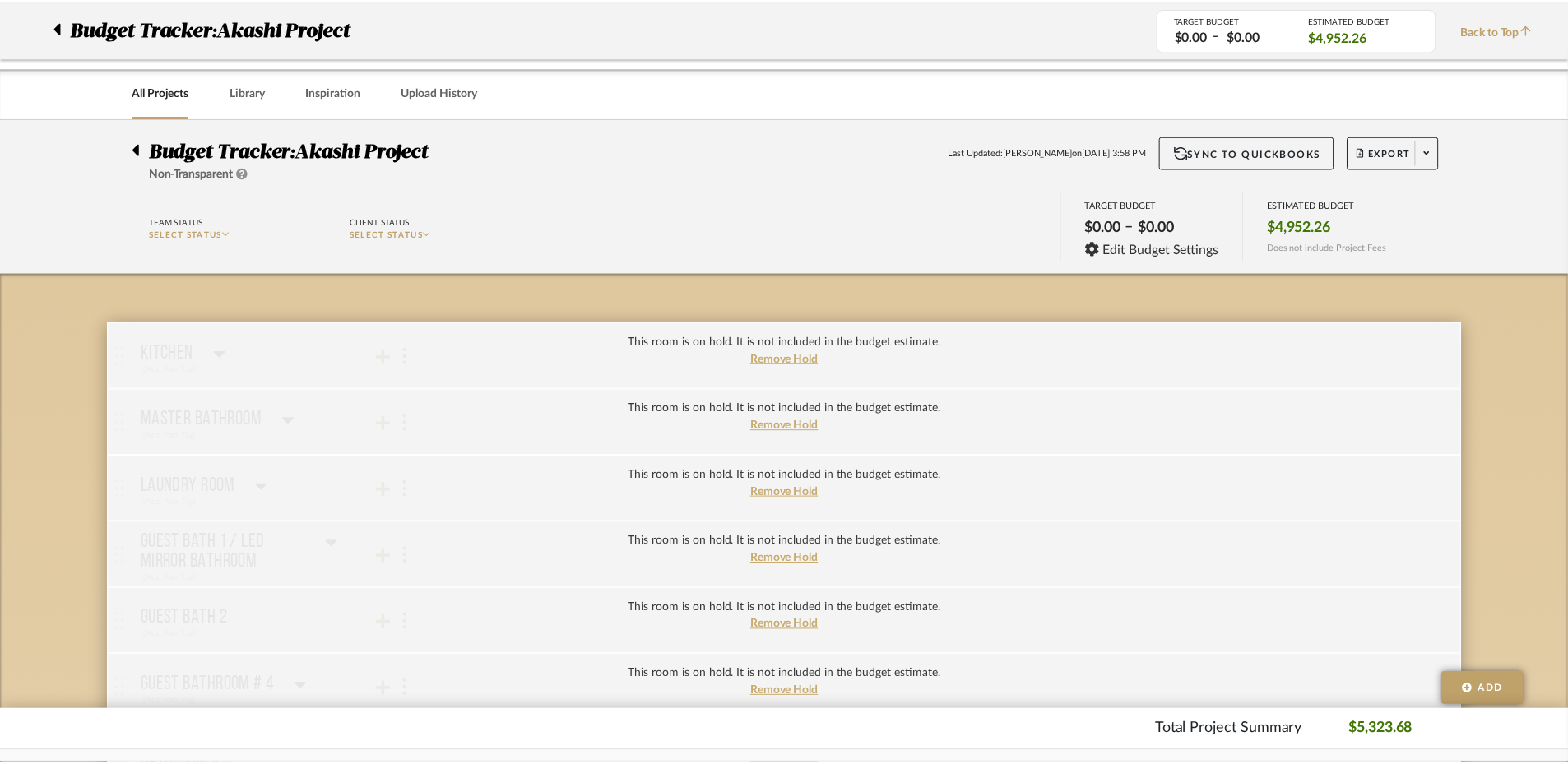
scroll to position [823, 0]
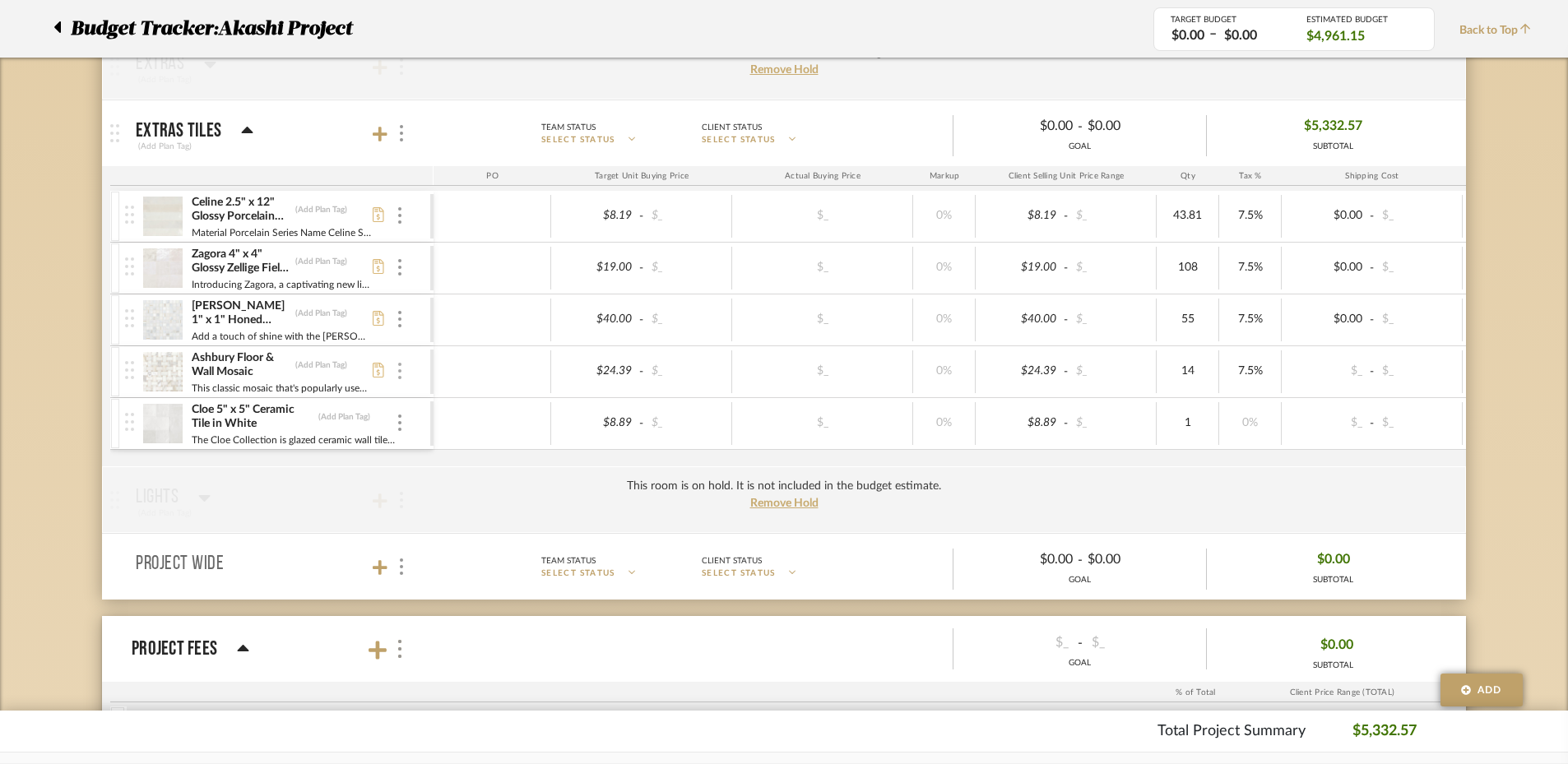
click at [400, 370] on img at bounding box center [399, 370] width 3 height 17
click at [435, 486] on span "Remove Item" at bounding box center [469, 494] width 121 height 16
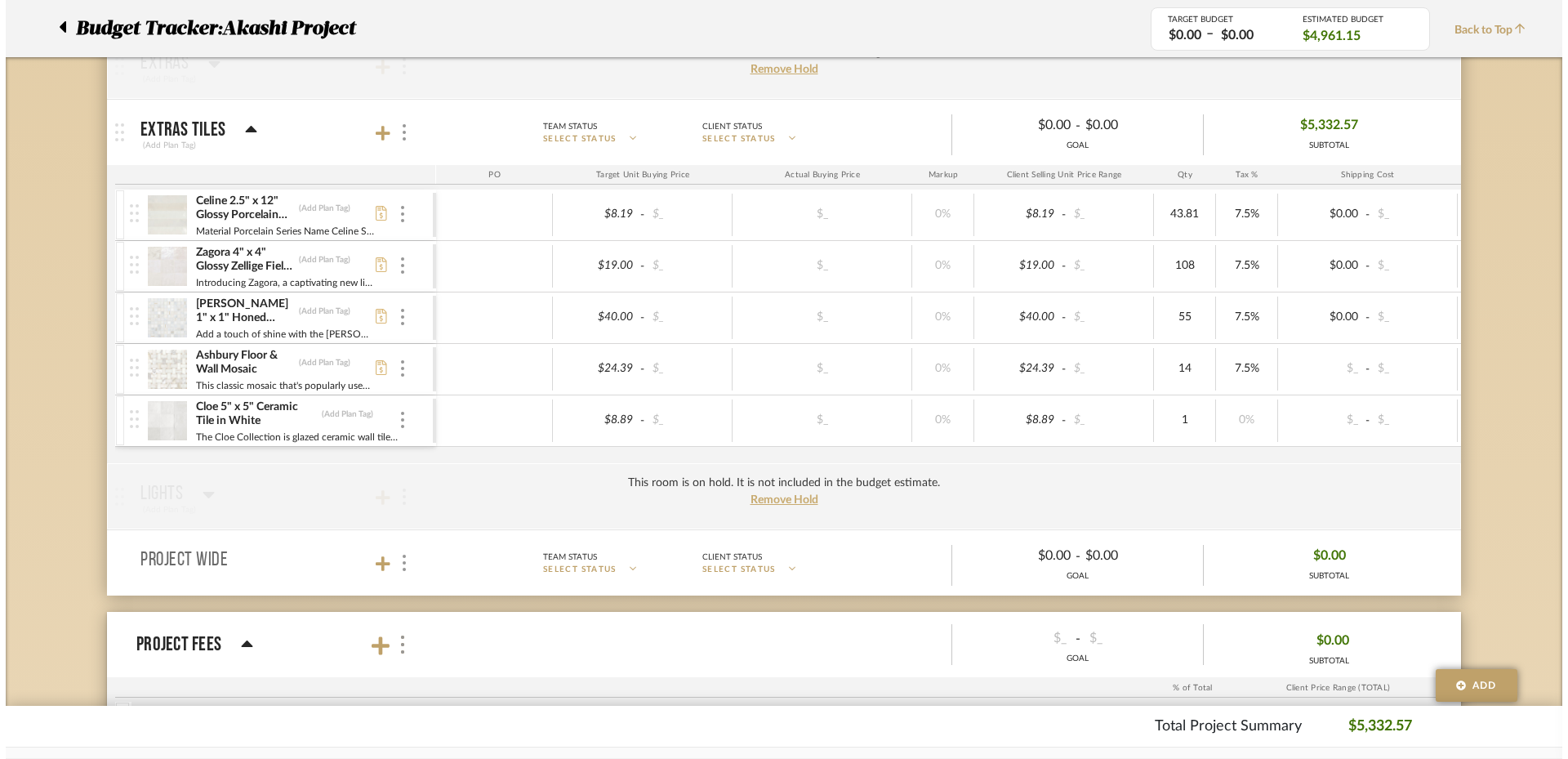
scroll to position [0, 0]
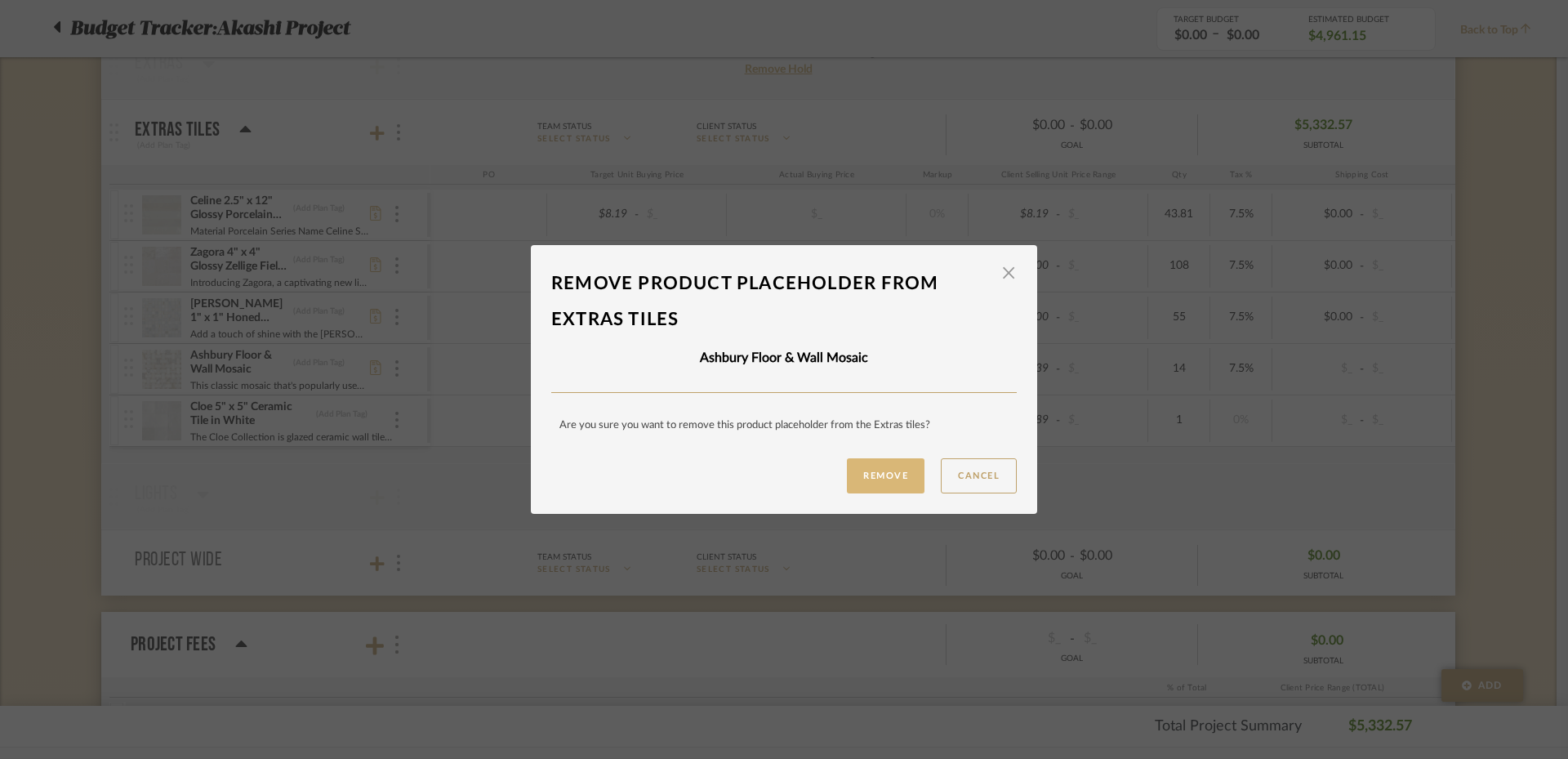
click at [887, 474] on button "Remove" at bounding box center [886, 476] width 78 height 35
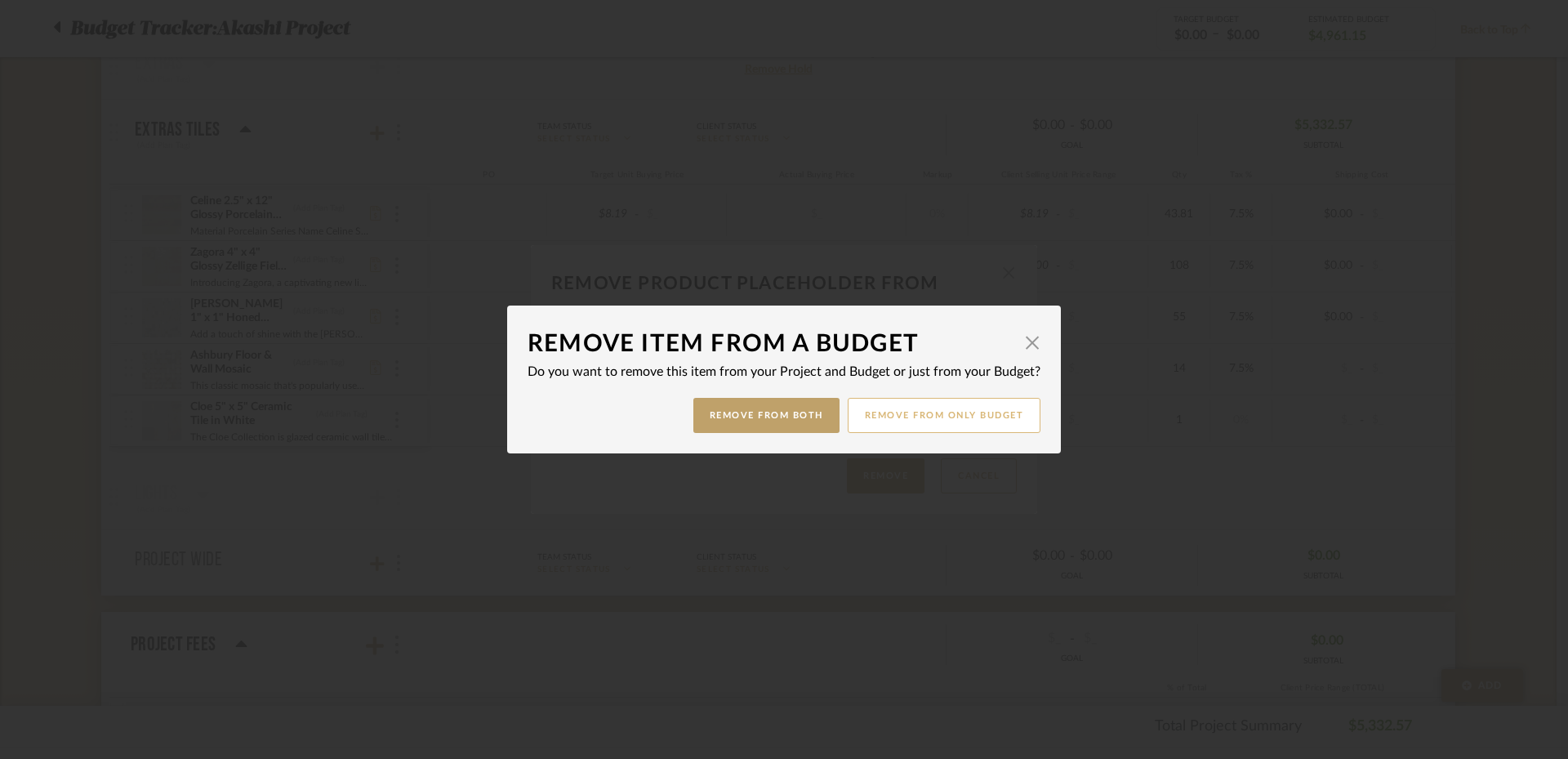
click at [900, 416] on button "Remove from only Budget" at bounding box center [944, 416] width 194 height 35
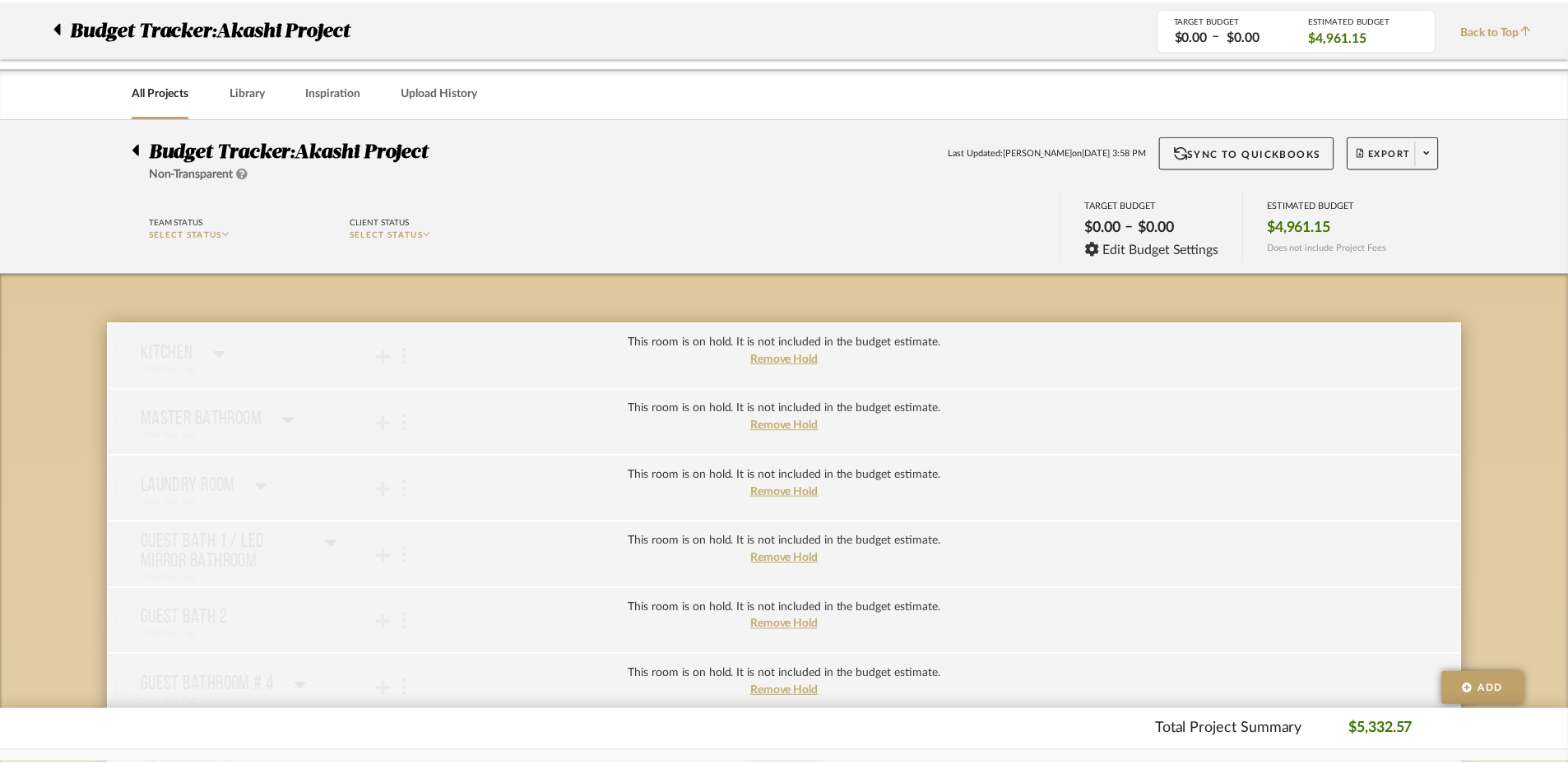
scroll to position [823, 0]
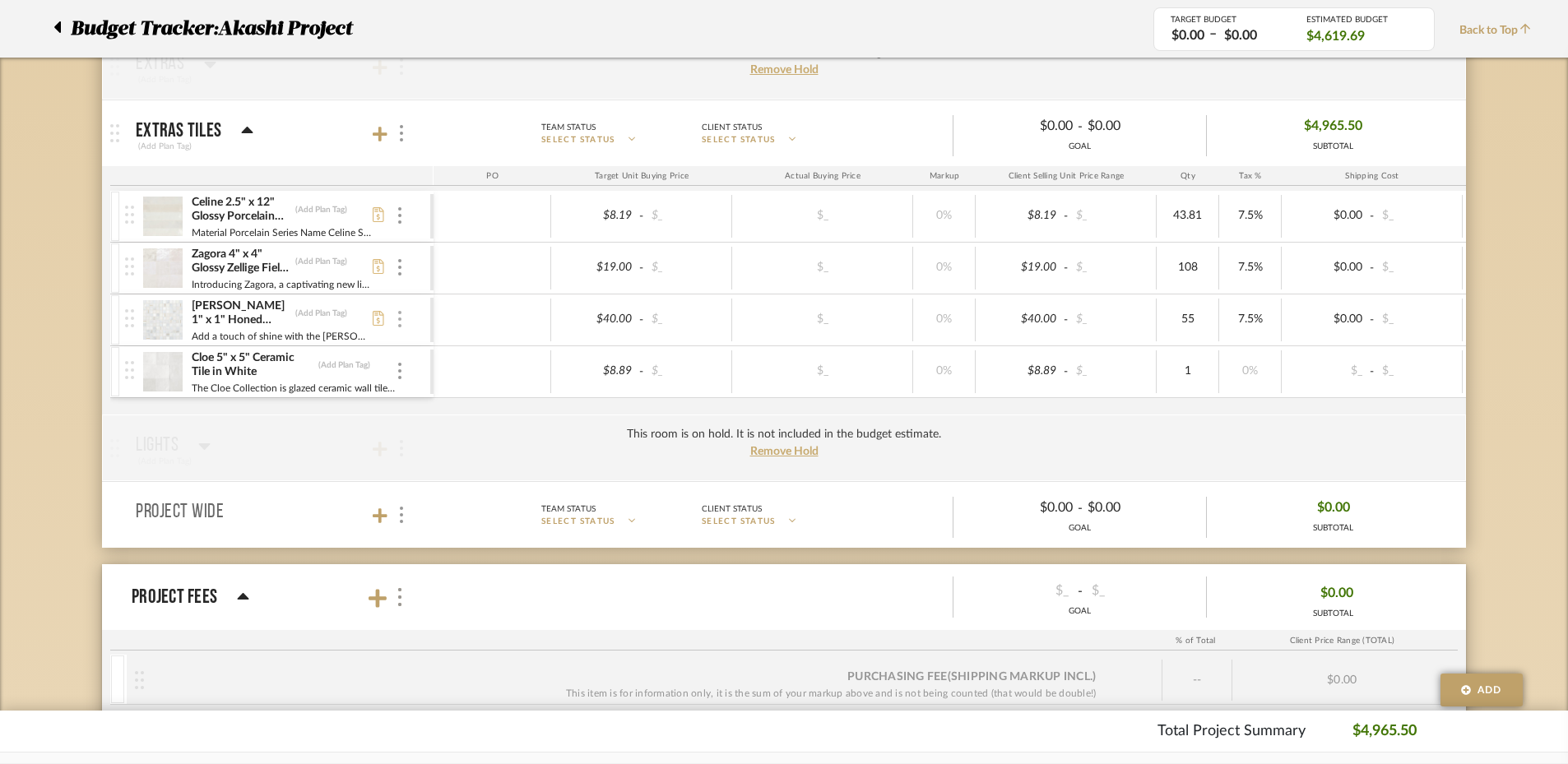
click at [401, 319] on img at bounding box center [399, 318] width 3 height 17
click at [478, 428] on button "Remove Item" at bounding box center [469, 443] width 148 height 39
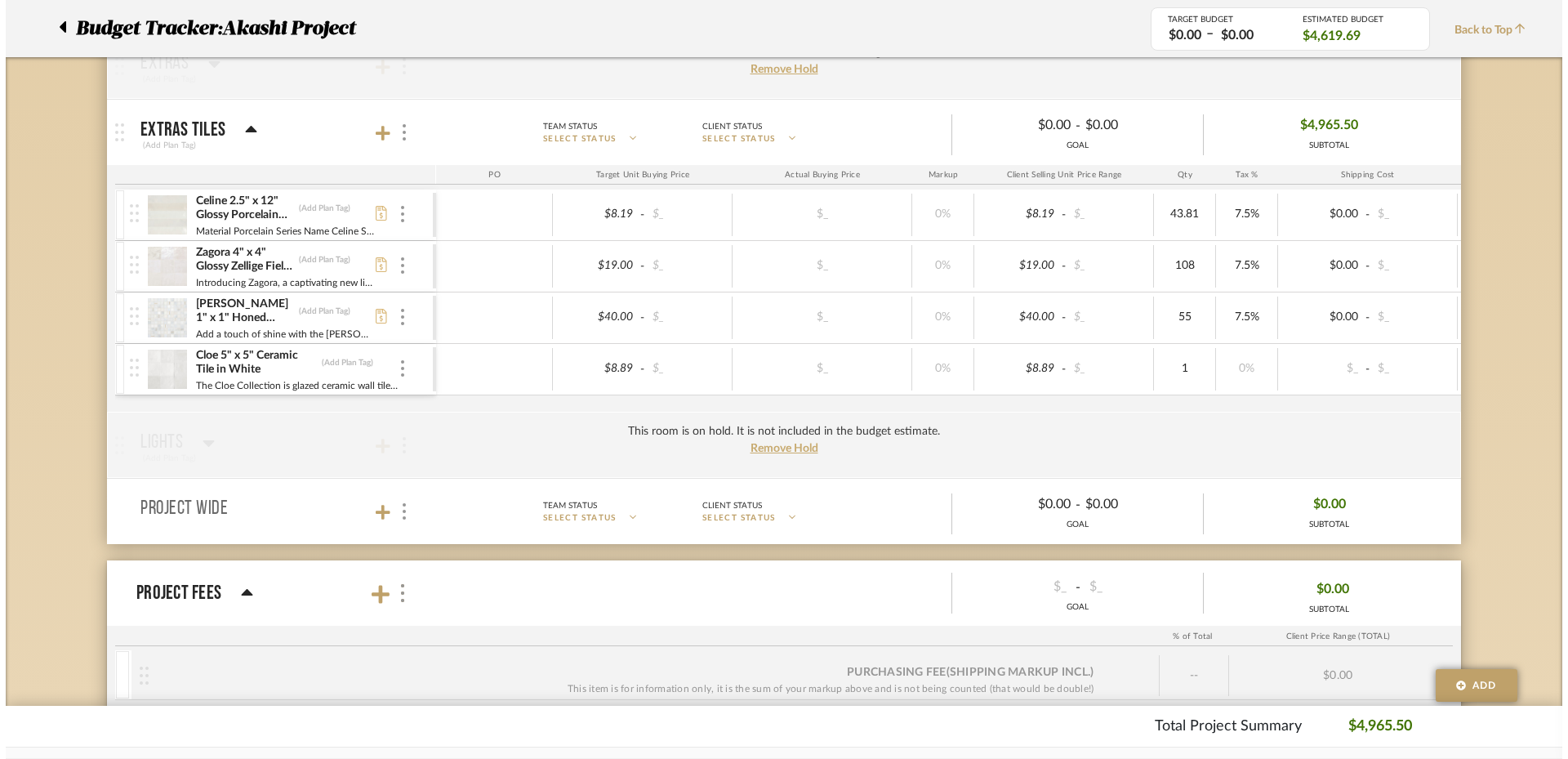
scroll to position [0, 0]
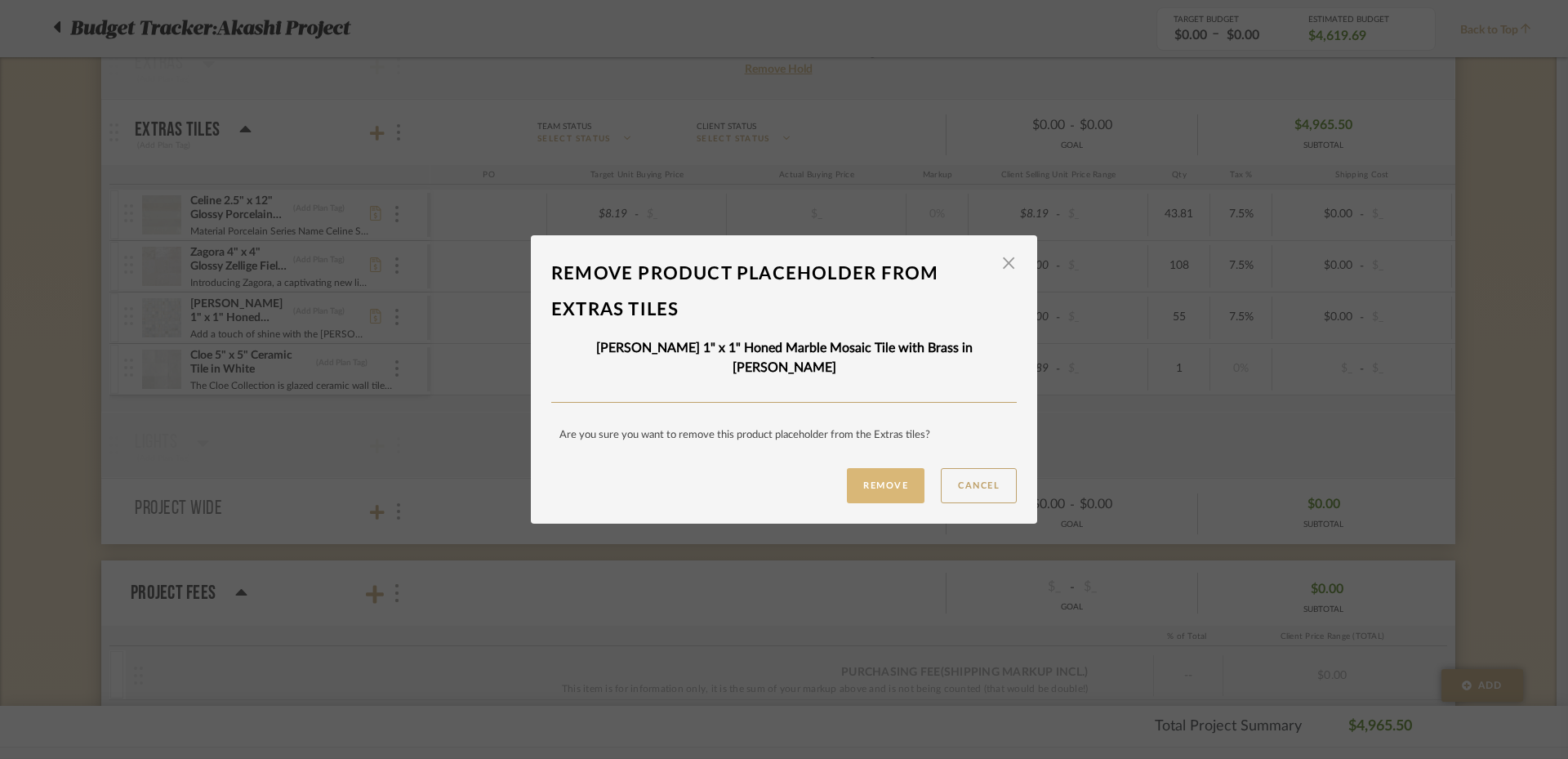
click at [874, 485] on button "Remove" at bounding box center [886, 486] width 78 height 35
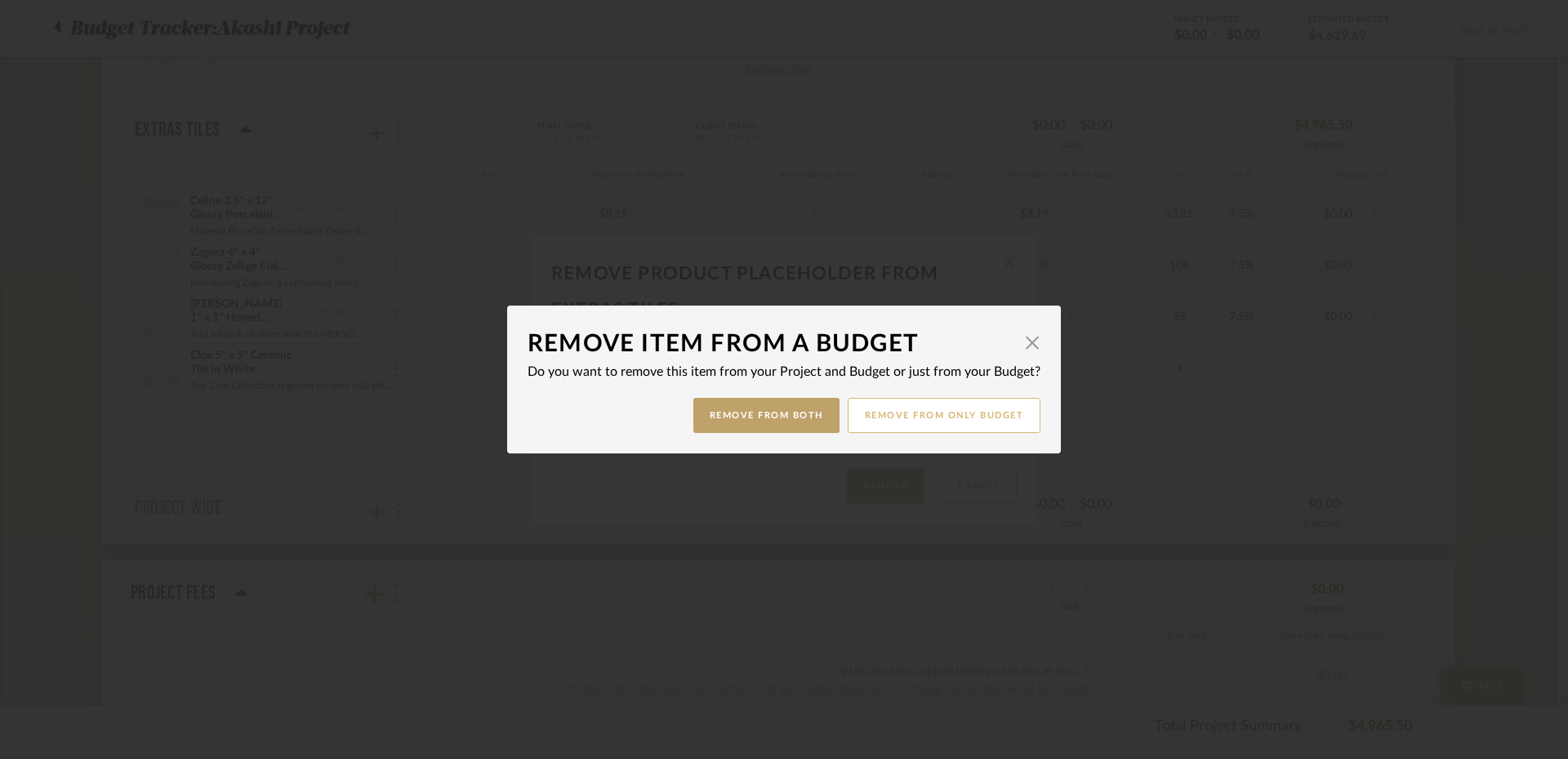
click at [944, 416] on button "Remove from only Budget" at bounding box center [944, 416] width 194 height 35
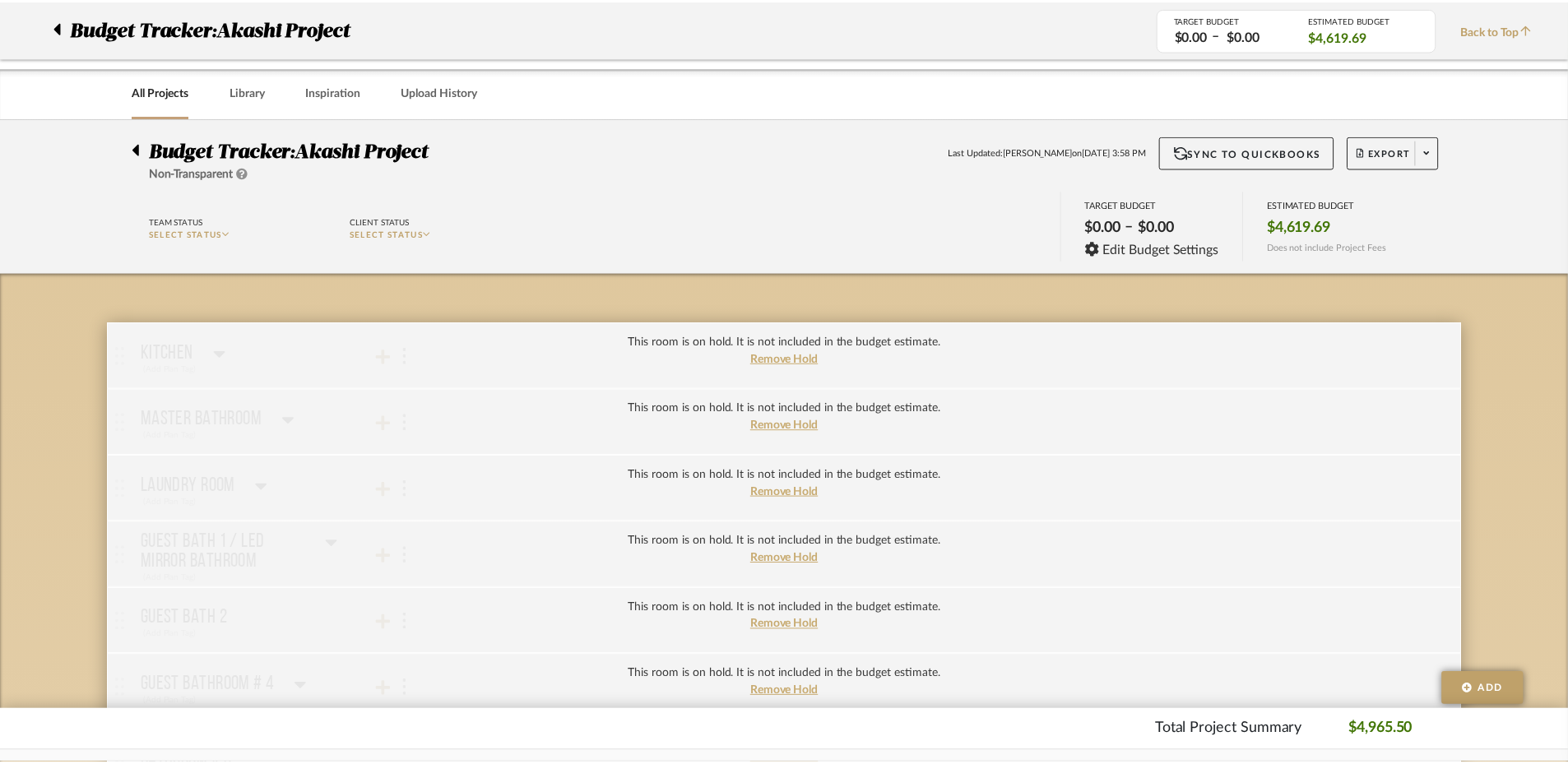
scroll to position [823, 0]
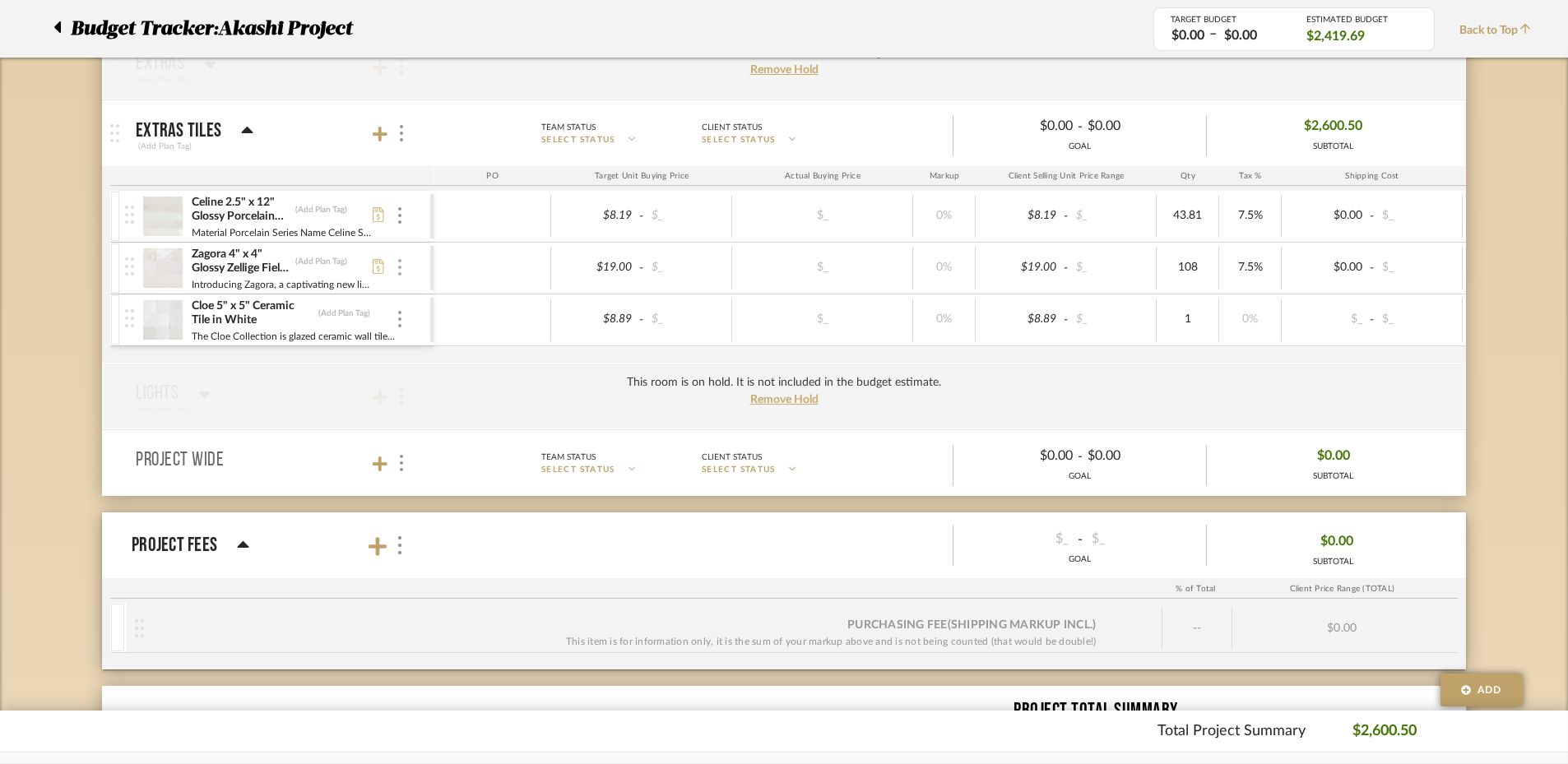
click at [403, 264] on div at bounding box center [400, 268] width 8 height 18
click at [492, 393] on span "Remove Item" at bounding box center [480, 390] width 102 height 14
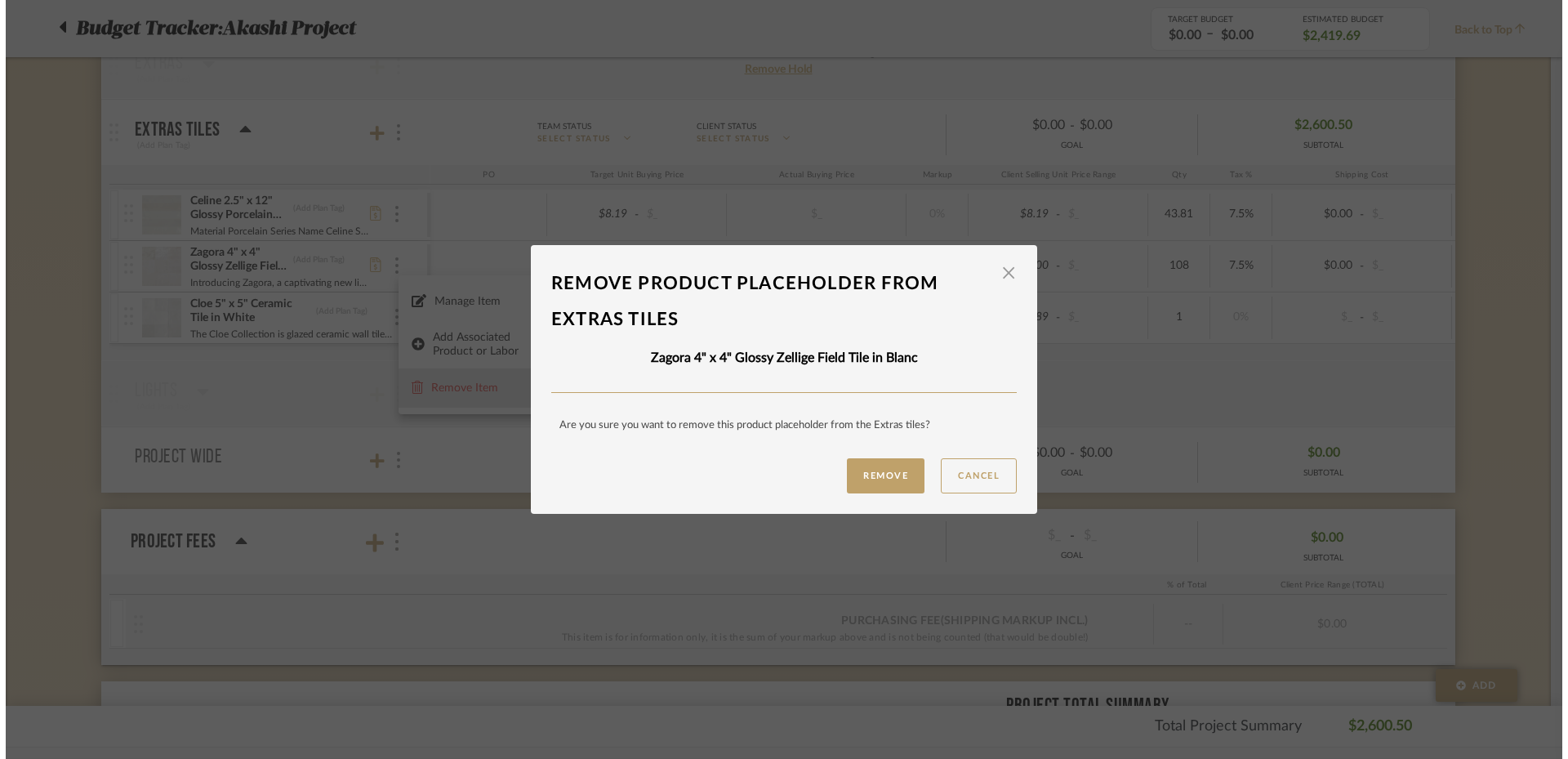
scroll to position [0, 0]
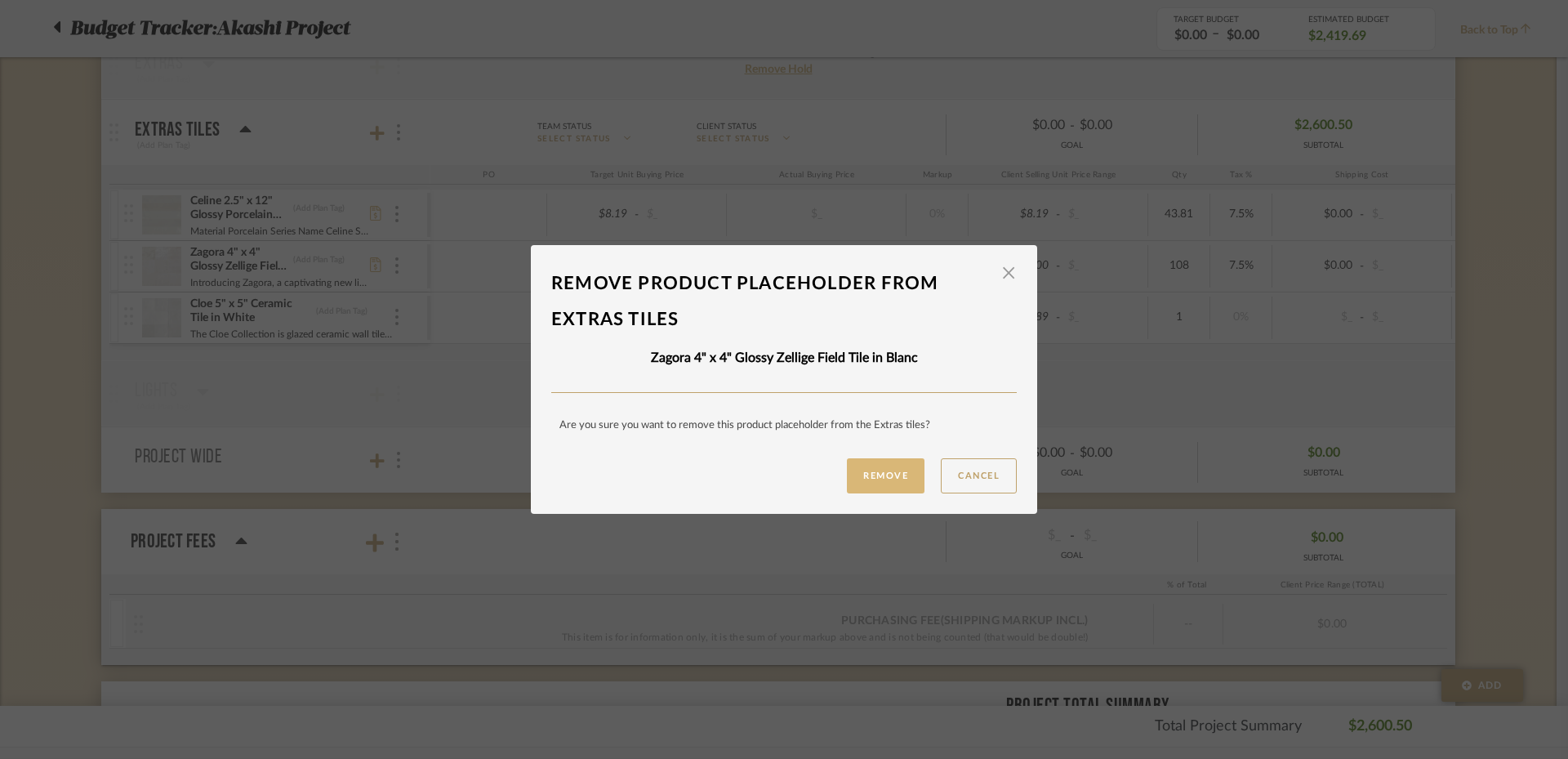
click at [902, 469] on button "Remove" at bounding box center [886, 476] width 78 height 35
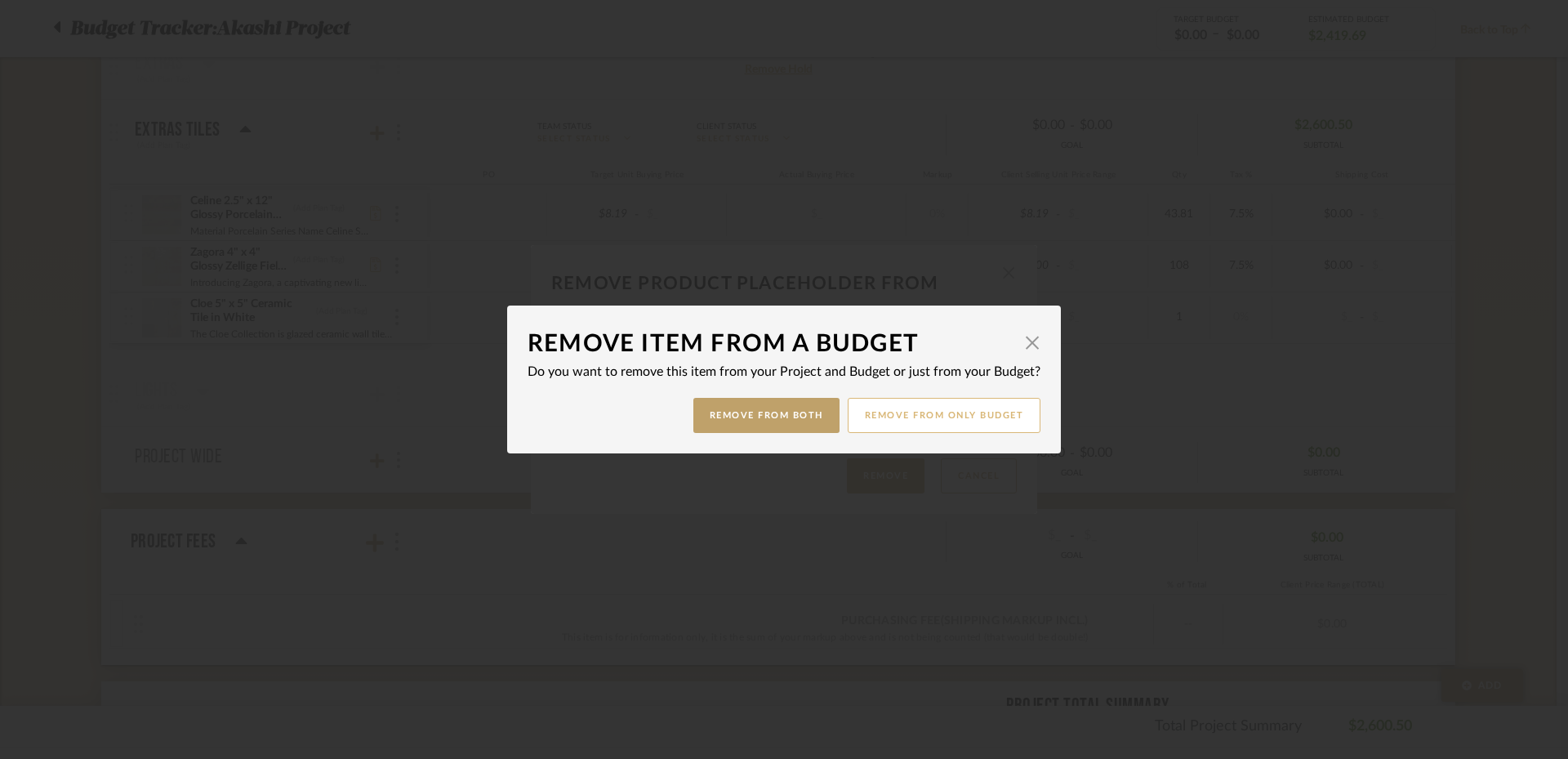
click at [959, 416] on button "Remove from only Budget" at bounding box center [944, 416] width 194 height 35
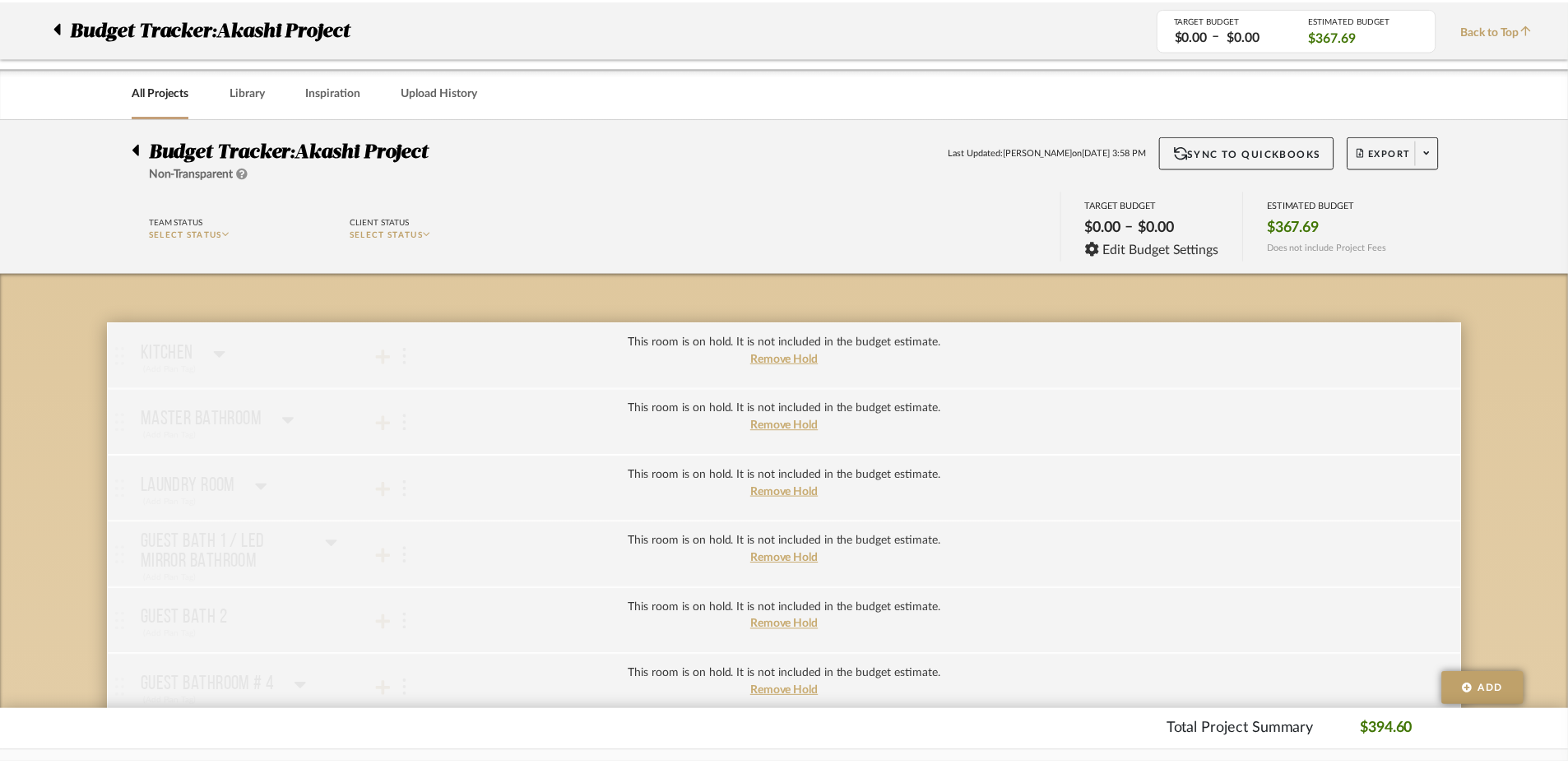
scroll to position [823, 0]
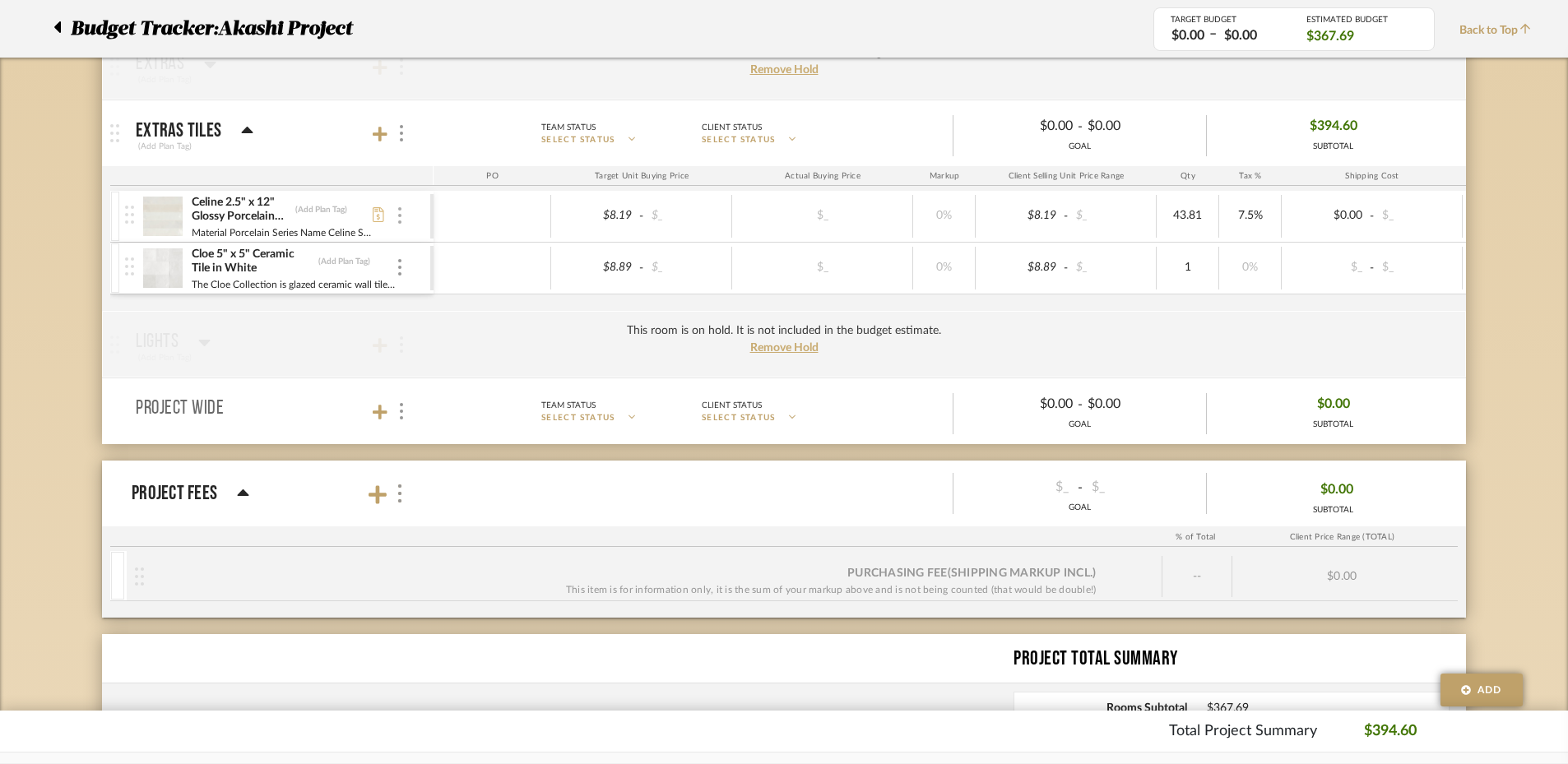
click at [399, 214] on img at bounding box center [399, 215] width 3 height 17
click at [469, 341] on span "Remove Item" at bounding box center [480, 338] width 102 height 14
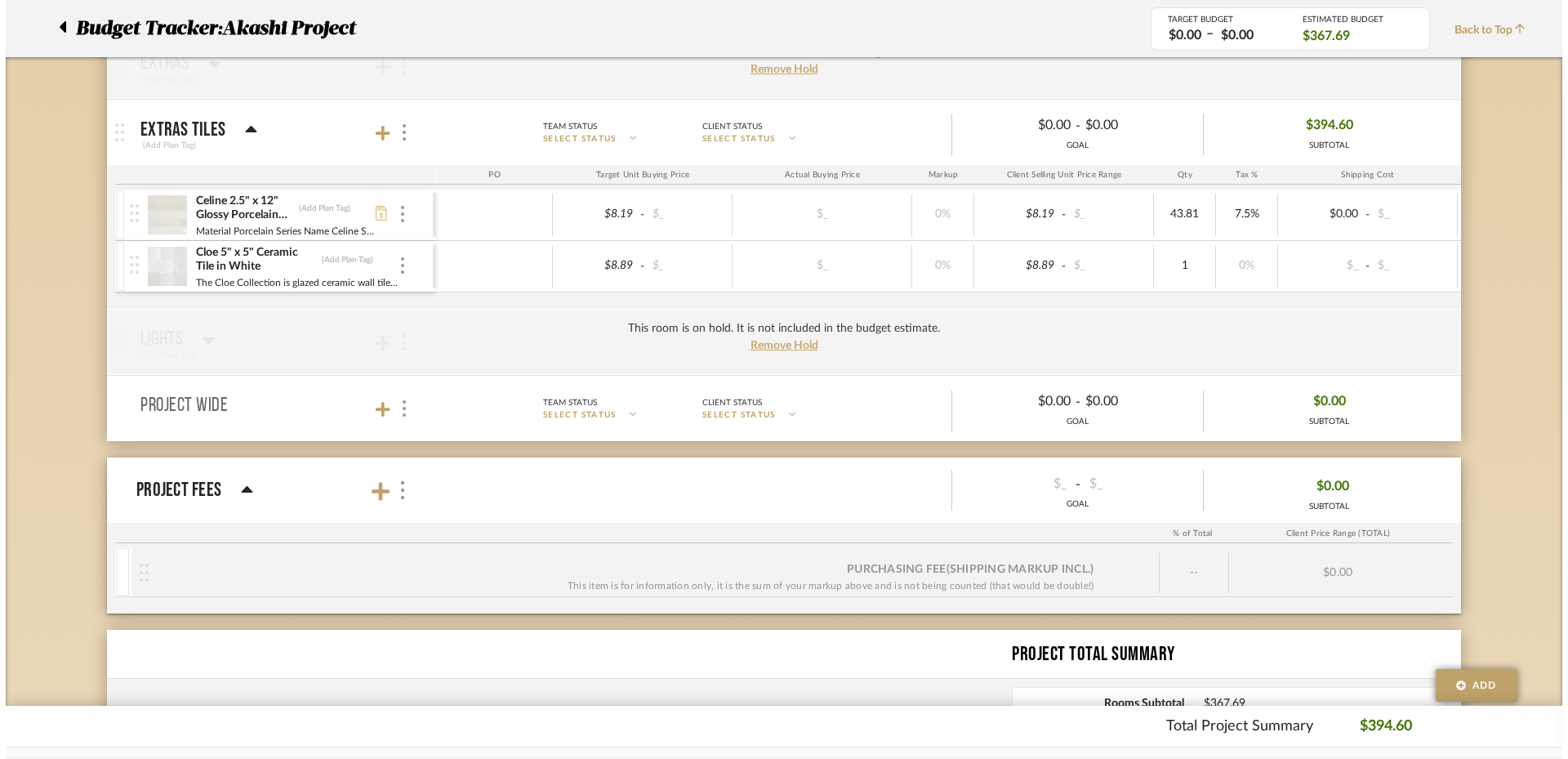
scroll to position [0, 0]
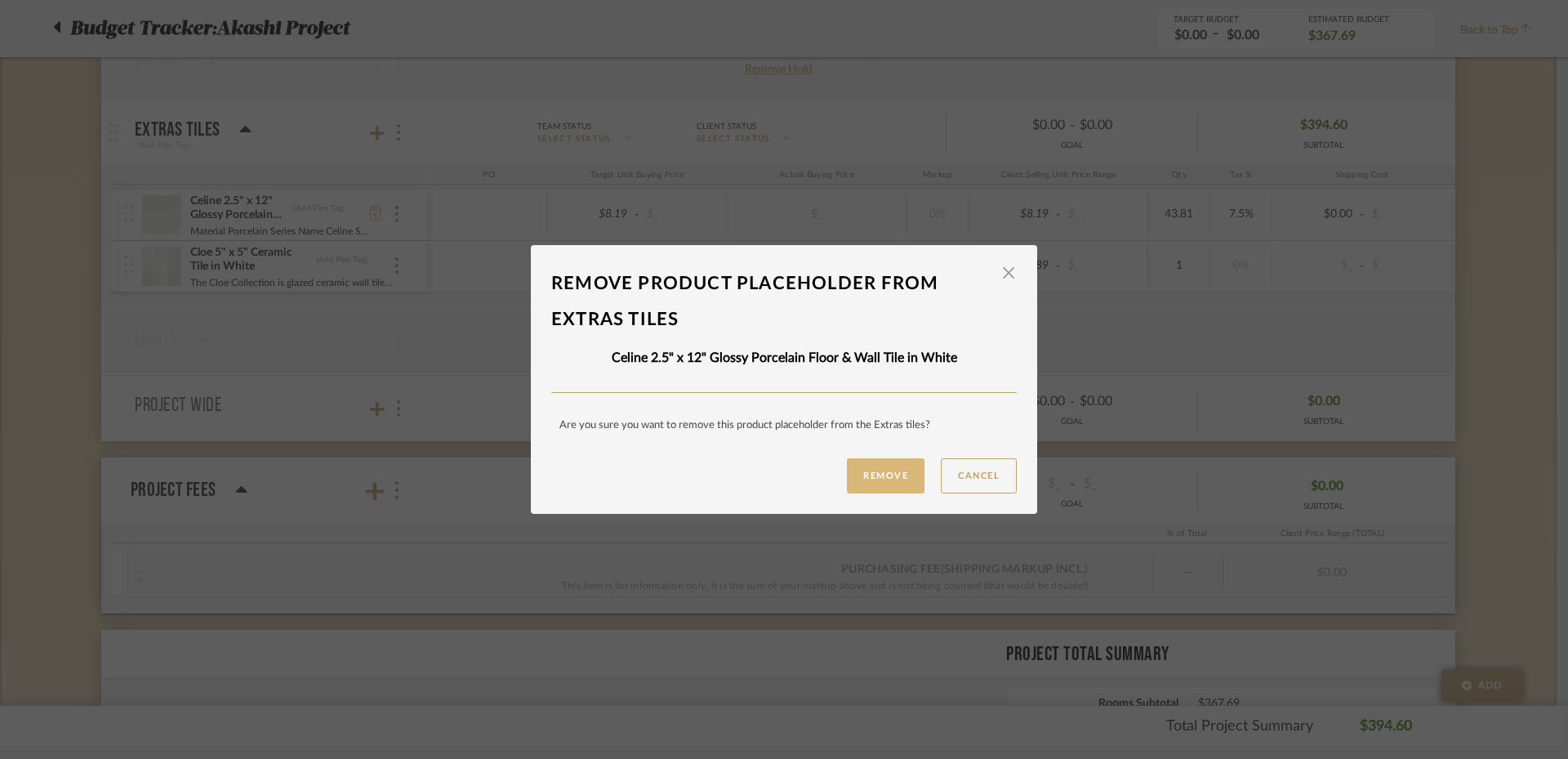
click at [867, 463] on button "Remove" at bounding box center [886, 476] width 78 height 35
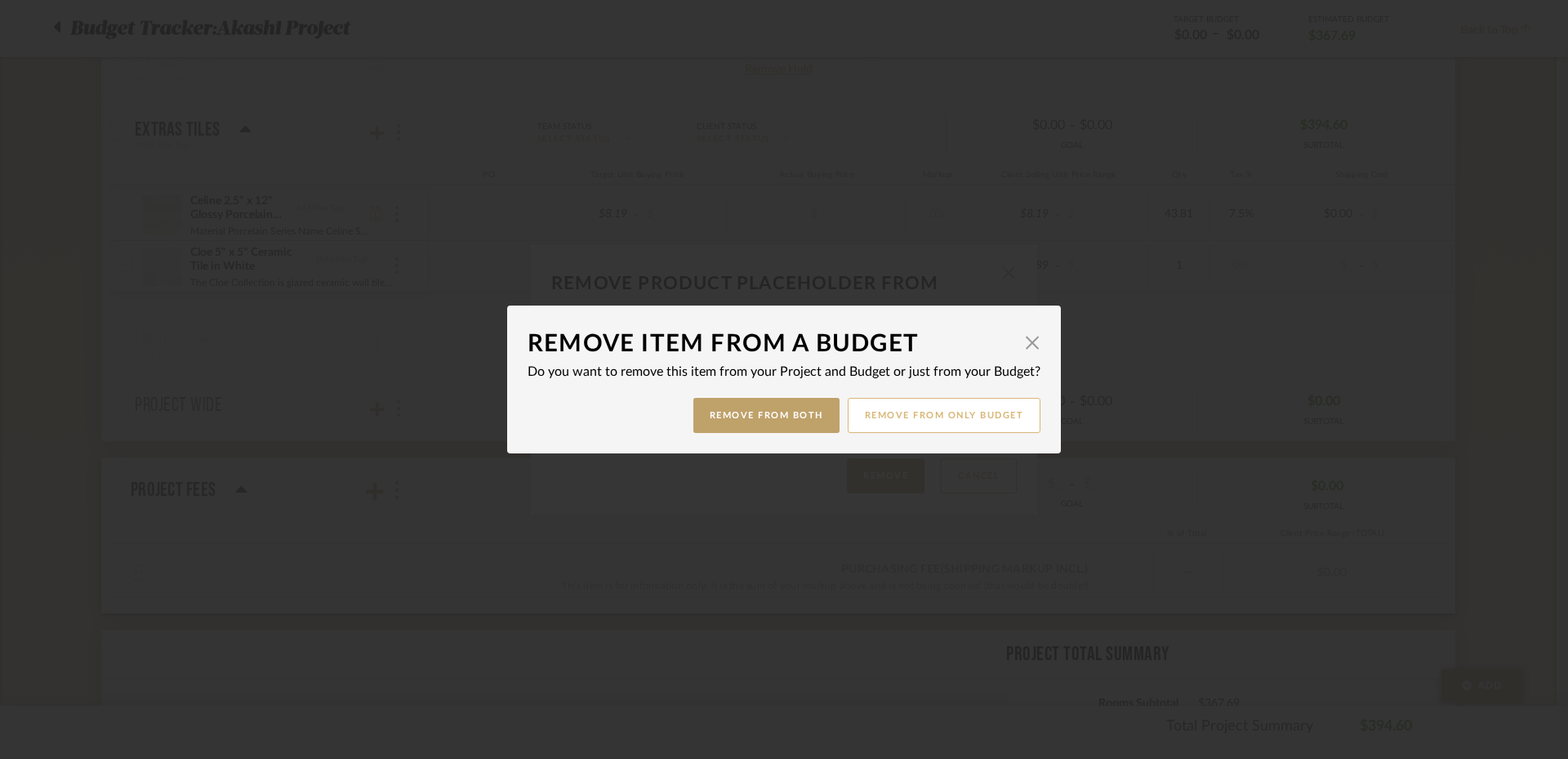
click at [966, 411] on button "Remove from only Budget" at bounding box center [944, 416] width 194 height 35
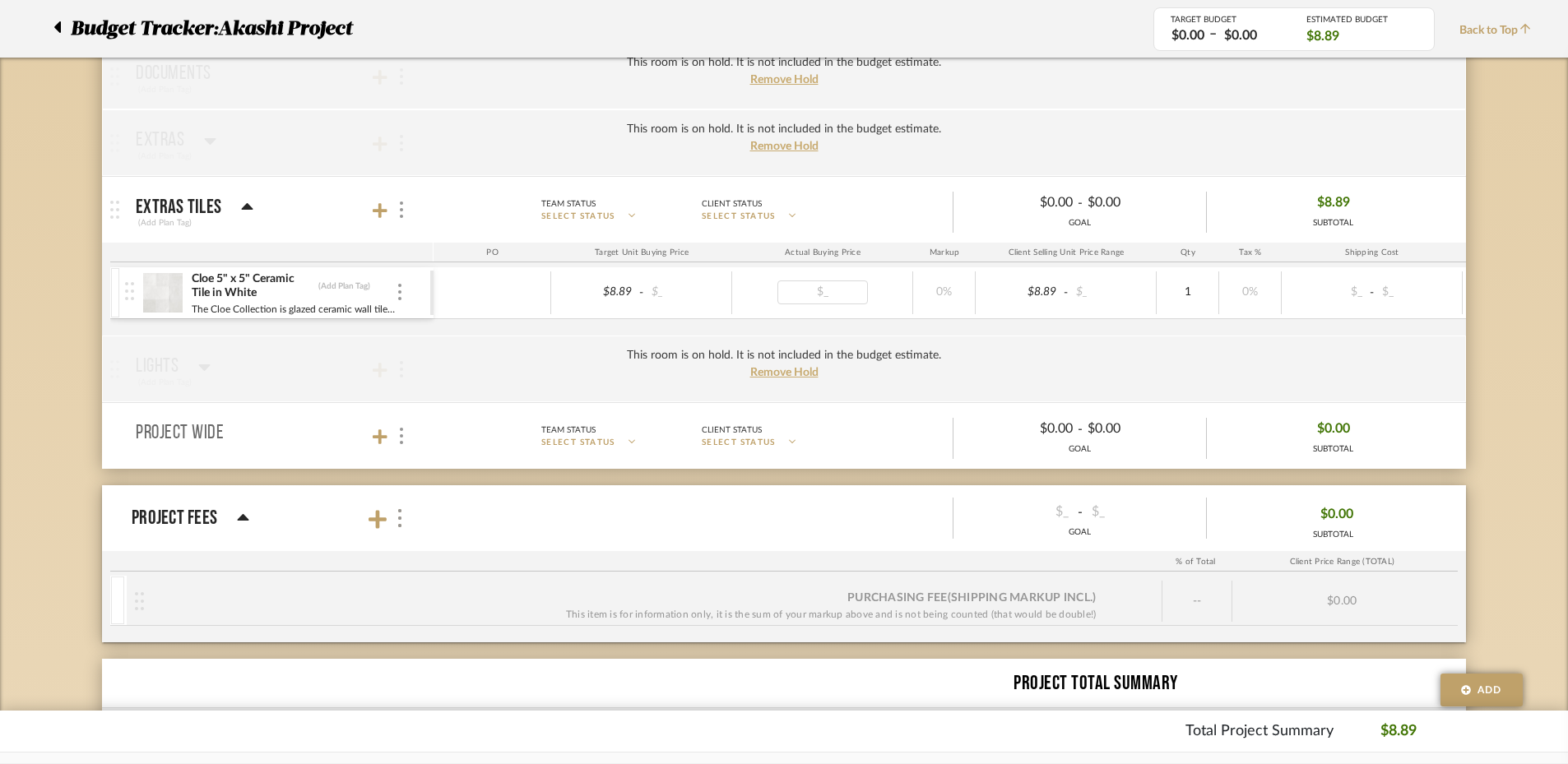
scroll to position [720, 0]
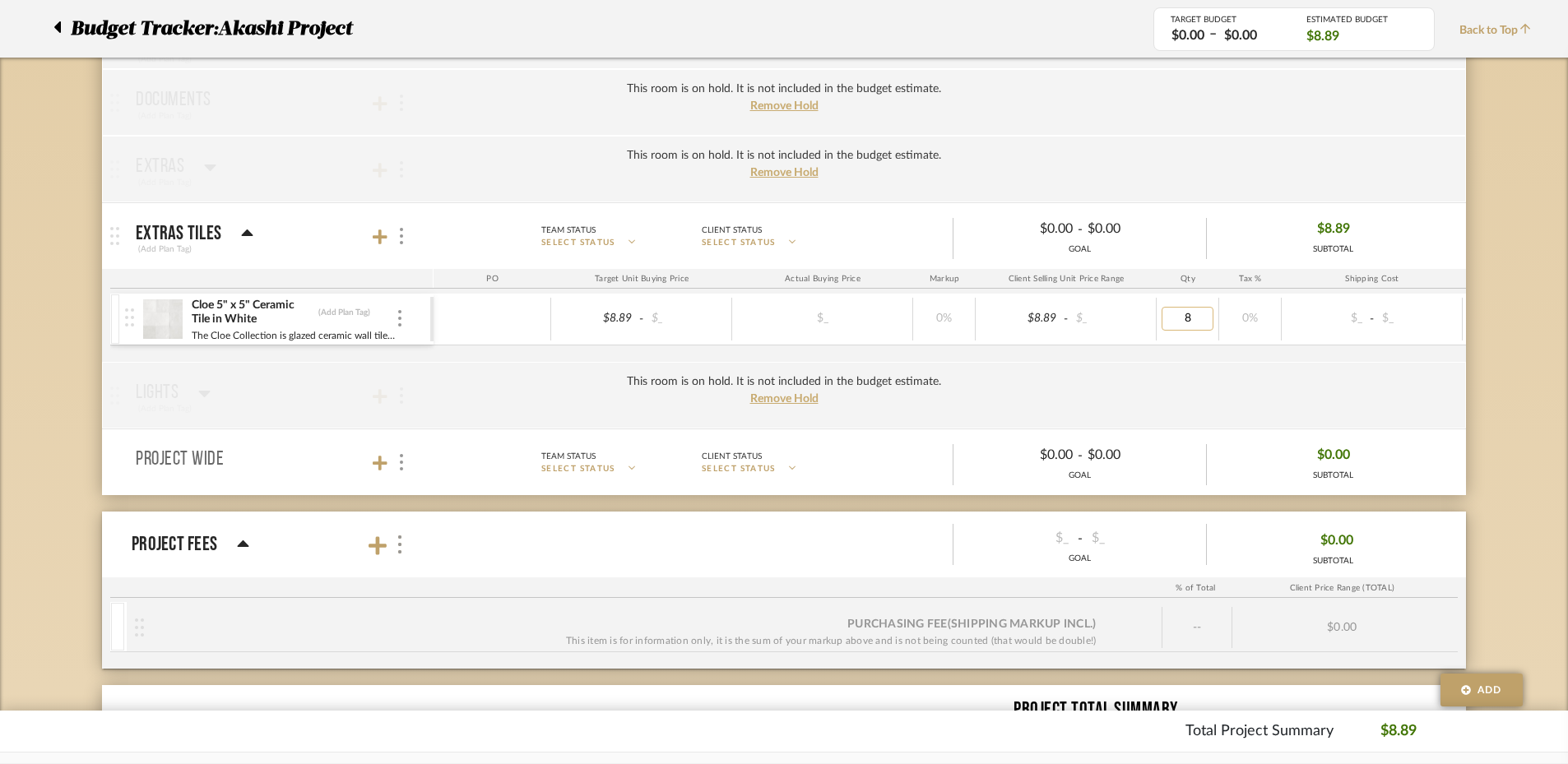
type input "80"
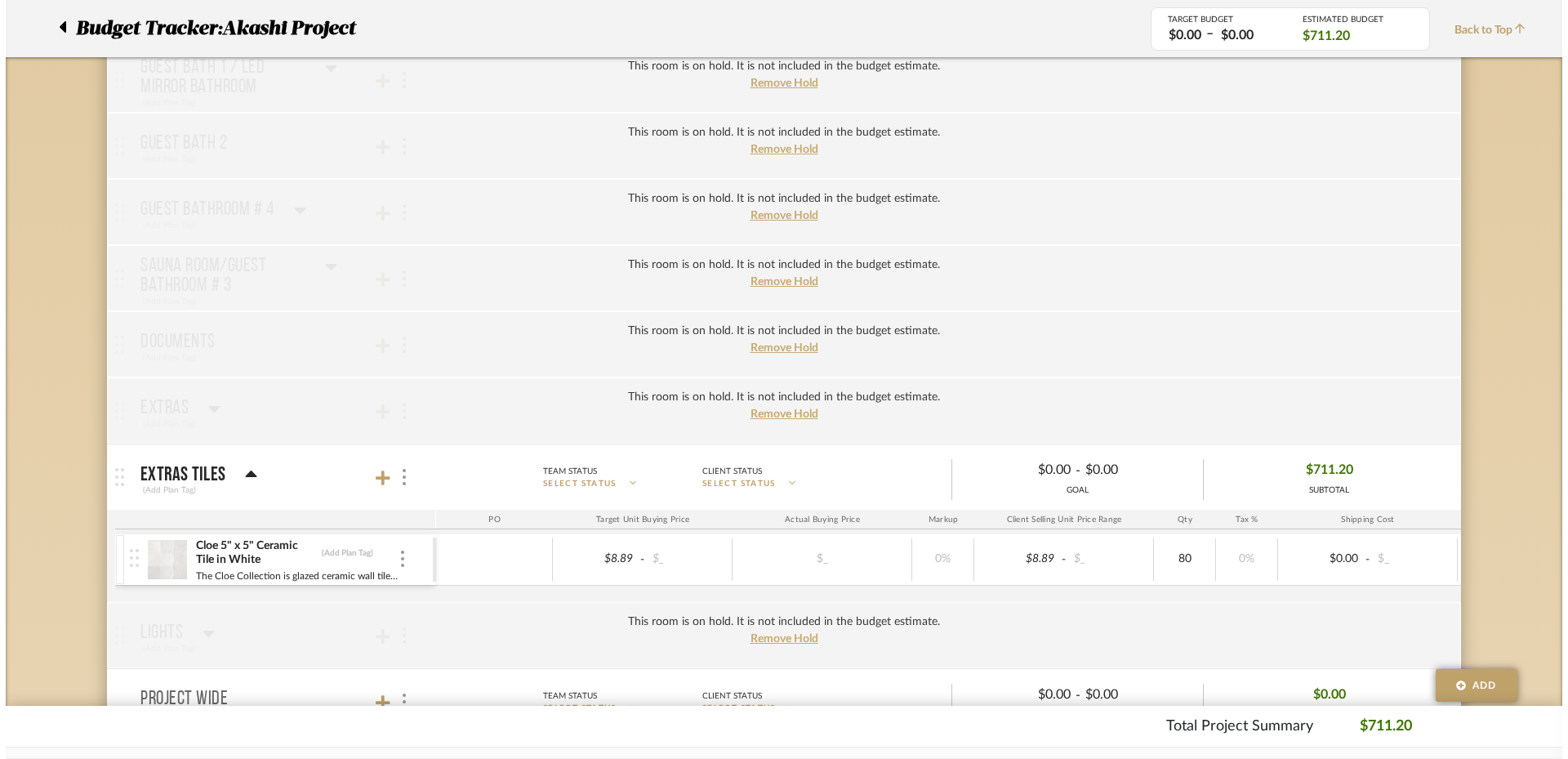
scroll to position [0, 0]
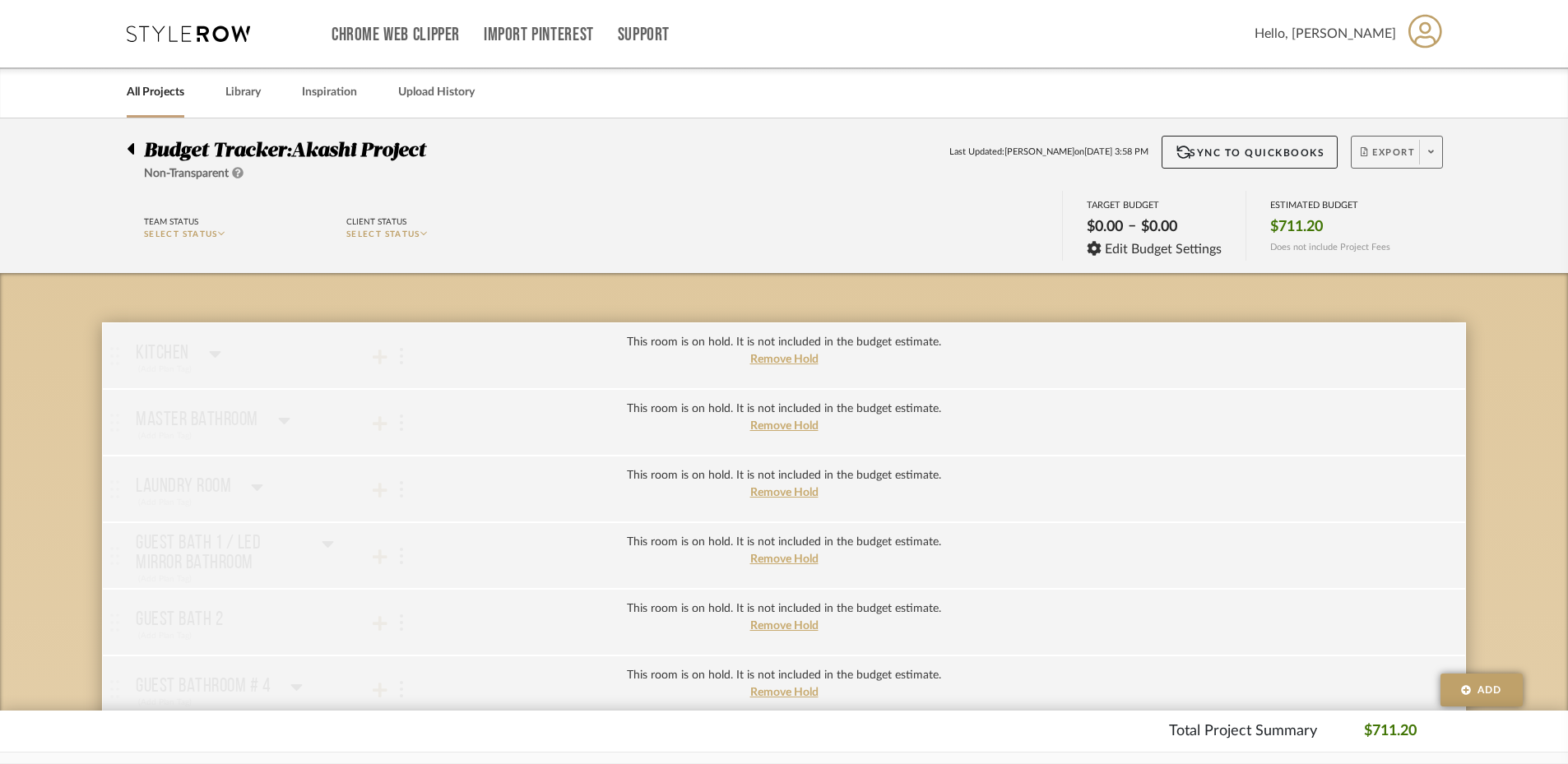
click at [1432, 152] on icon at bounding box center [1431, 152] width 6 height 3
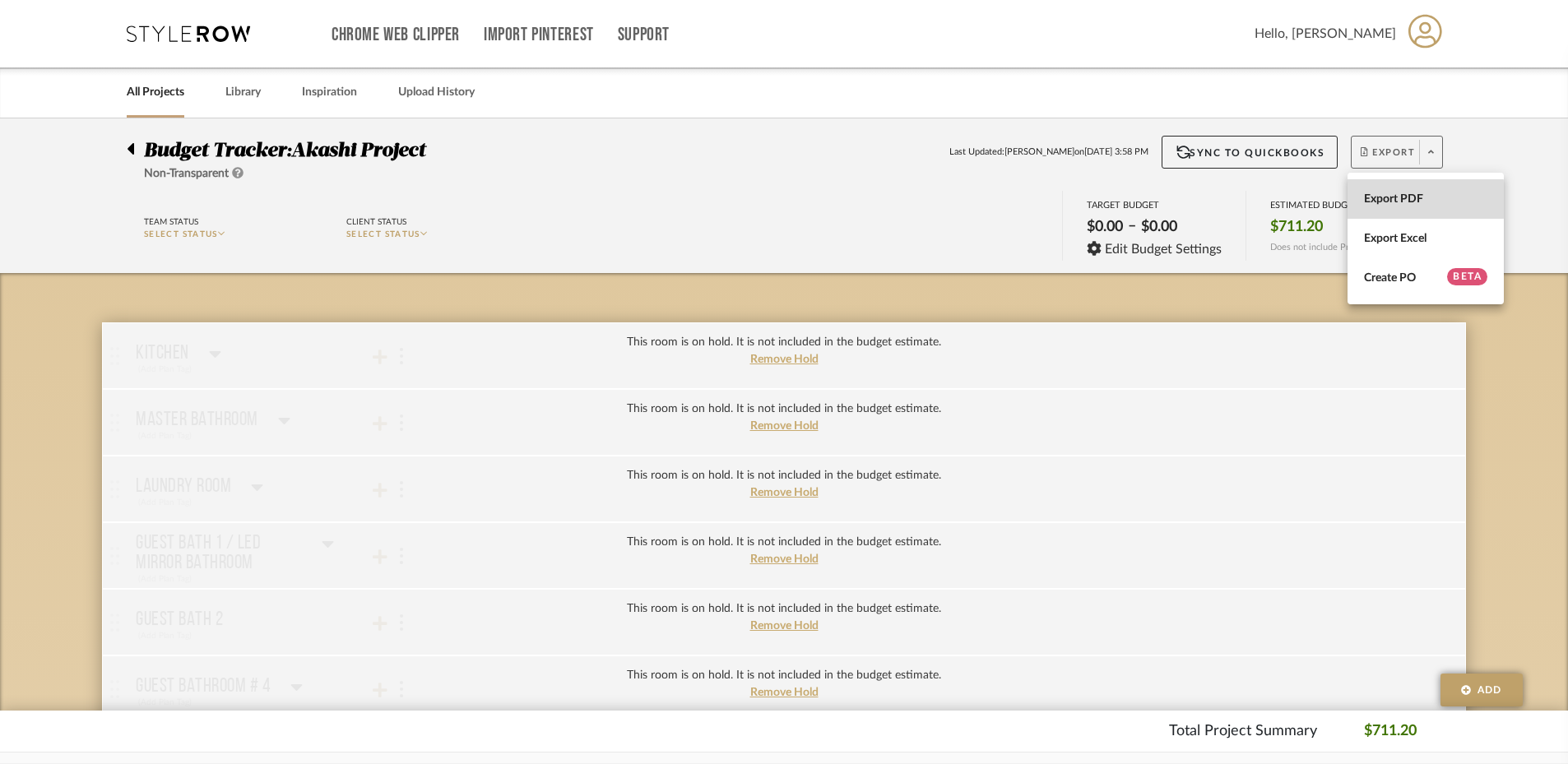
click at [1396, 199] on span "Export PDF" at bounding box center [1425, 200] width 123 height 14
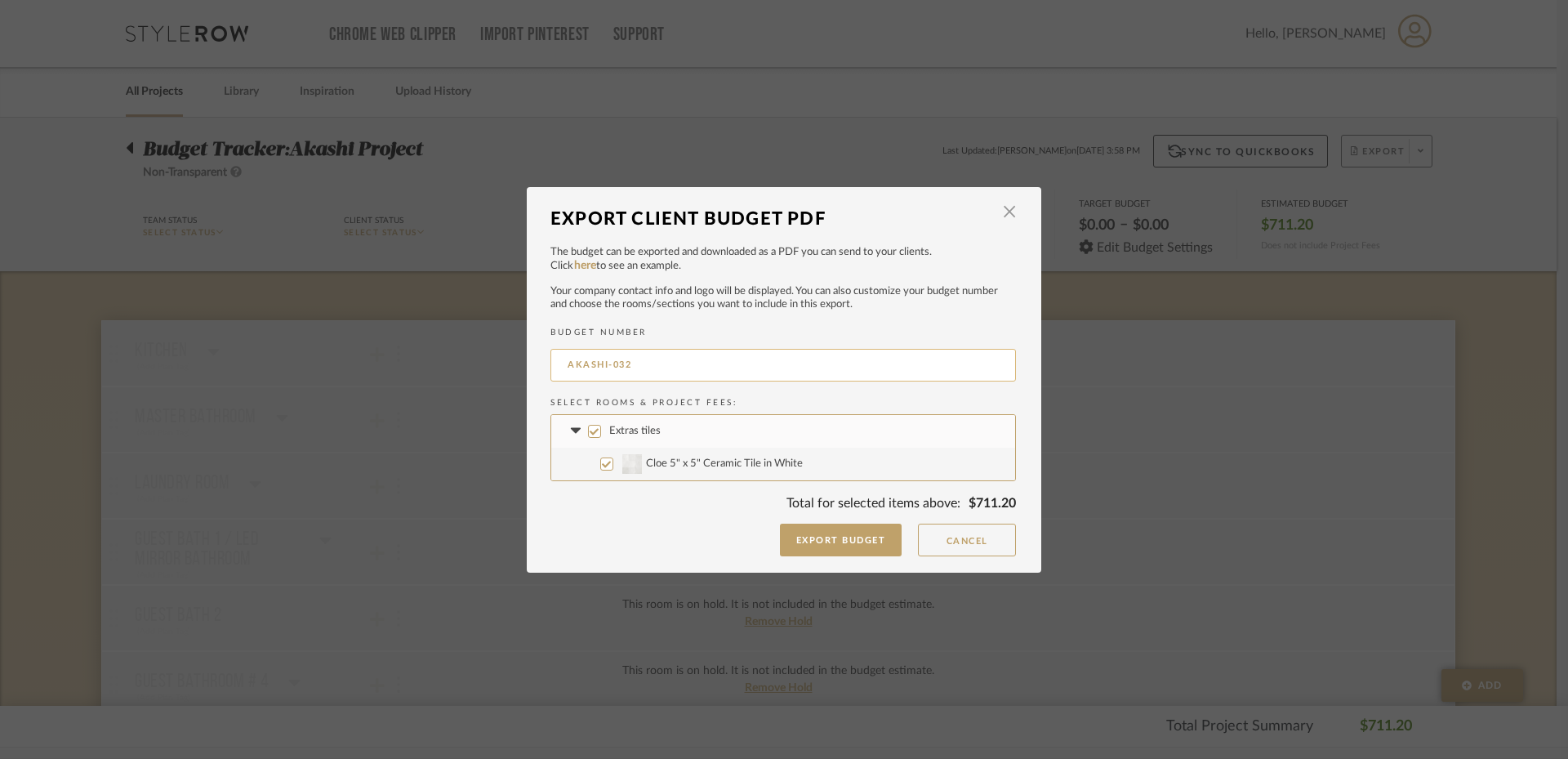
click at [679, 369] on input "AKASHI-032" at bounding box center [783, 366] width 466 height 33
type input "AKASHI-016"
click at [831, 548] on button "Export Budget" at bounding box center [841, 540] width 123 height 33
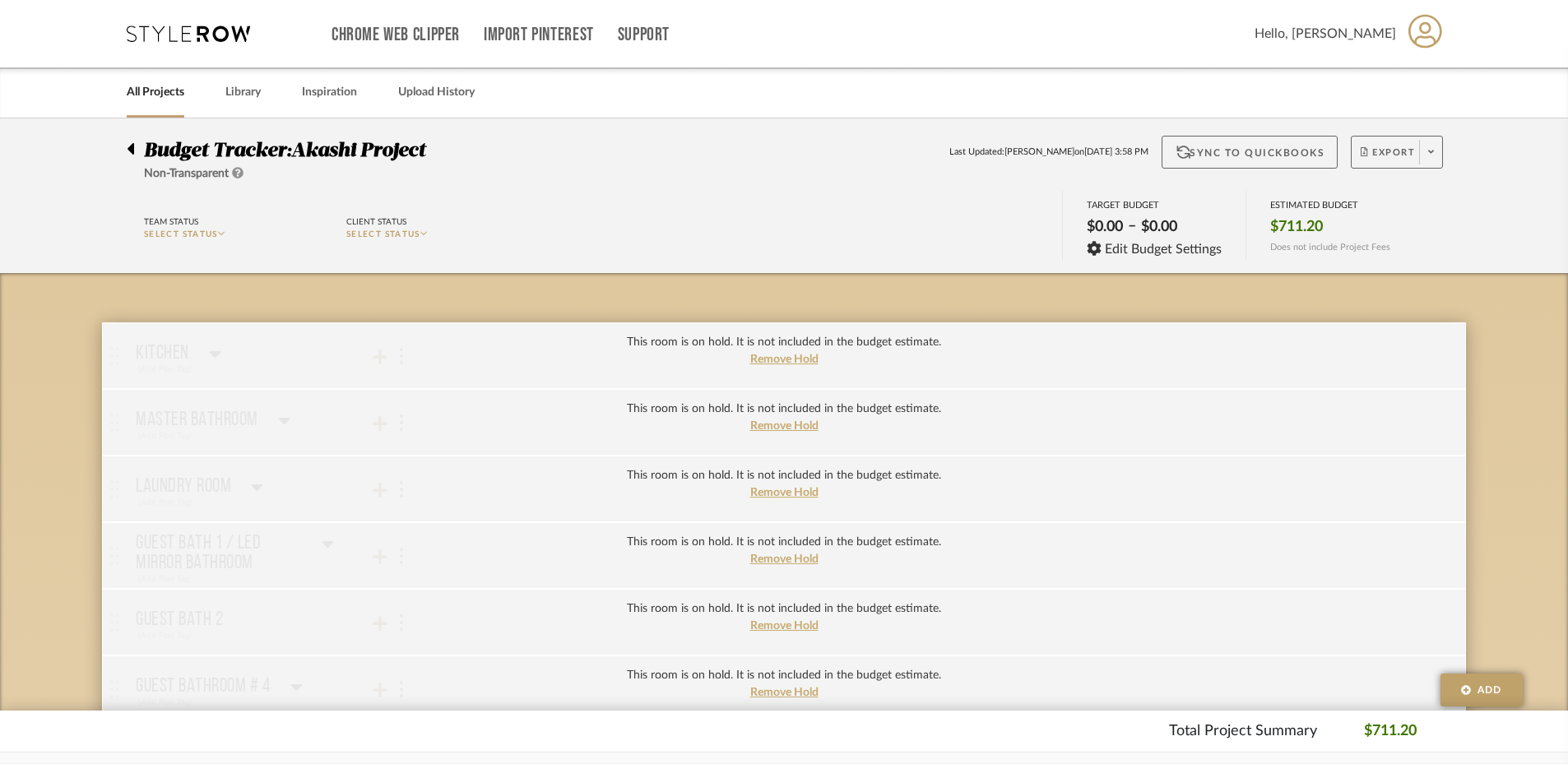
click at [1233, 144] on button "Sync to QuickBooks" at bounding box center [1250, 153] width 177 height 33
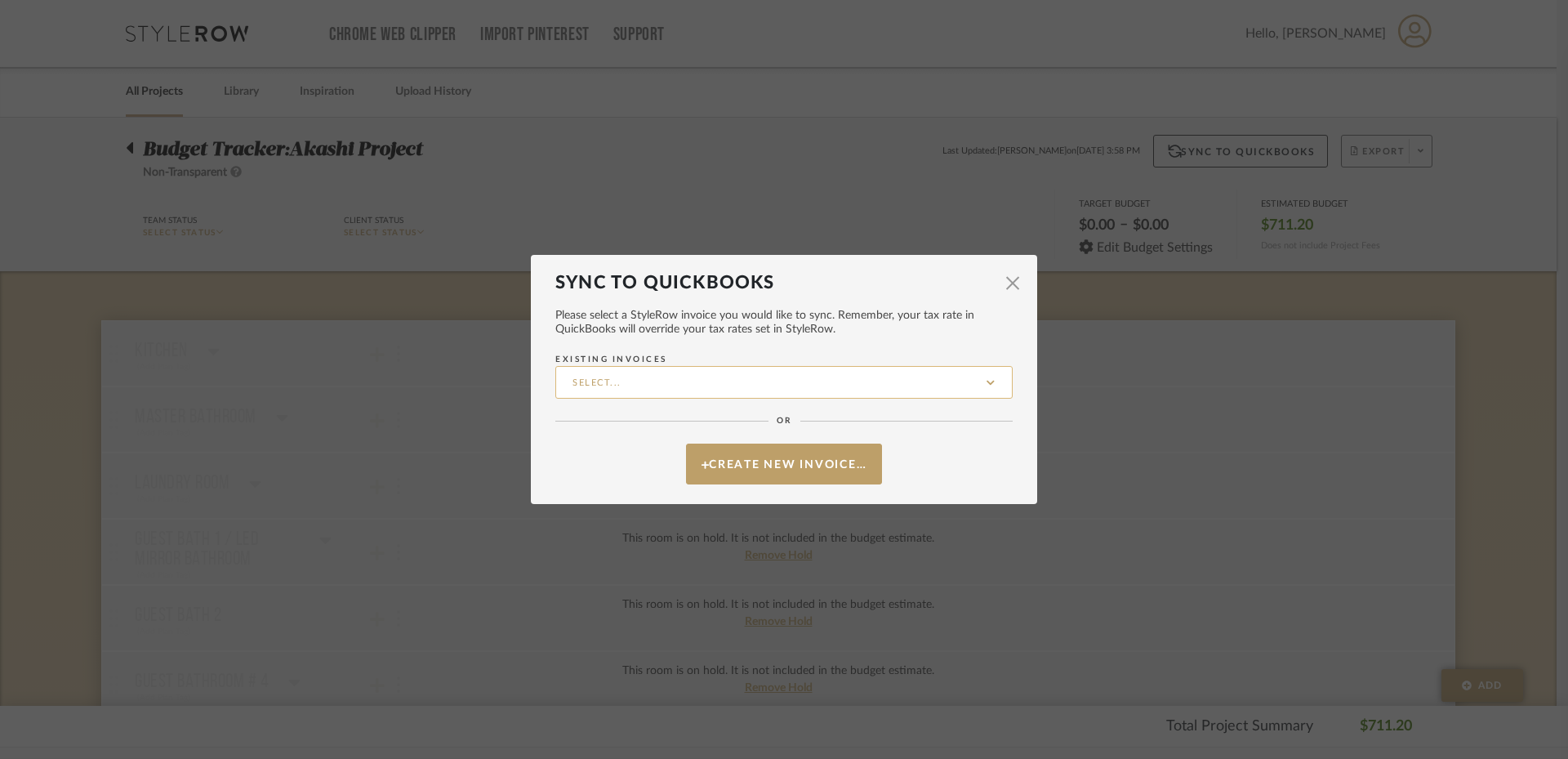
click at [820, 386] on input "Existing Invoices" at bounding box center [784, 382] width 457 height 33
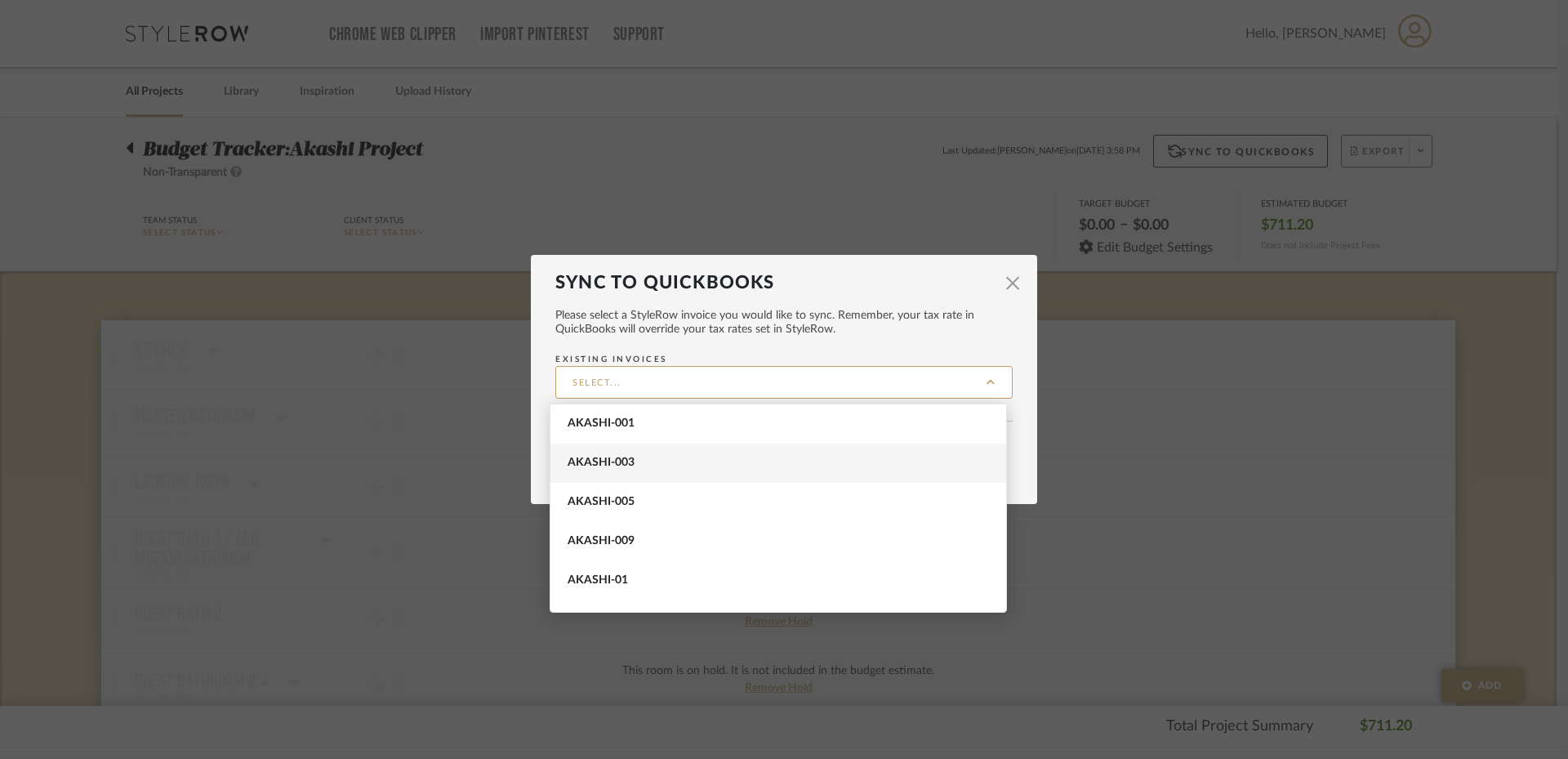
scroll to position [185, 0]
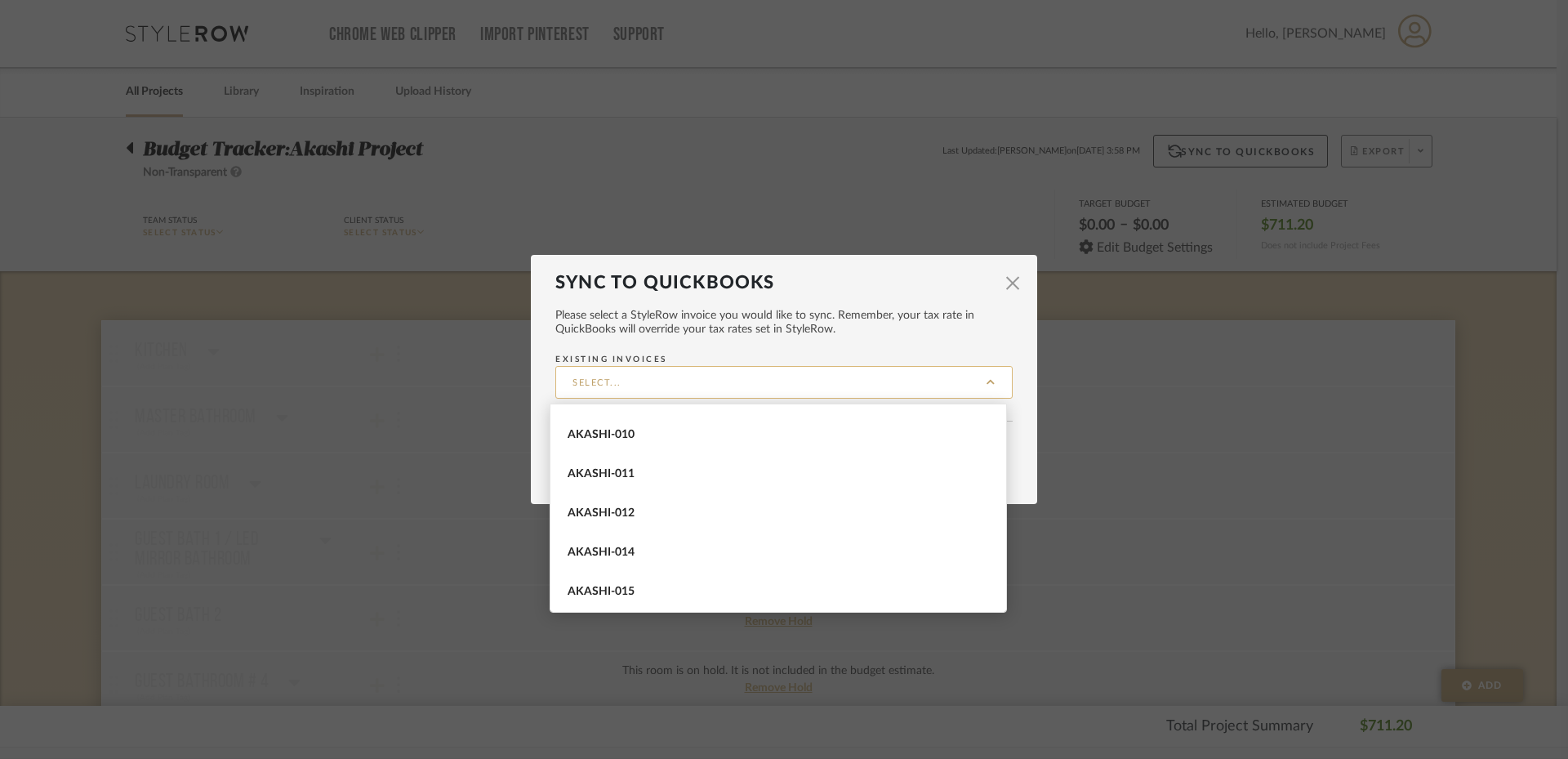
click at [794, 375] on input "Existing Invoices" at bounding box center [784, 382] width 457 height 33
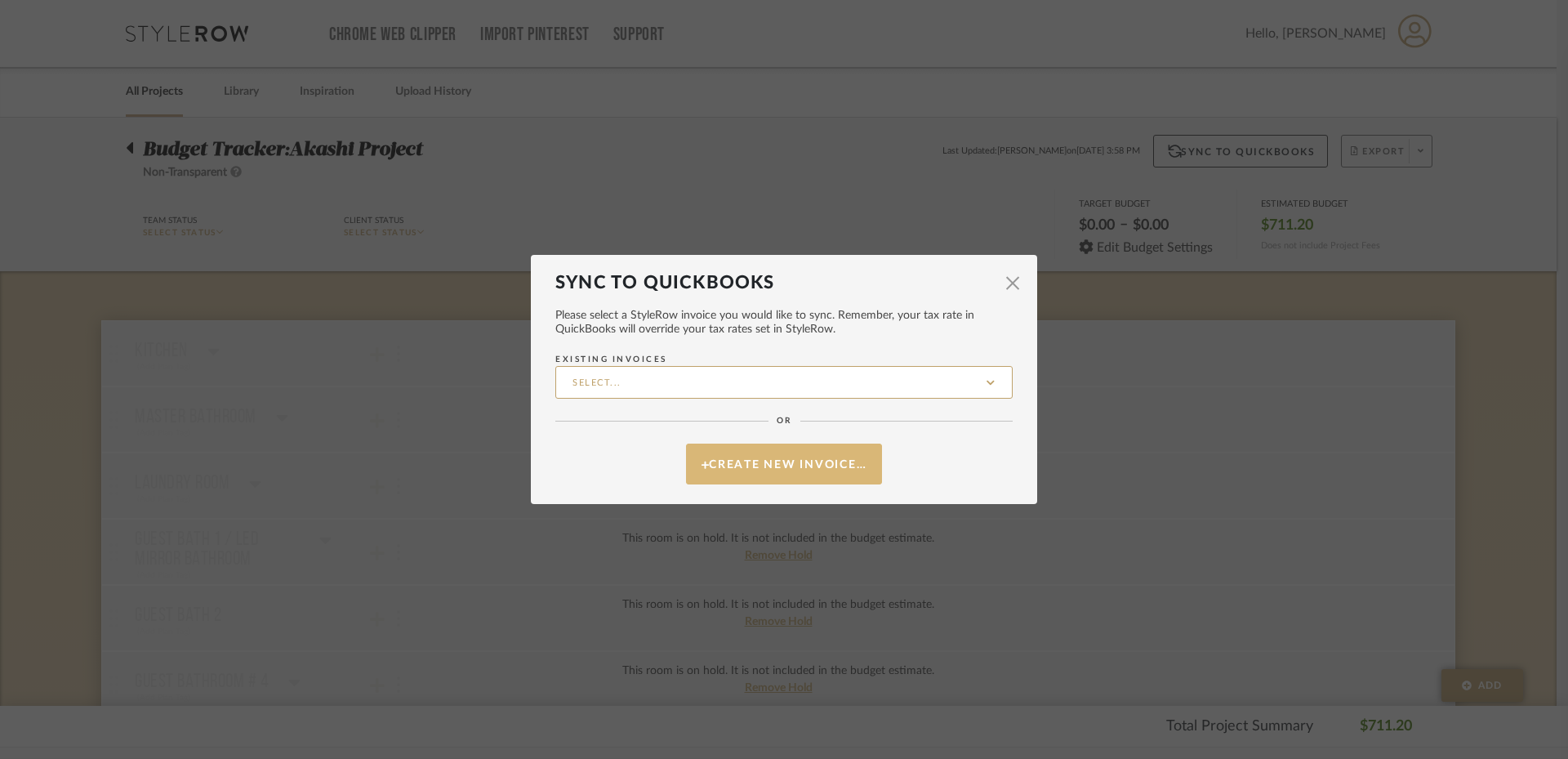
click at [803, 470] on button "Create New Invoice…" at bounding box center [784, 464] width 196 height 41
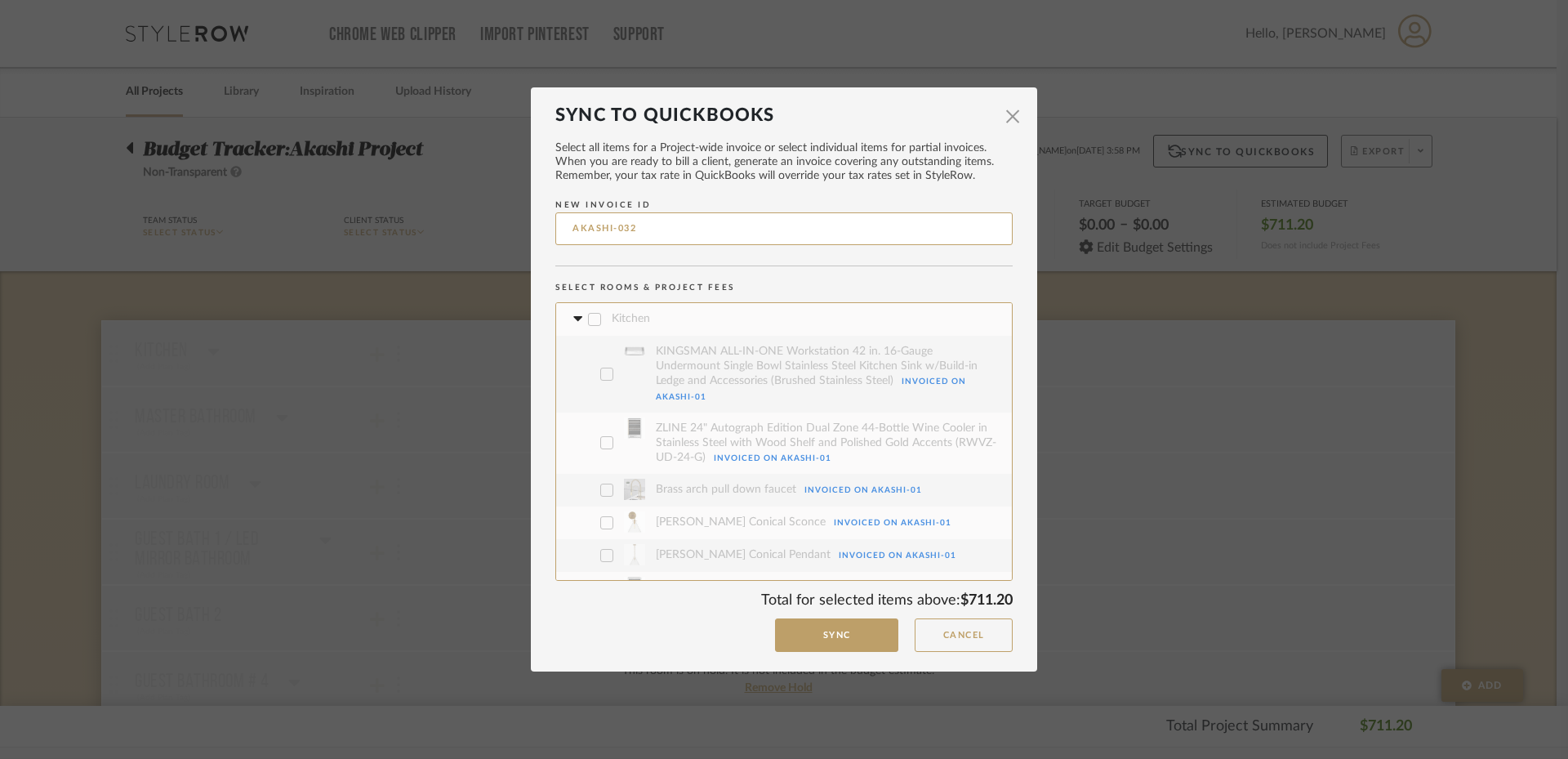
click at [768, 232] on input "AKASHI-032" at bounding box center [784, 229] width 457 height 33
type input "AKASHI-016"
click at [568, 320] on icon at bounding box center [577, 319] width 18 height 7
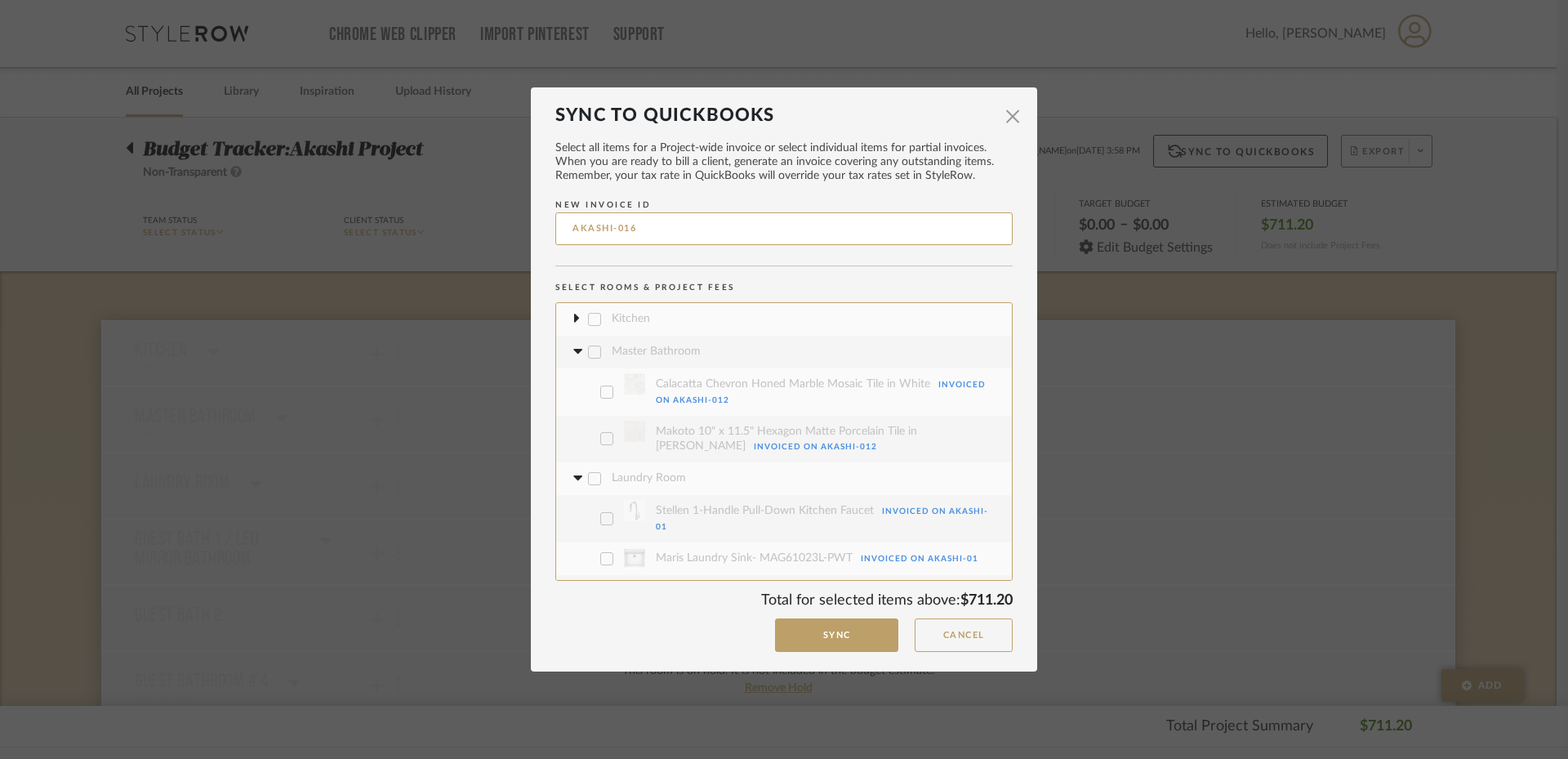
click at [572, 352] on icon at bounding box center [577, 352] width 10 height 6
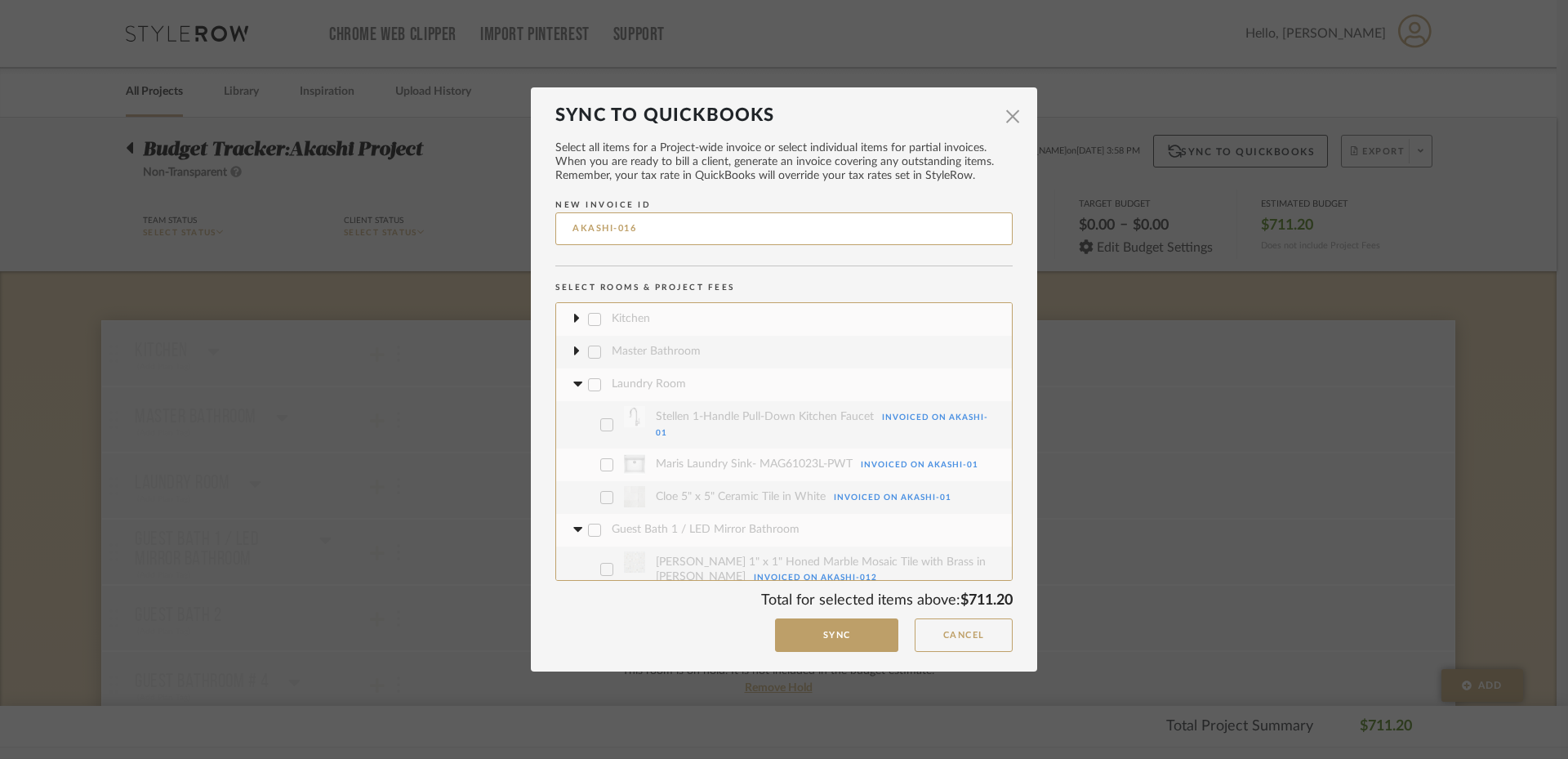
click at [572, 381] on icon at bounding box center [577, 384] width 10 height 6
click at [571, 420] on fa-icon at bounding box center [577, 417] width 18 height 18
click at [571, 446] on fa-icon at bounding box center [577, 450] width 18 height 18
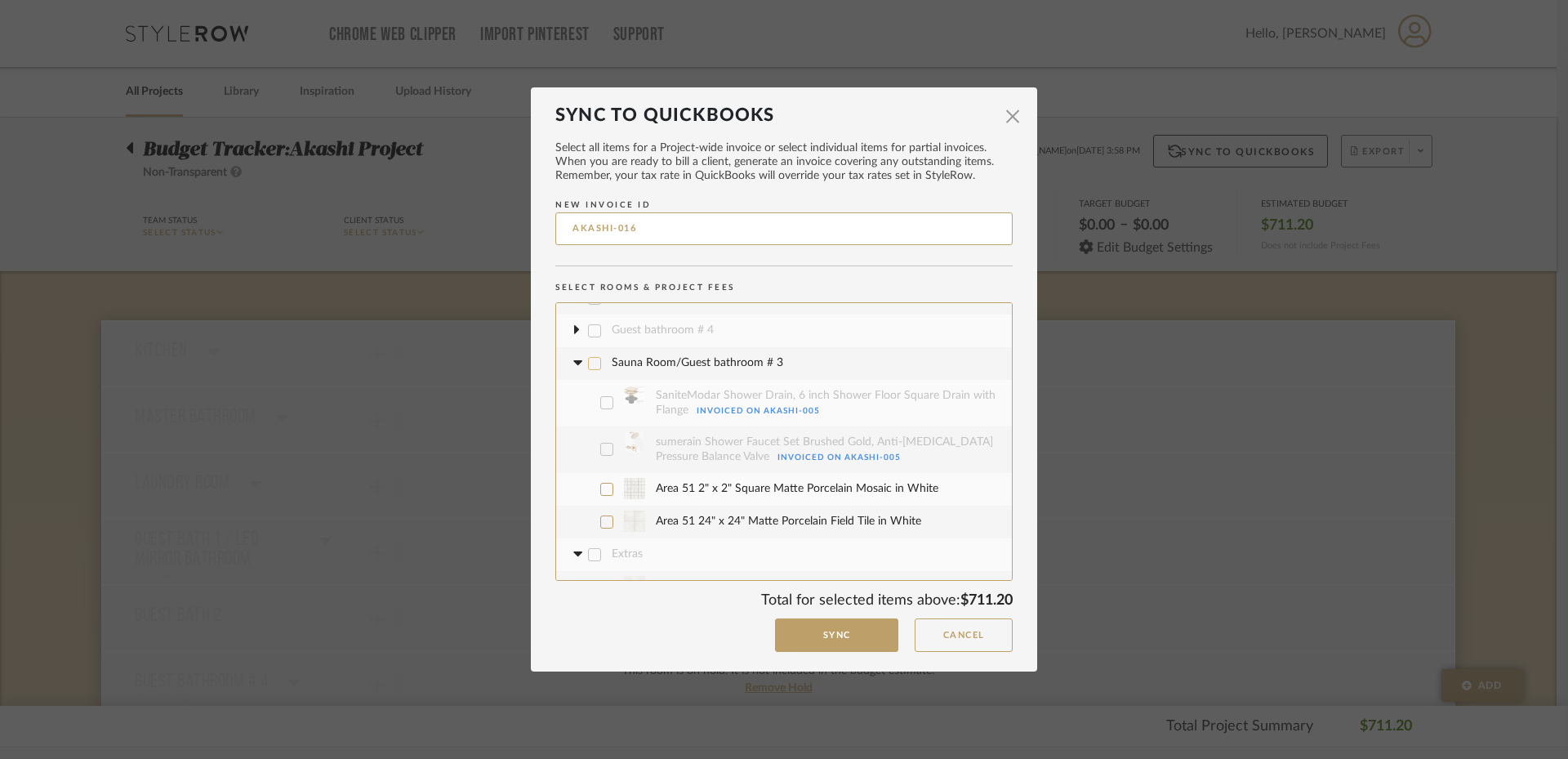
scroll to position [102, 0]
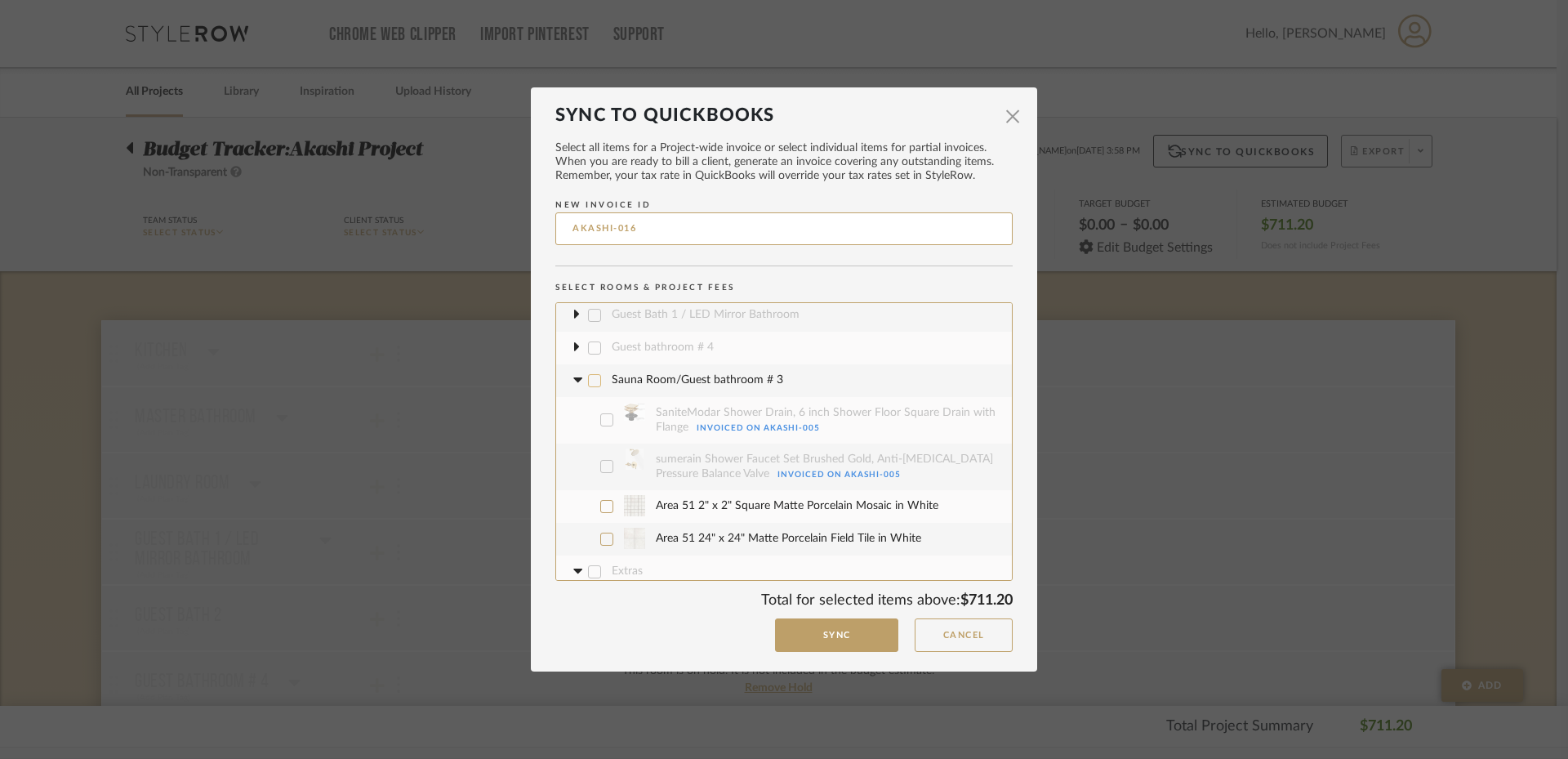
click at [572, 375] on fa-icon at bounding box center [577, 380] width 18 height 18
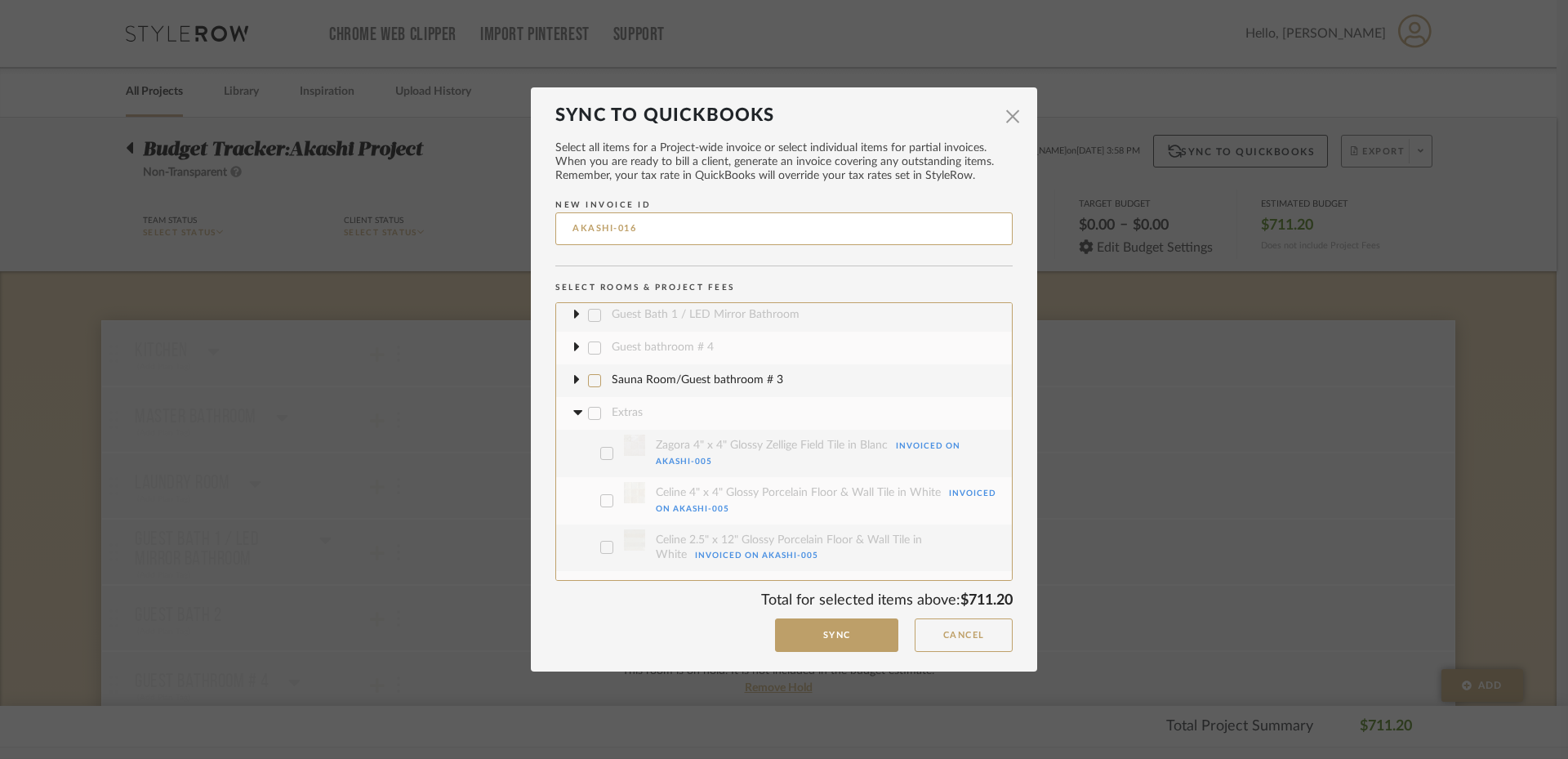
click at [572, 411] on icon at bounding box center [577, 414] width 10 height 6
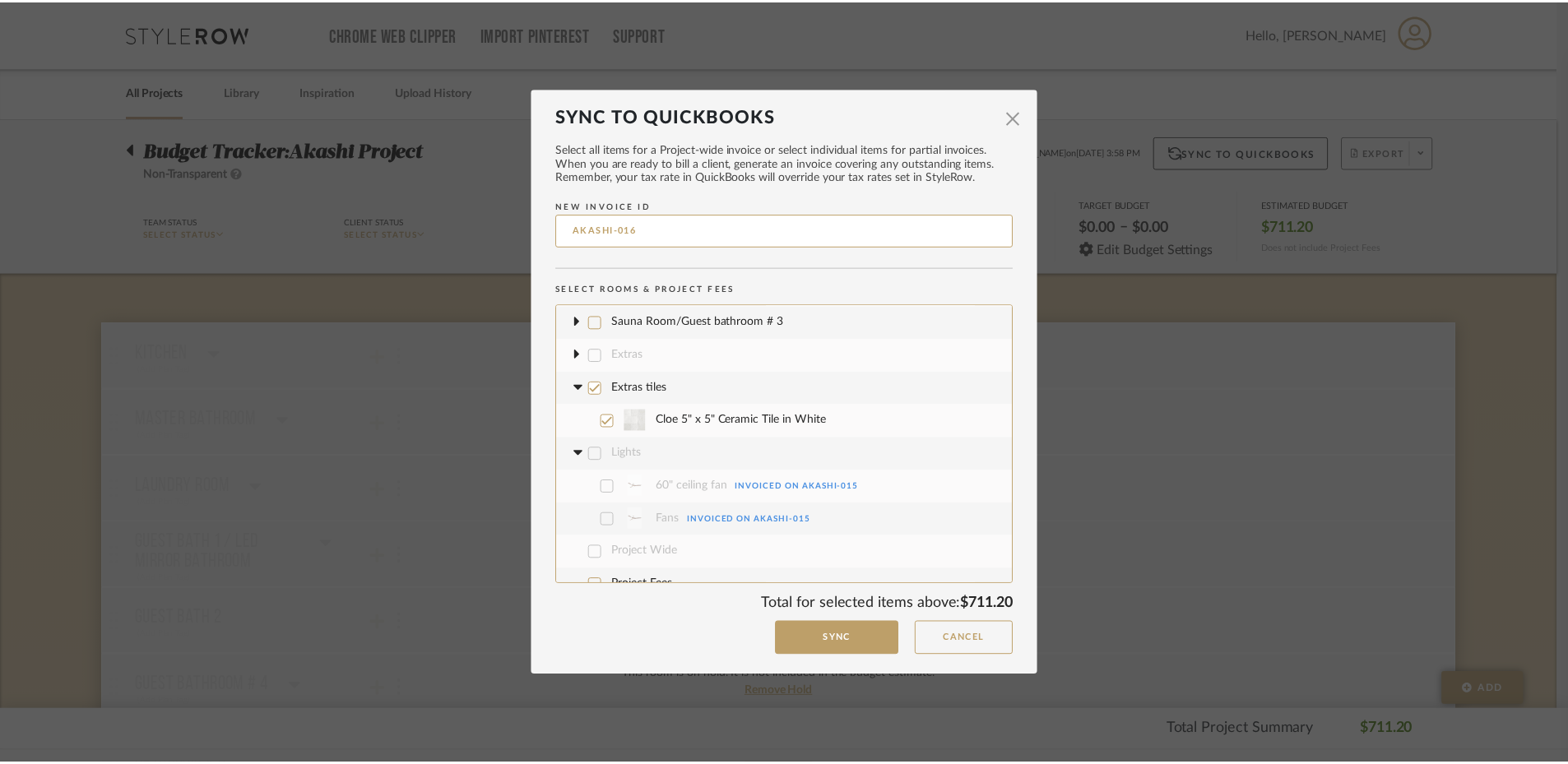
scroll to position [182, 0]
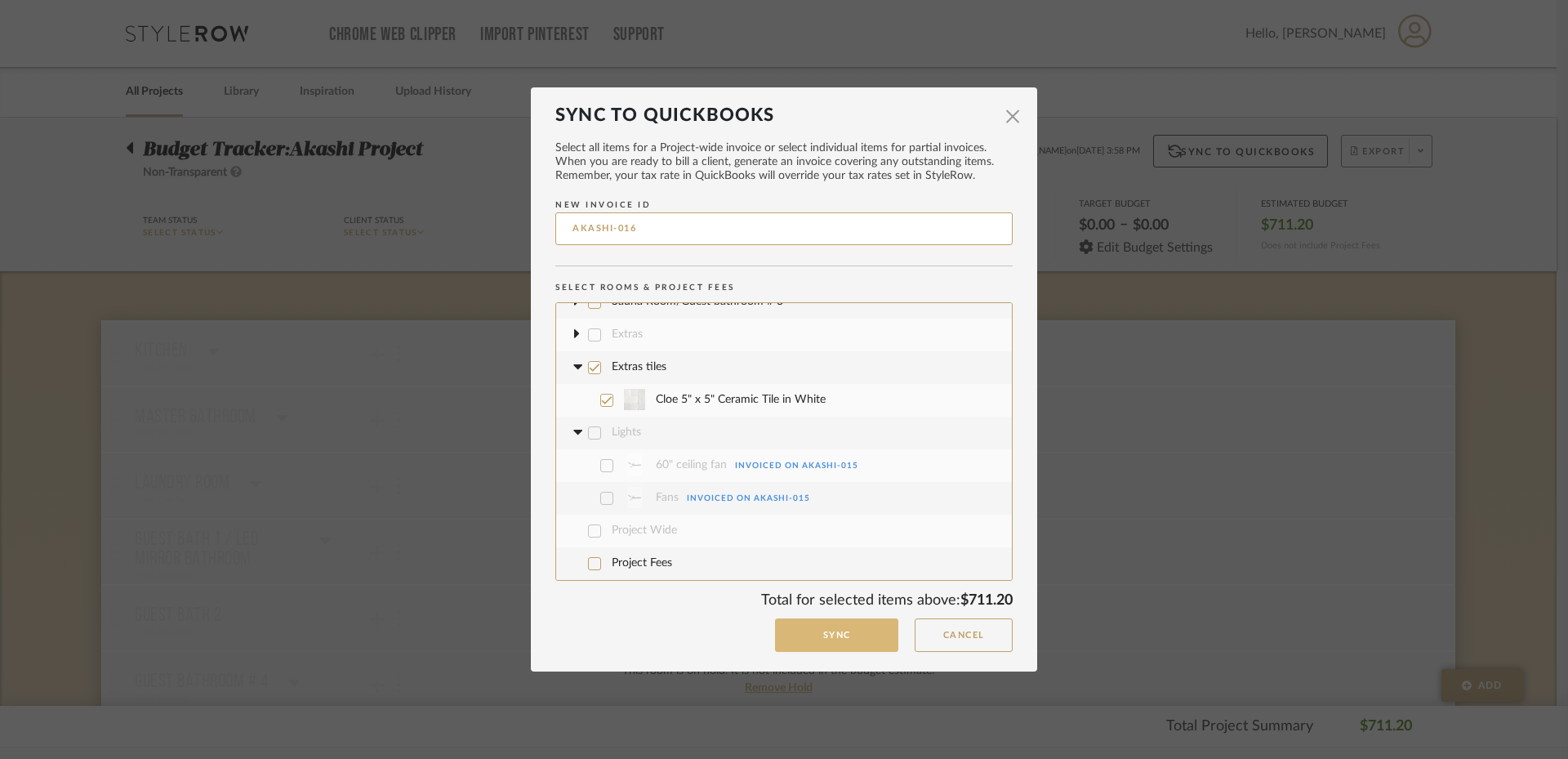
click at [805, 639] on button "Sync" at bounding box center [837, 635] width 124 height 33
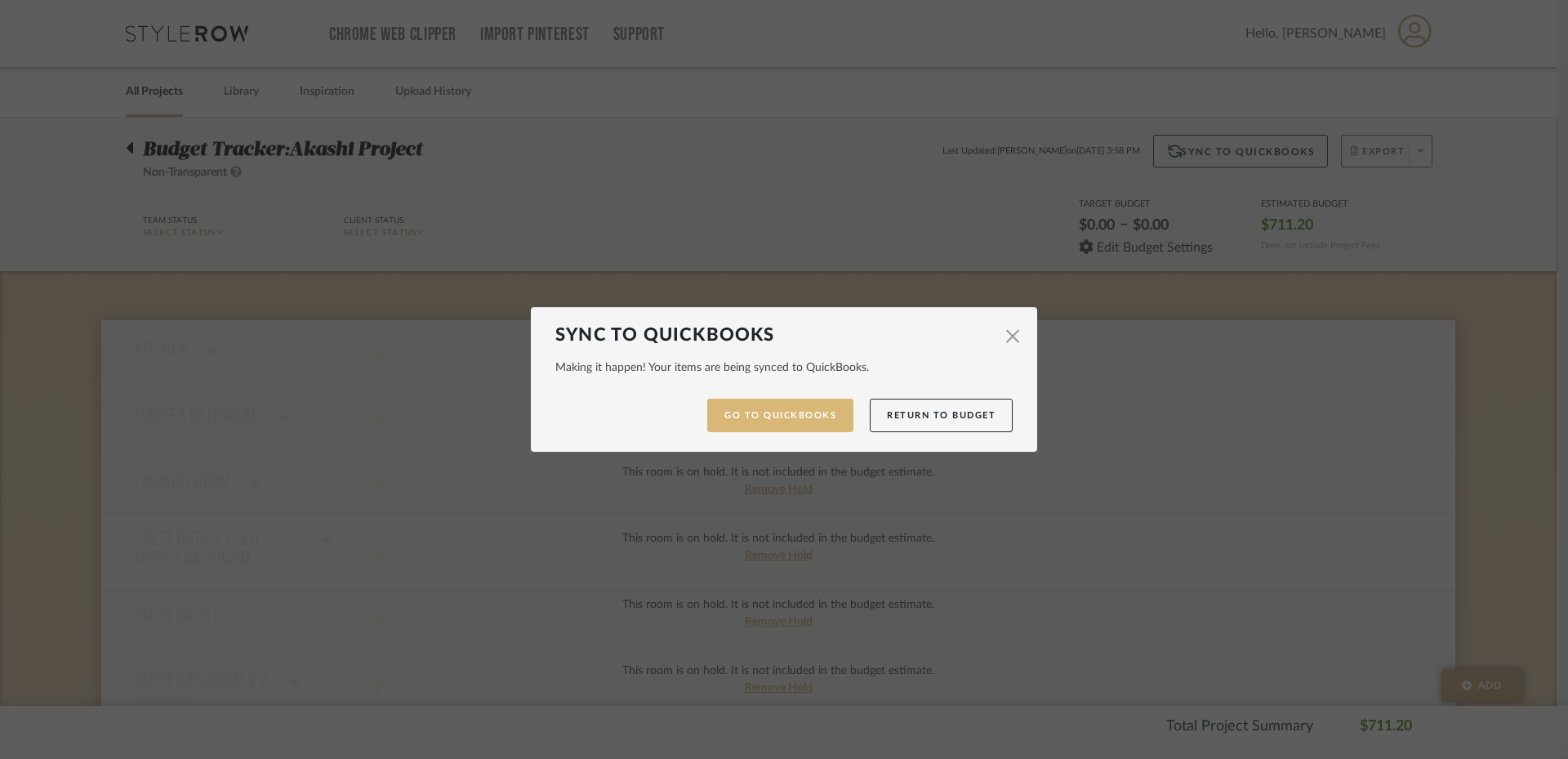
click at [823, 422] on link "Go to QuickBooks" at bounding box center [780, 416] width 146 height 33
